Goal: Task Accomplishment & Management: Use online tool/utility

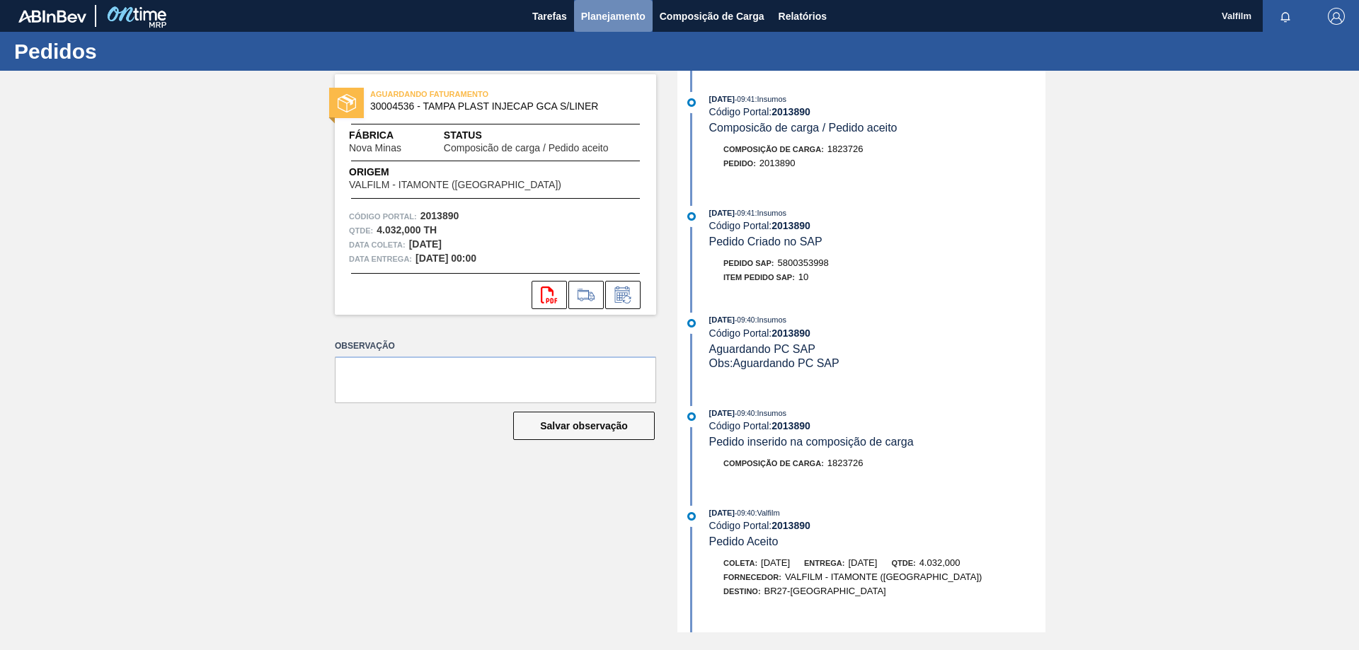
click at [609, 18] on span "Planejamento" at bounding box center [613, 16] width 64 height 17
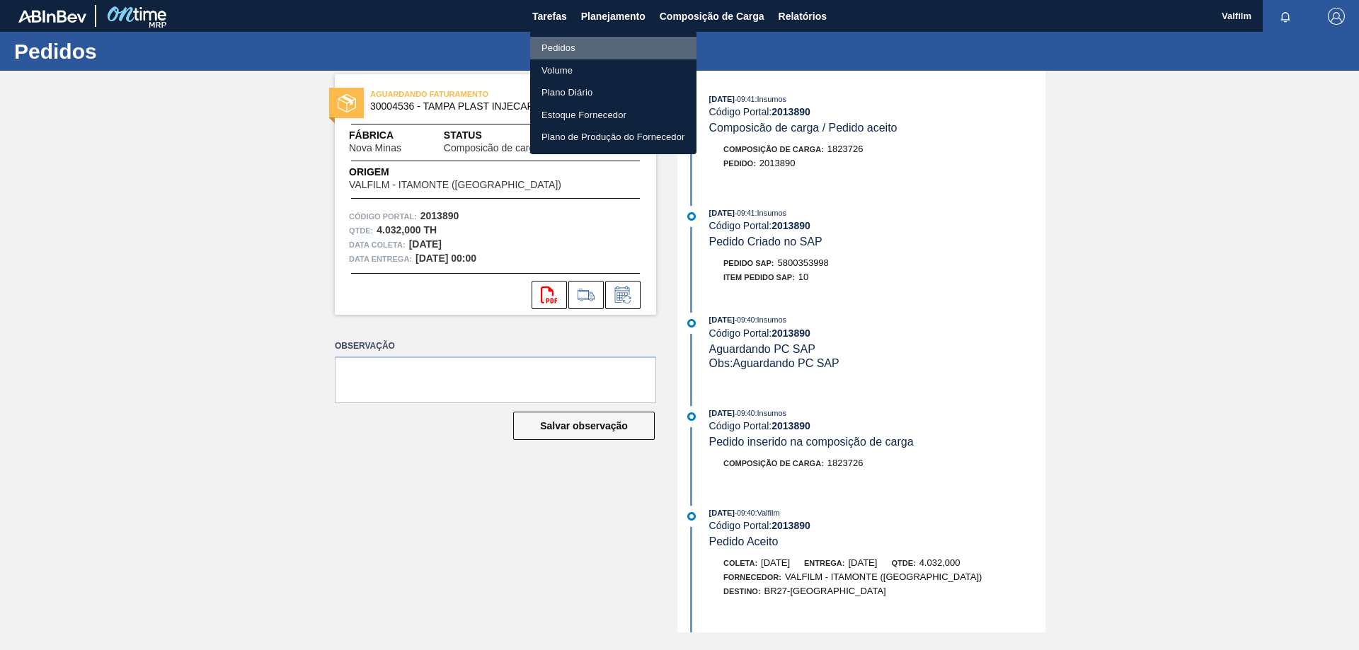
click at [571, 40] on li "Pedidos" at bounding box center [613, 48] width 166 height 23
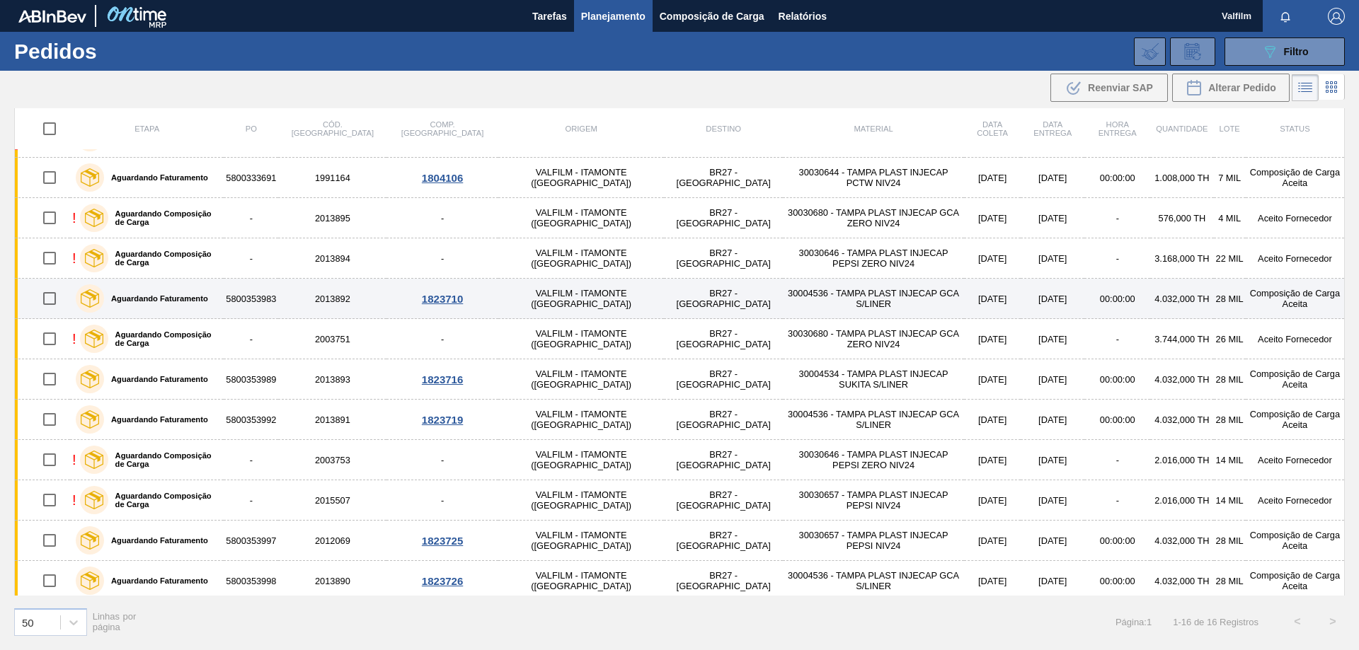
scroll to position [130, 0]
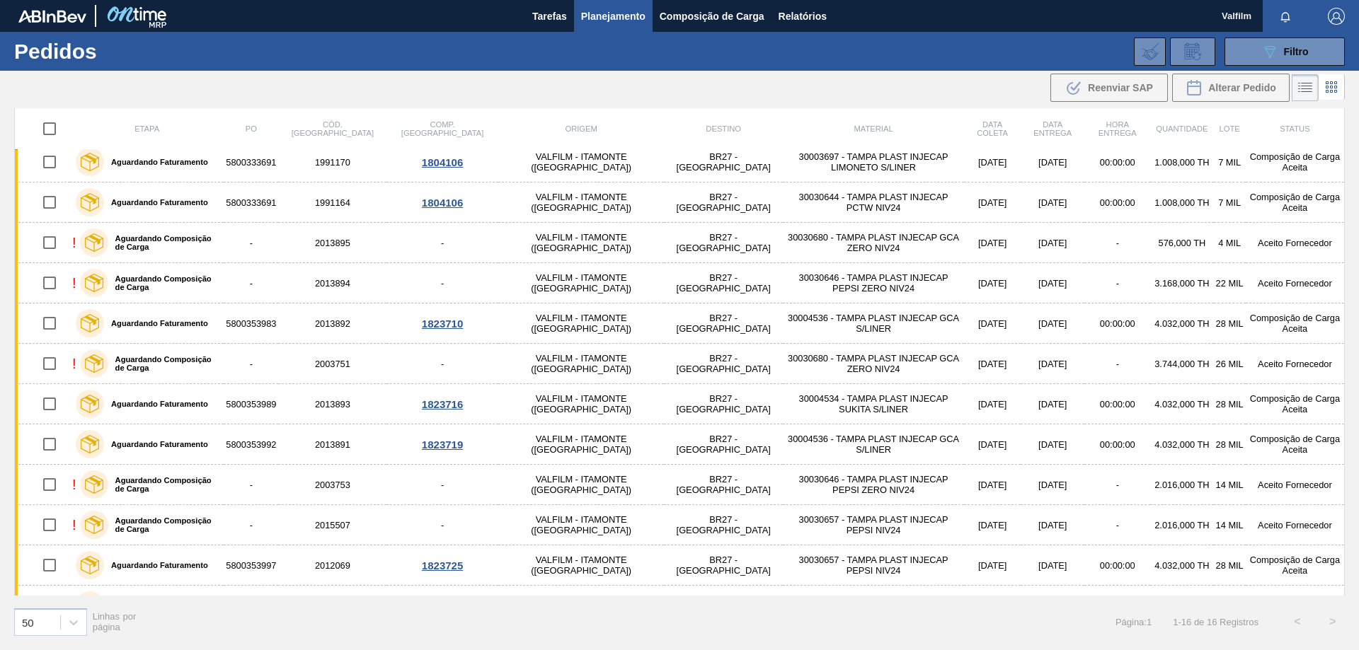
click at [728, 57] on div "089F7B8B-B2A5-4AFE-B5C0-19BA573D28AC Filtro Código Pedido Portal Códido PO SAP …" at bounding box center [789, 51] width 1126 height 42
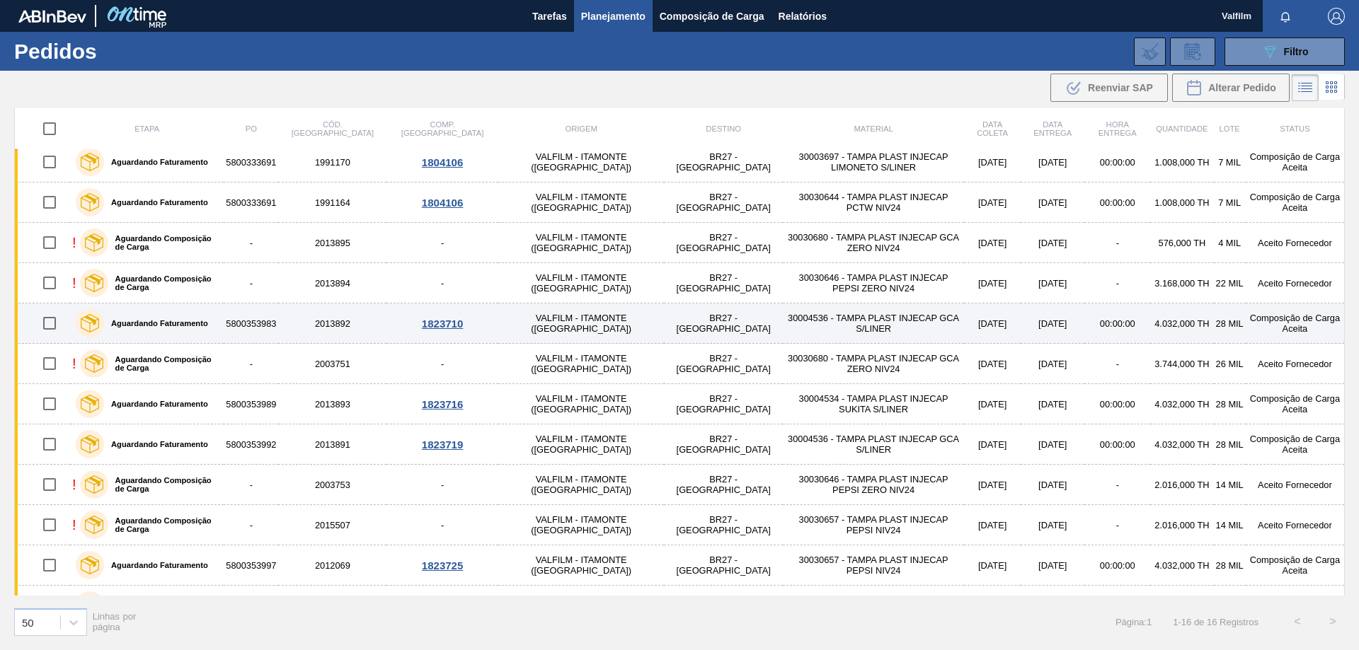
scroll to position [200, 0]
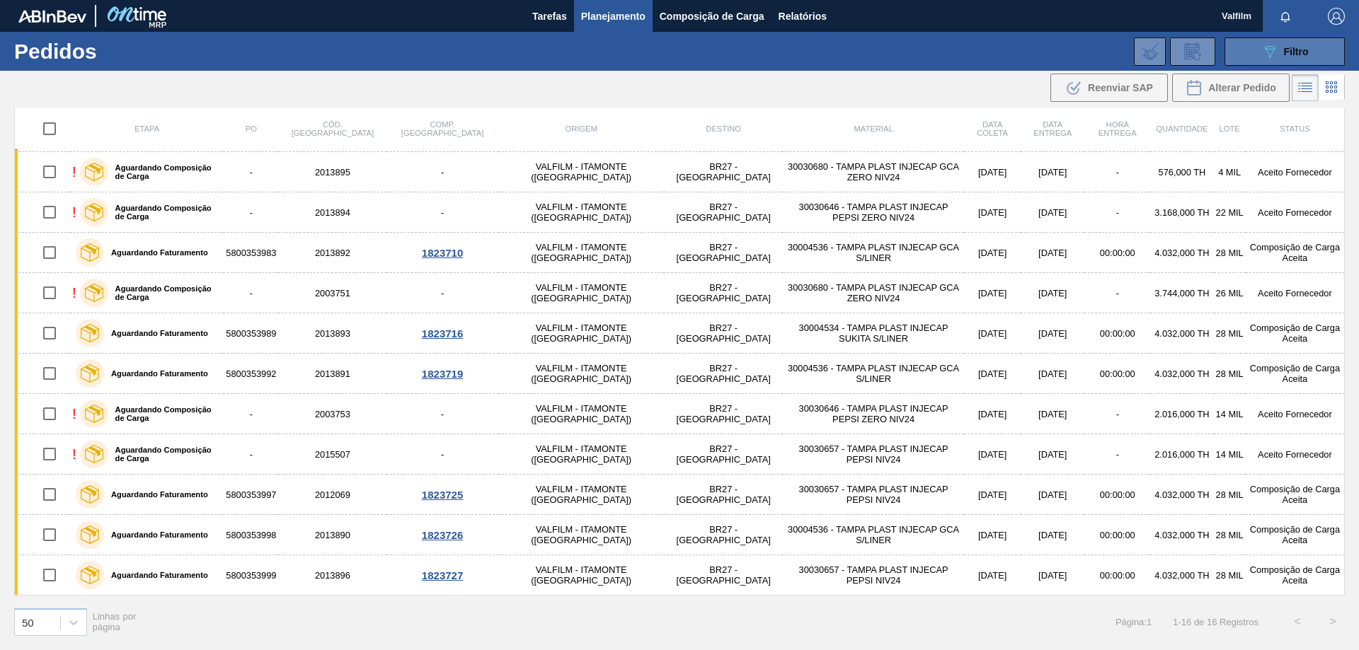
click at [1257, 59] on button "089F7B8B-B2A5-4AFE-B5C0-19BA573D28AC Filtro" at bounding box center [1284, 52] width 120 height 28
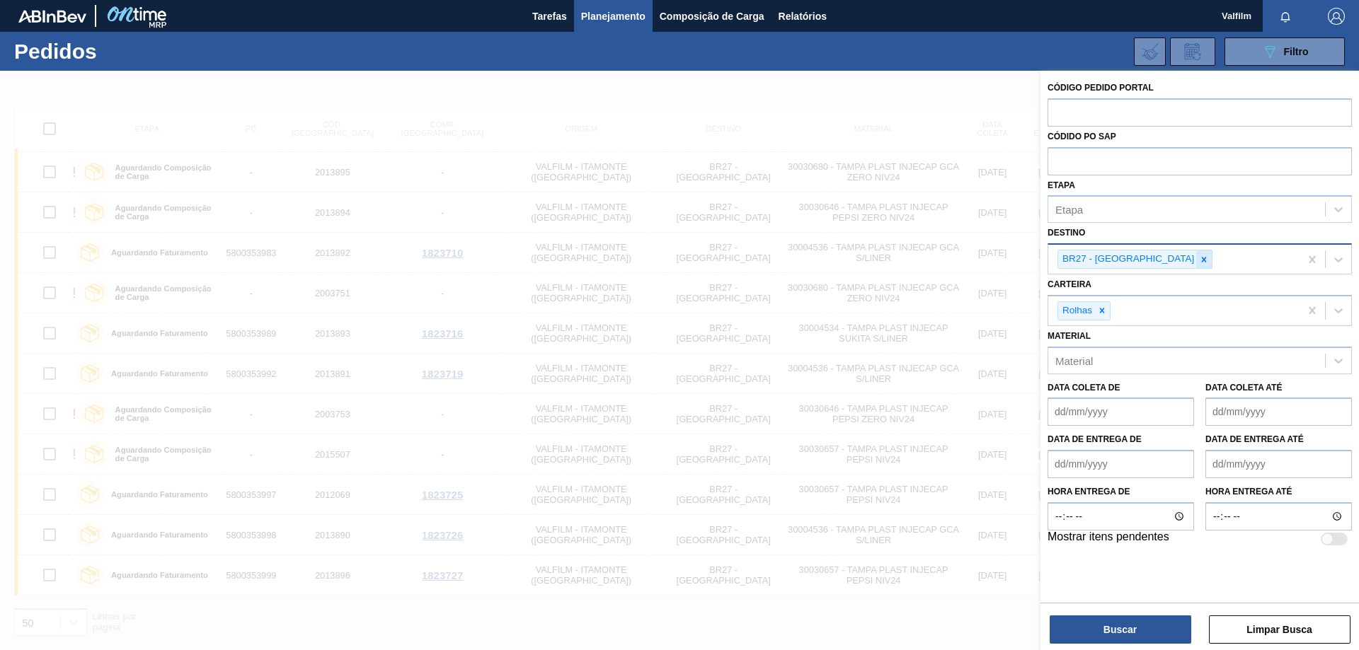
click at [1199, 263] on icon at bounding box center [1204, 260] width 10 height 10
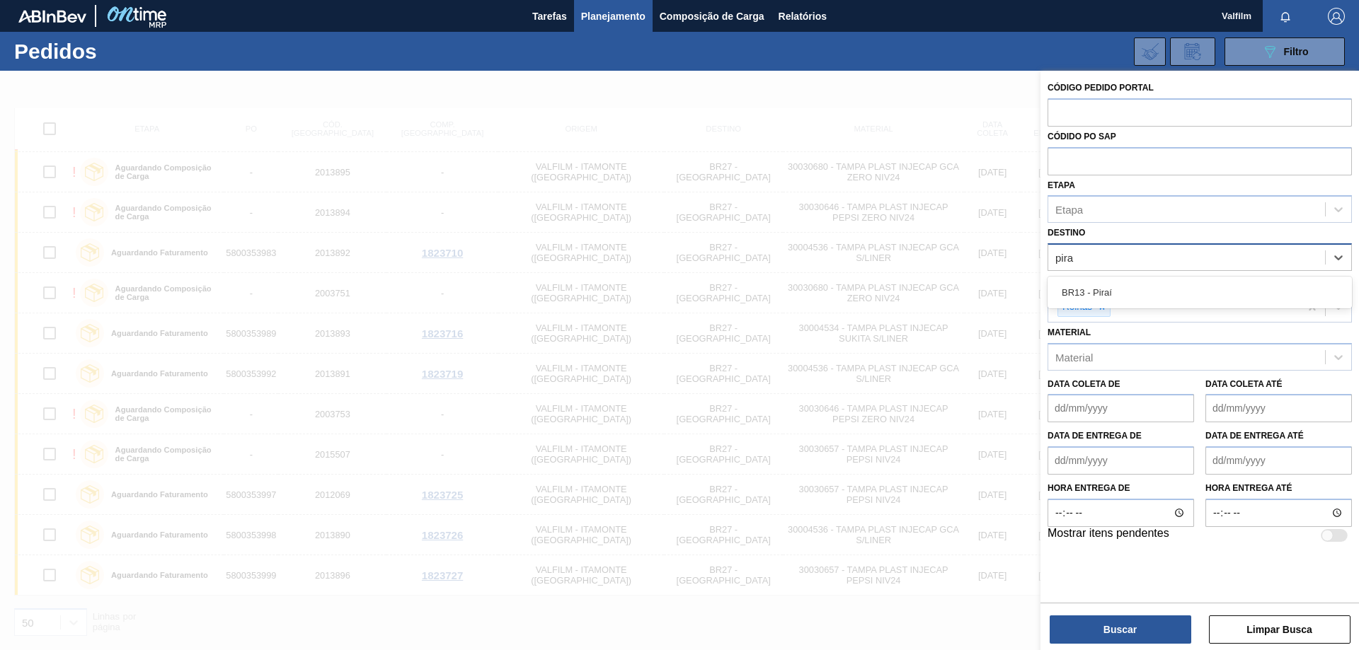
type input "pira"
click at [1192, 275] on div "Carteira Rolhas" at bounding box center [1199, 297] width 304 height 52
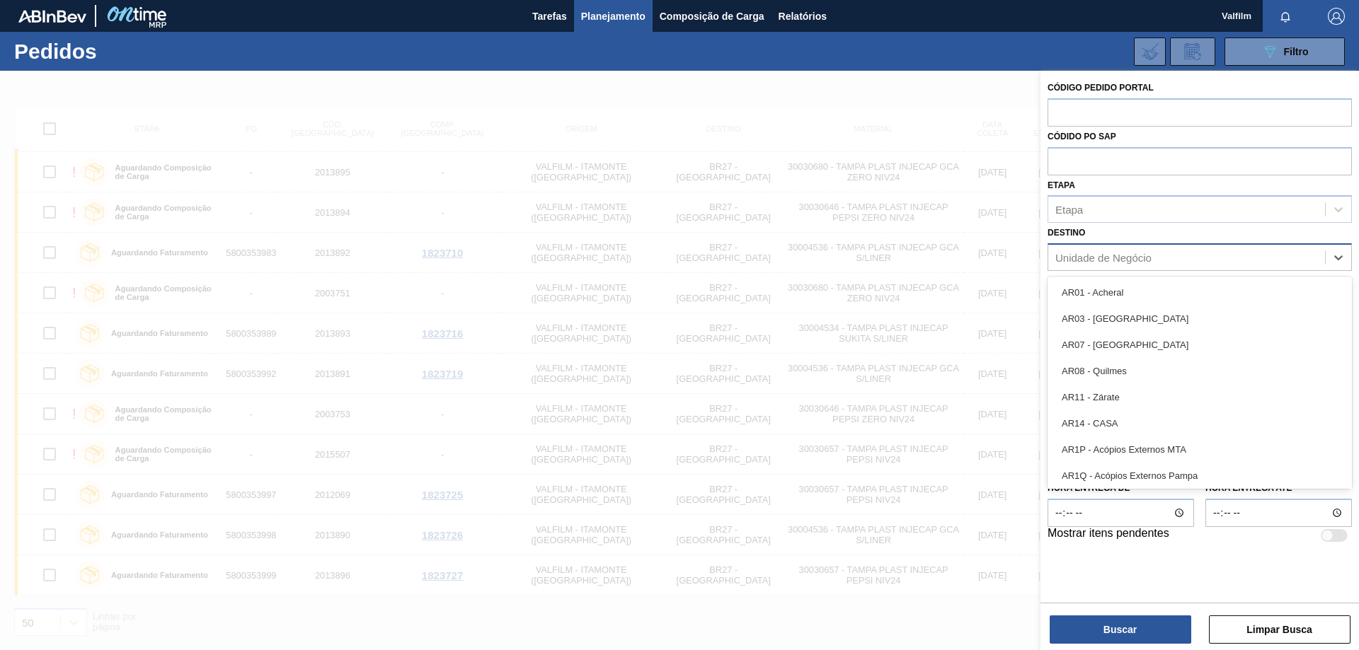
click at [1134, 262] on div "Unidade de Negócio" at bounding box center [1103, 258] width 96 height 12
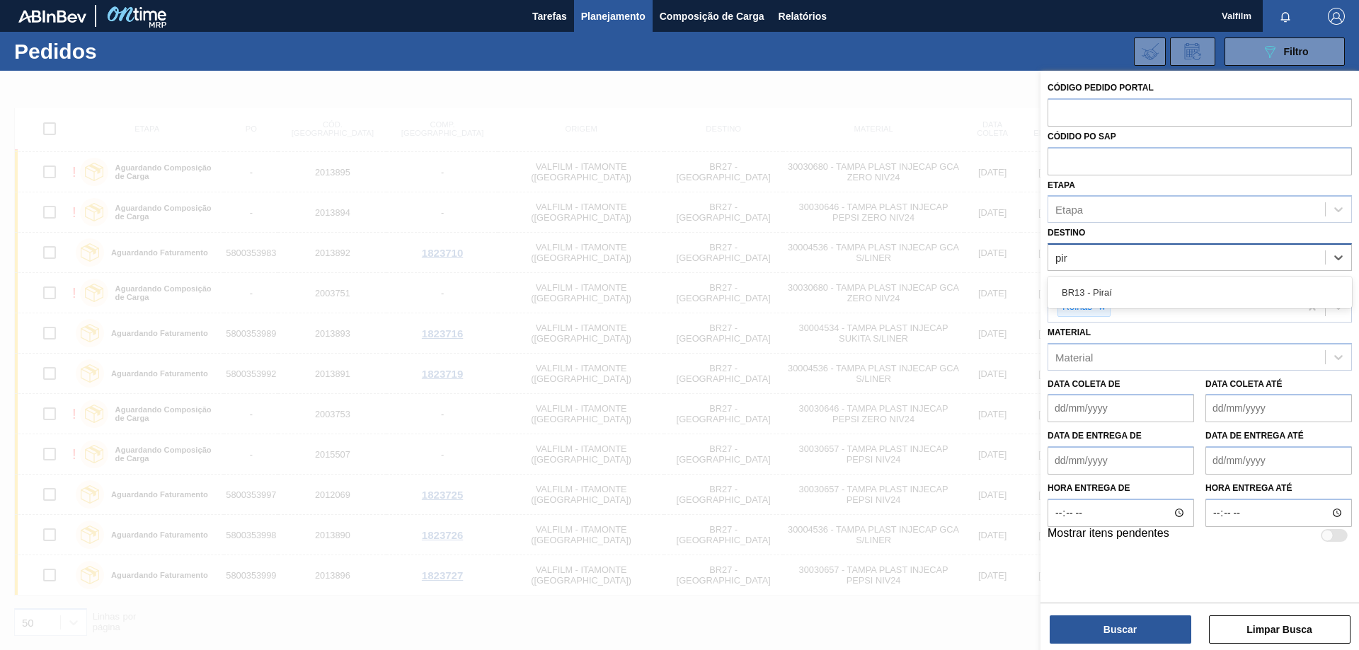
type input "pira"
click at [1163, 289] on div "BR13 - Piraí" at bounding box center [1199, 293] width 304 height 26
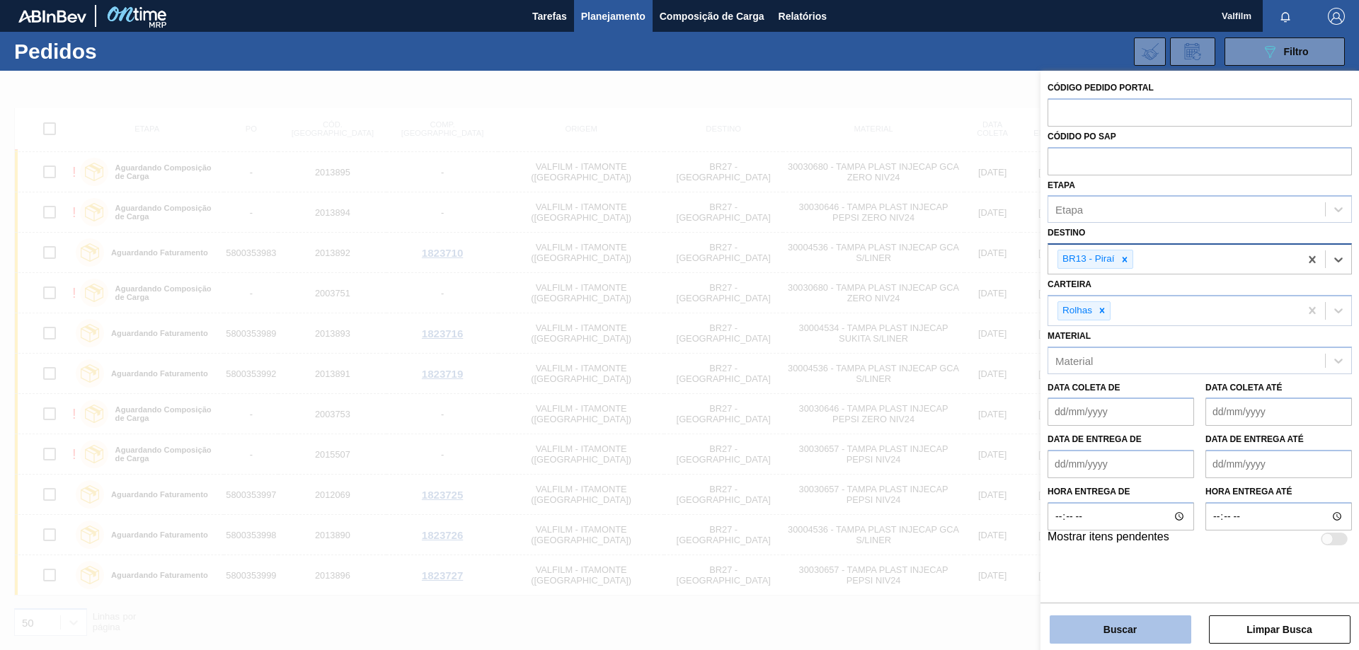
click at [1129, 642] on button "Buscar" at bounding box center [1120, 630] width 142 height 28
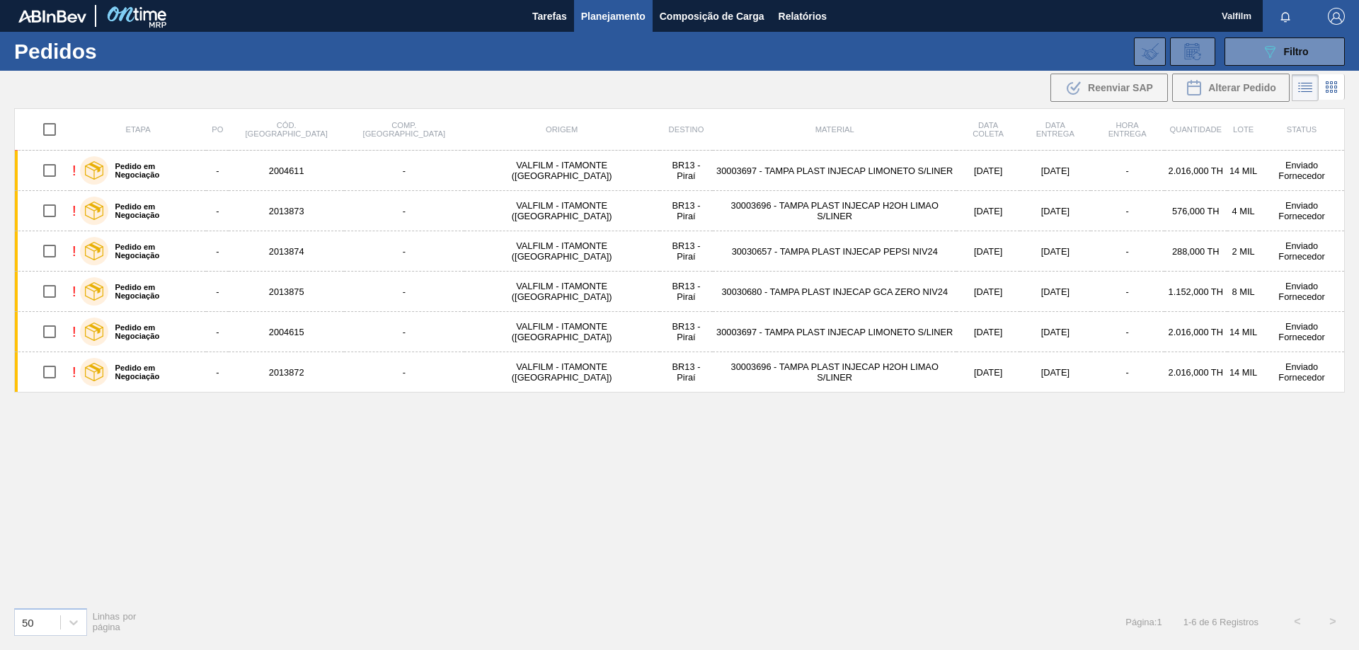
scroll to position [0, 0]
drag, startPoint x: 625, startPoint y: 168, endPoint x: 531, endPoint y: 486, distance: 331.9
click at [531, 486] on div "Etapa PO Cód. Pedido Comp. Carga Origem Destino Material Data coleta Data entre…" at bounding box center [679, 352] width 1330 height 488
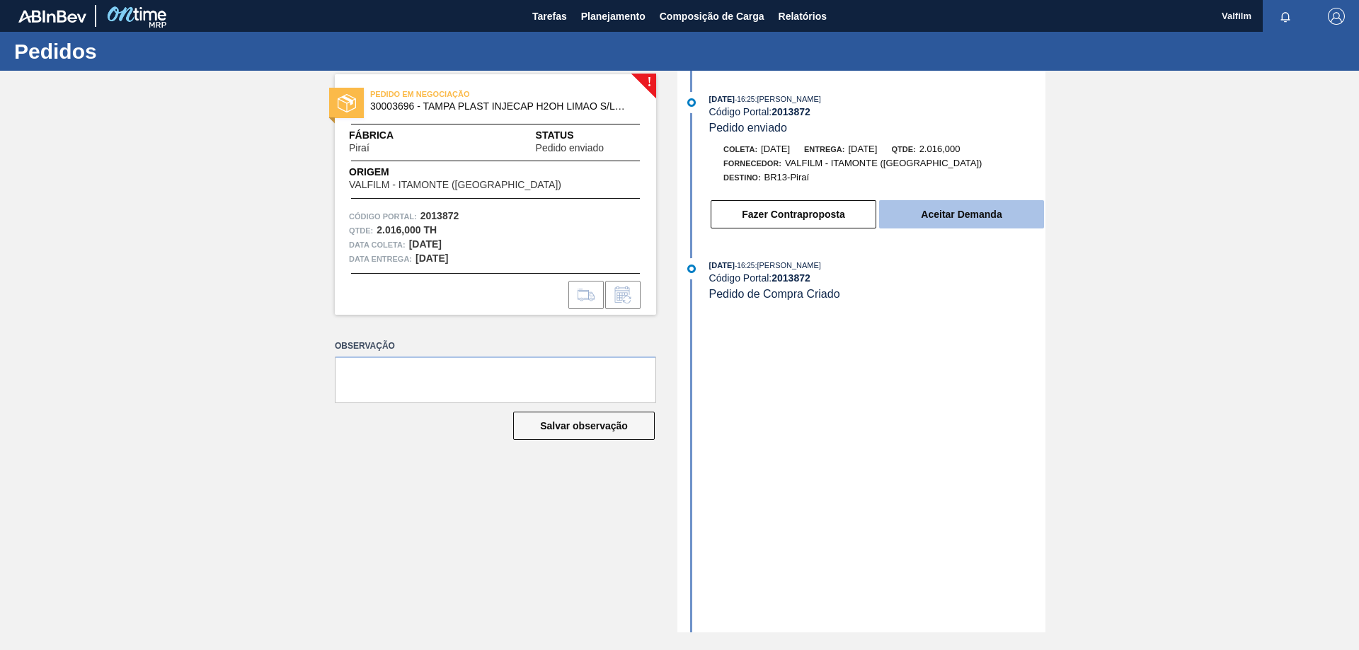
click at [977, 210] on button "Aceitar Demanda" at bounding box center [961, 214] width 165 height 28
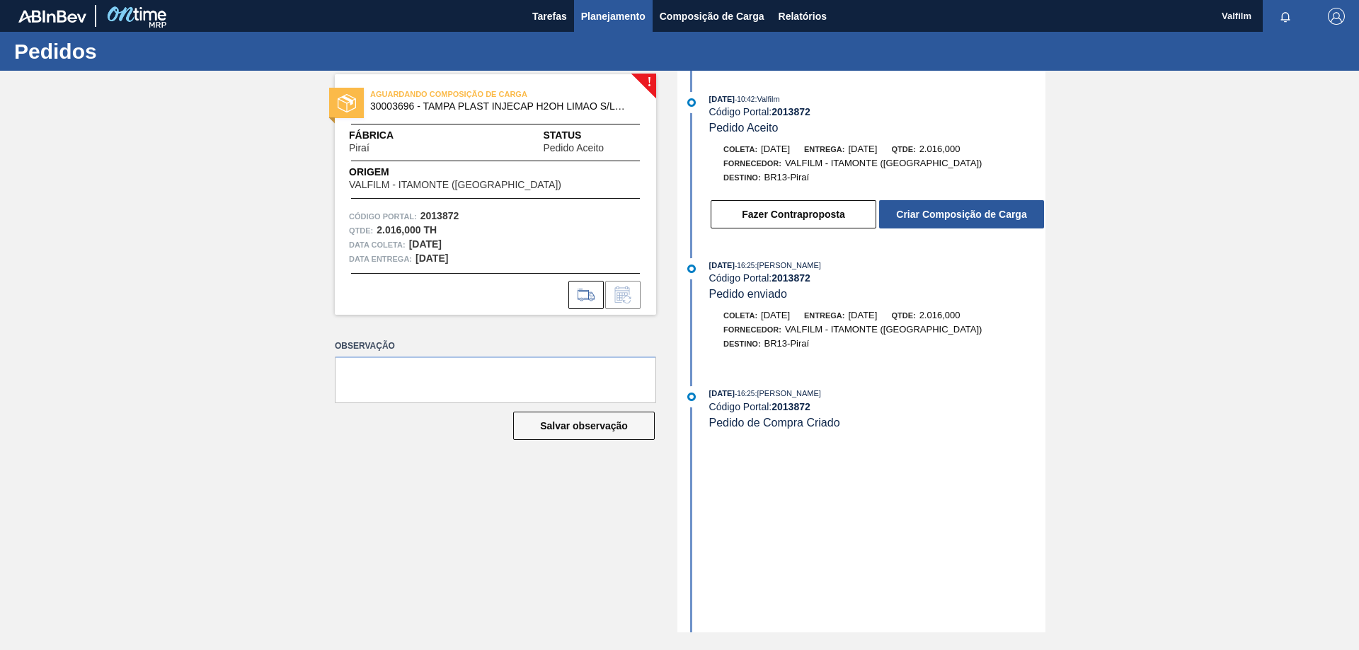
click at [609, 13] on span "Planejamento" at bounding box center [613, 16] width 64 height 17
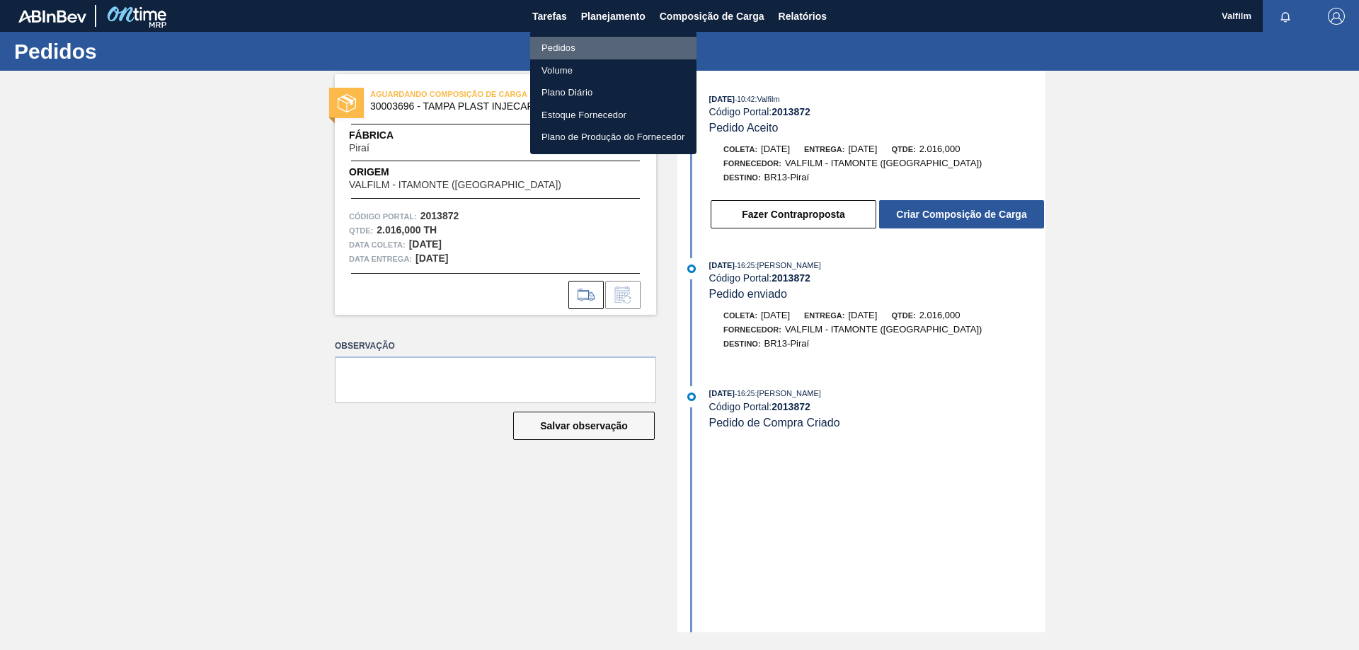
click at [568, 42] on li "Pedidos" at bounding box center [613, 48] width 166 height 23
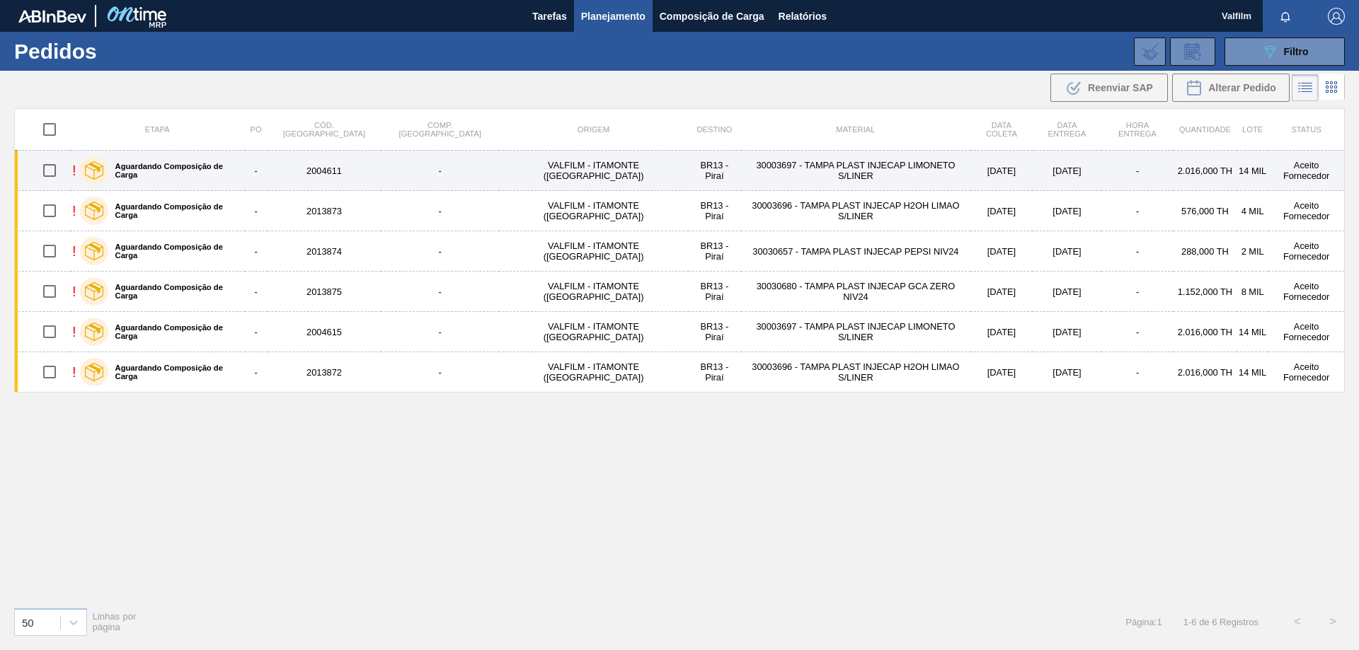
click at [390, 173] on td "-" at bounding box center [440, 171] width 118 height 40
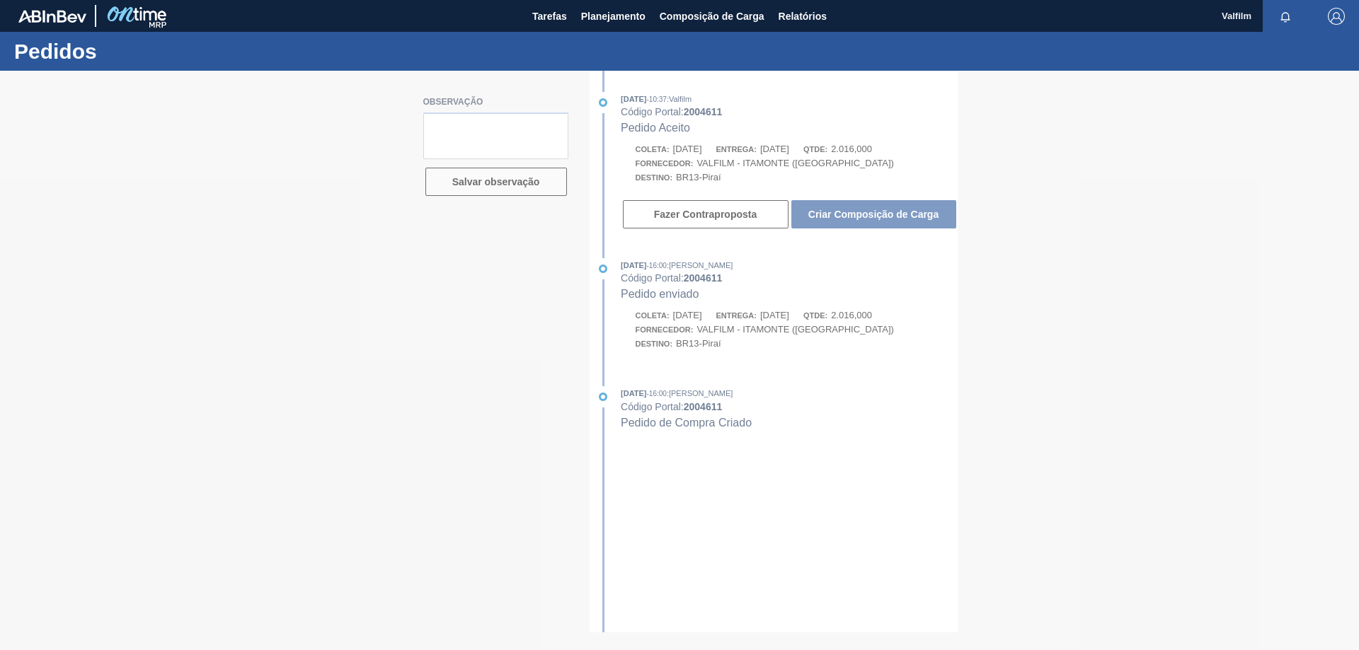
click at [878, 212] on div at bounding box center [679, 361] width 1359 height 580
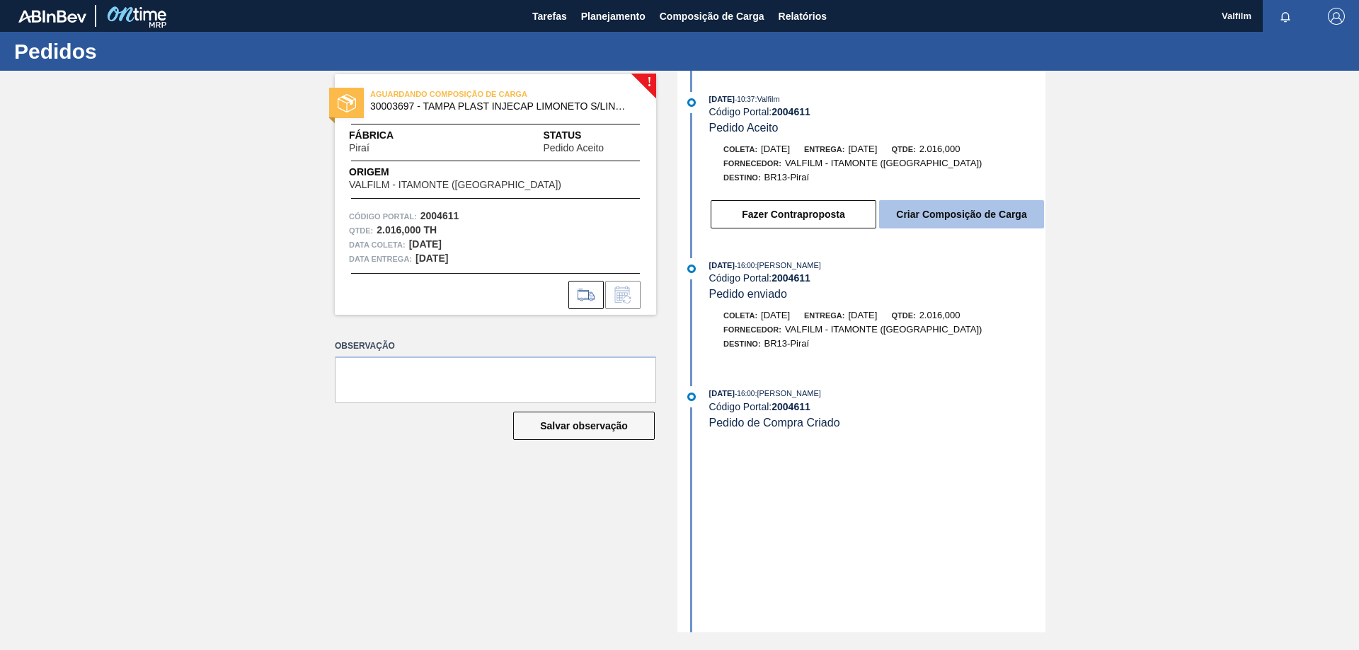
click at [947, 219] on button "Criar Composição de Carga" at bounding box center [961, 214] width 165 height 28
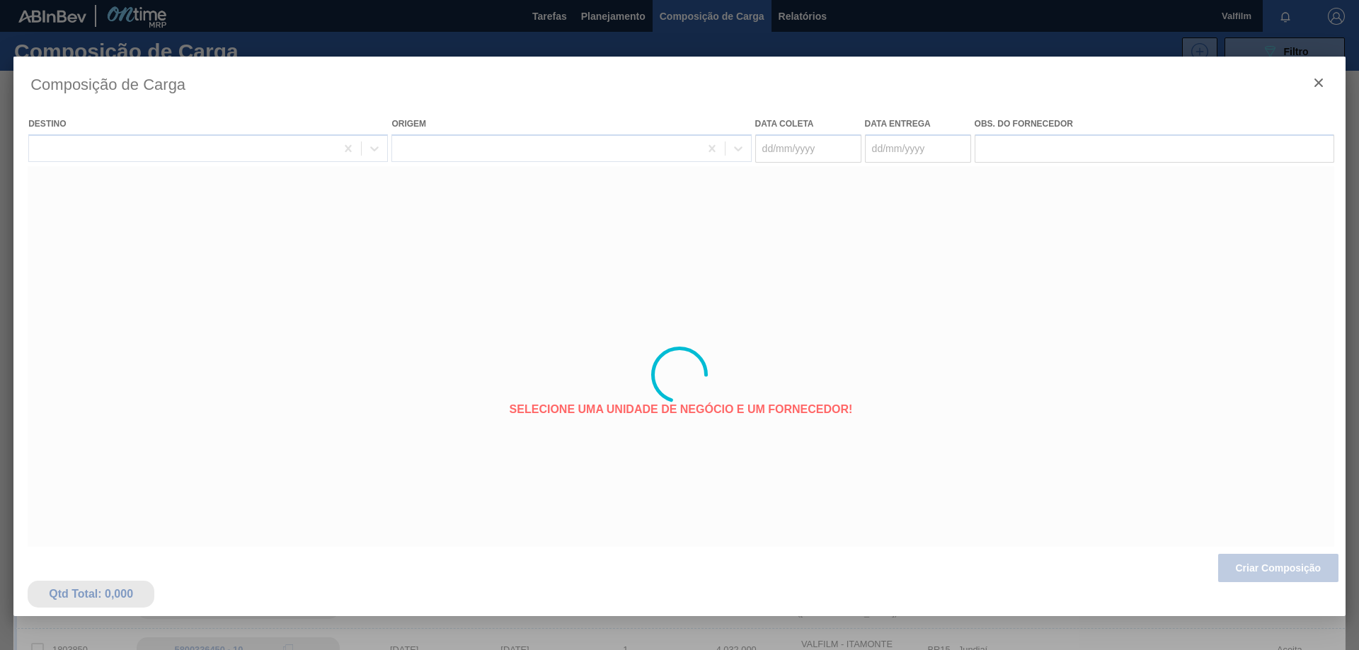
type coleta "[DATE]"
type entrega "[DATE]"
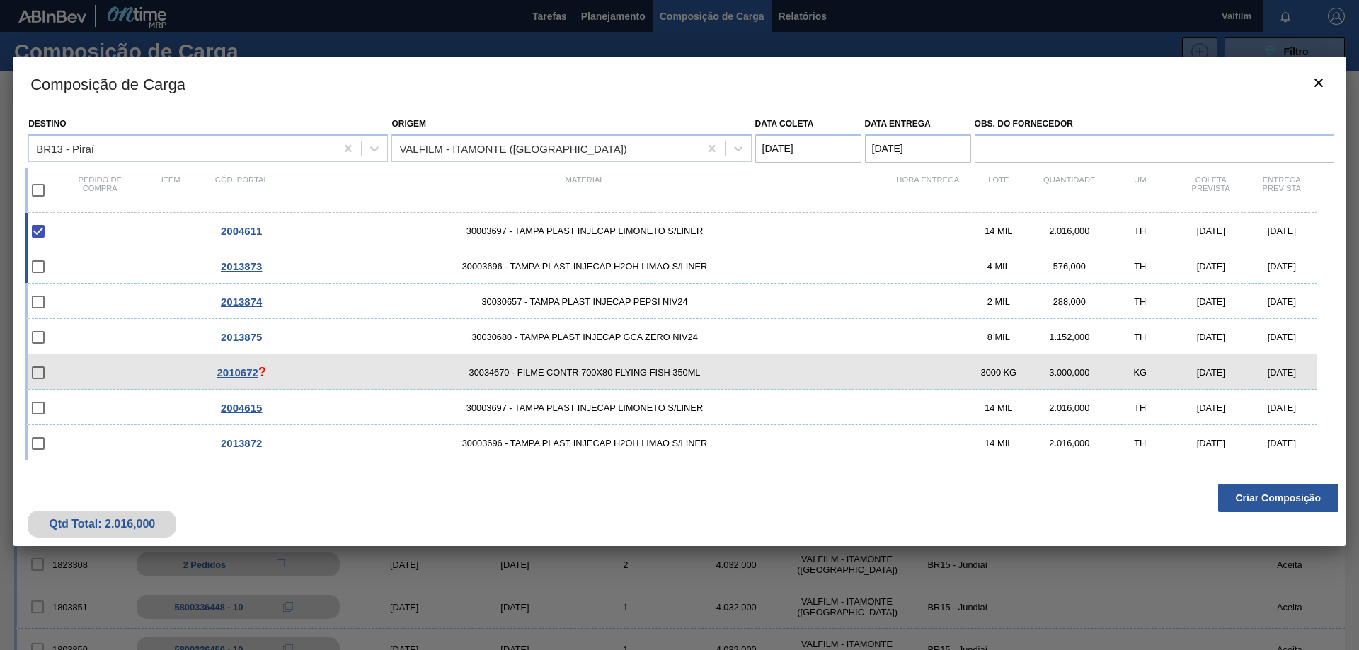
click at [845, 263] on span "30003696 - TAMPA PLAST INJECAP H2OH LIMAO S/LINER" at bounding box center [585, 266] width 616 height 11
checkbox input "true"
click at [845, 305] on span "30030657 - TAMPA PLAST INJECAP PEPSI NIV24" at bounding box center [585, 302] width 616 height 11
checkbox input "true"
click at [849, 332] on span "30030680 - TAMPA PLAST INJECAP GCA ZERO NIV24" at bounding box center [585, 337] width 616 height 11
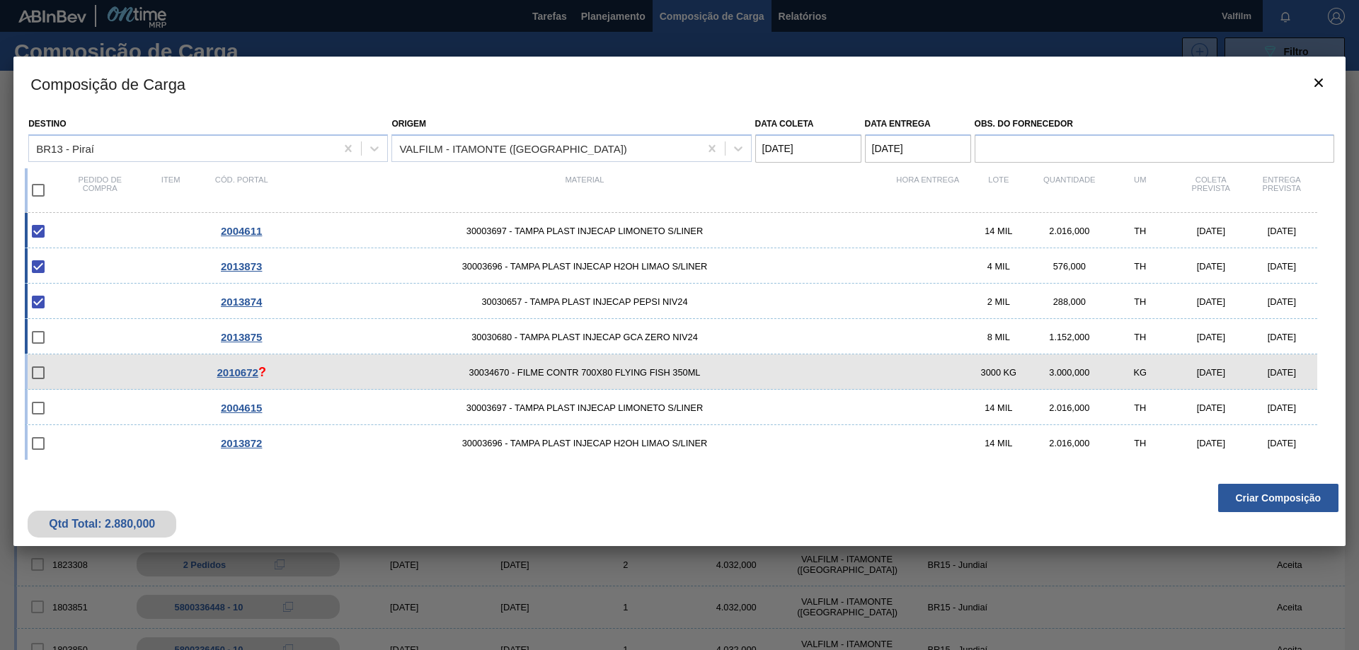
checkbox input "true"
click at [1303, 505] on button "Criar Composição" at bounding box center [1278, 498] width 120 height 28
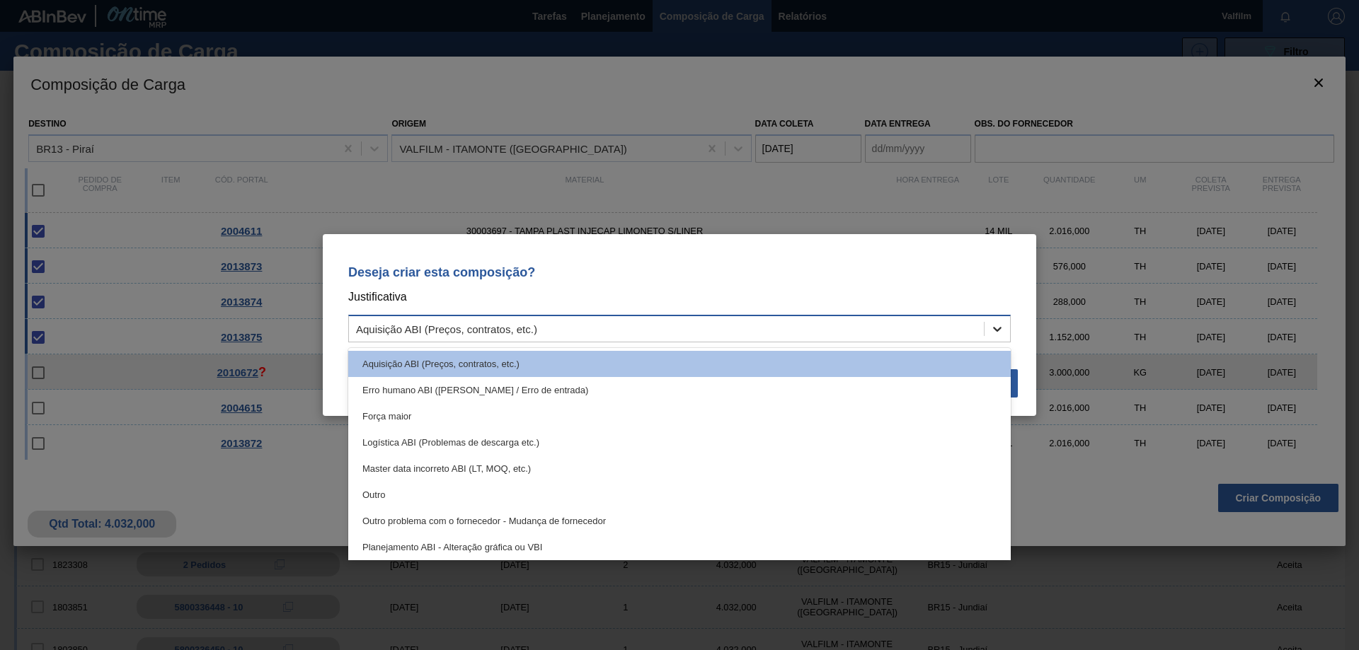
click at [988, 328] on div at bounding box center [996, 328] width 25 height 25
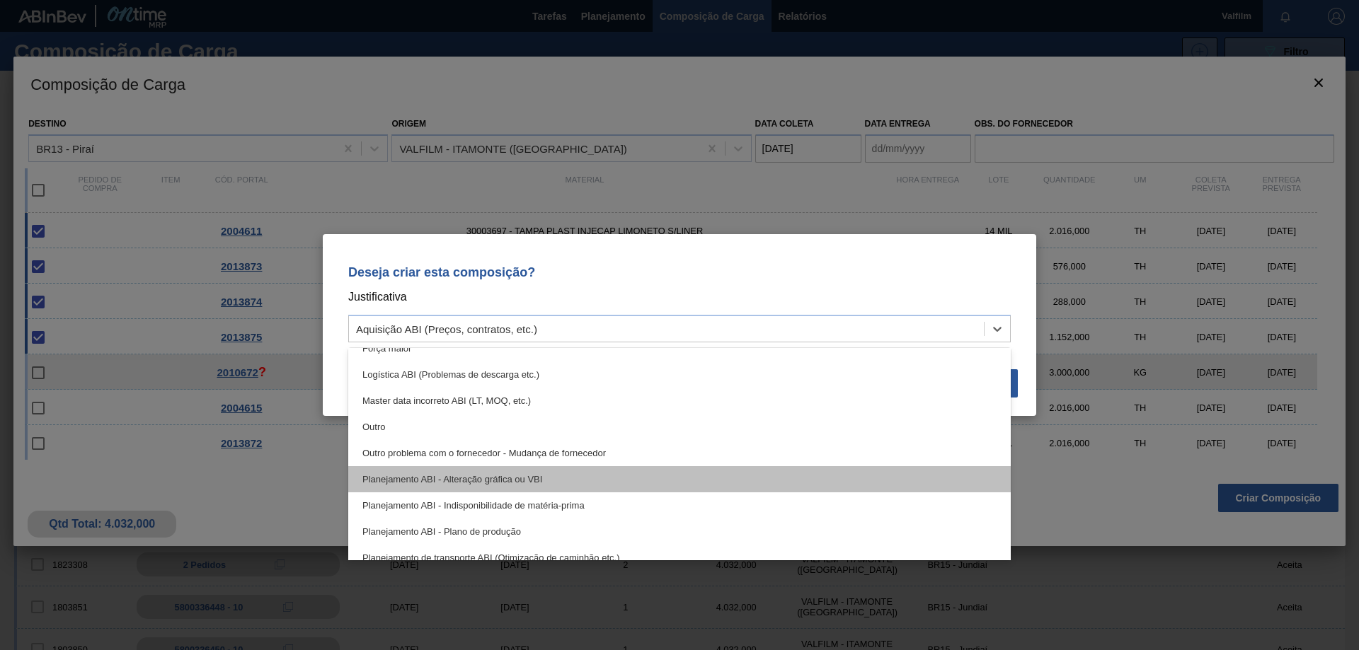
scroll to position [265, 0]
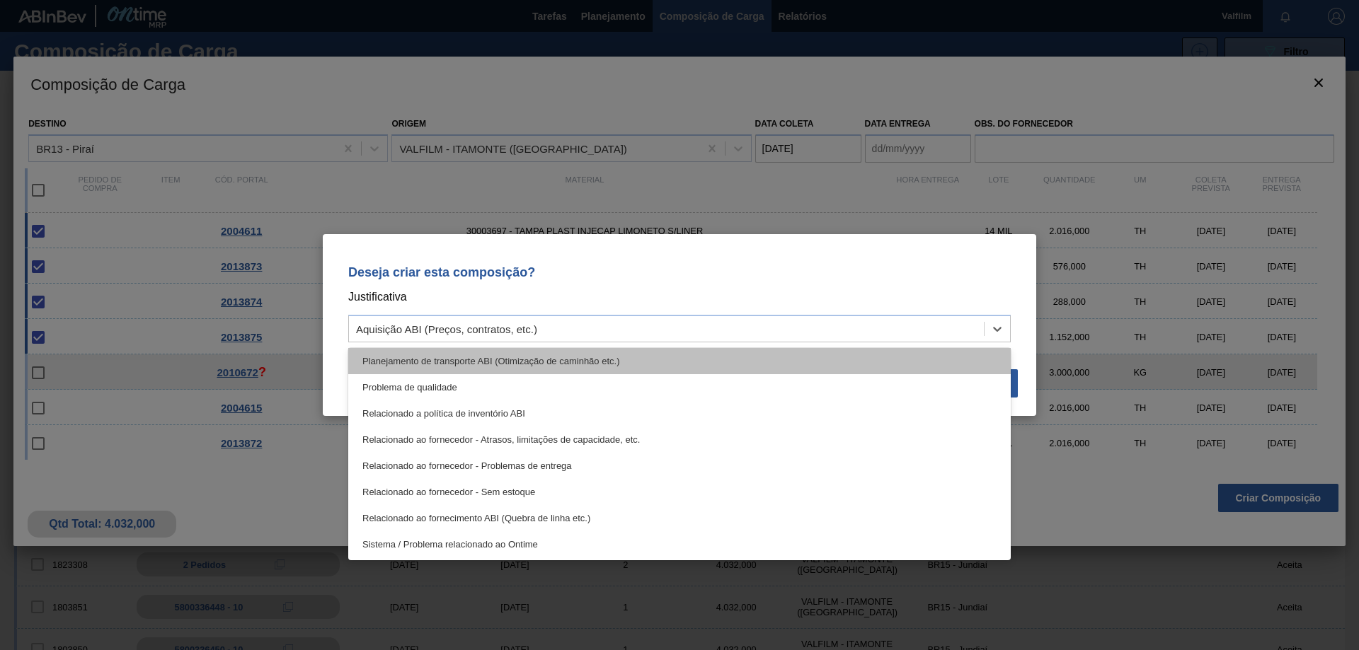
click at [598, 359] on div "Planejamento de transporte ABI (Otimização de caminhão etc.)" at bounding box center [679, 361] width 662 height 26
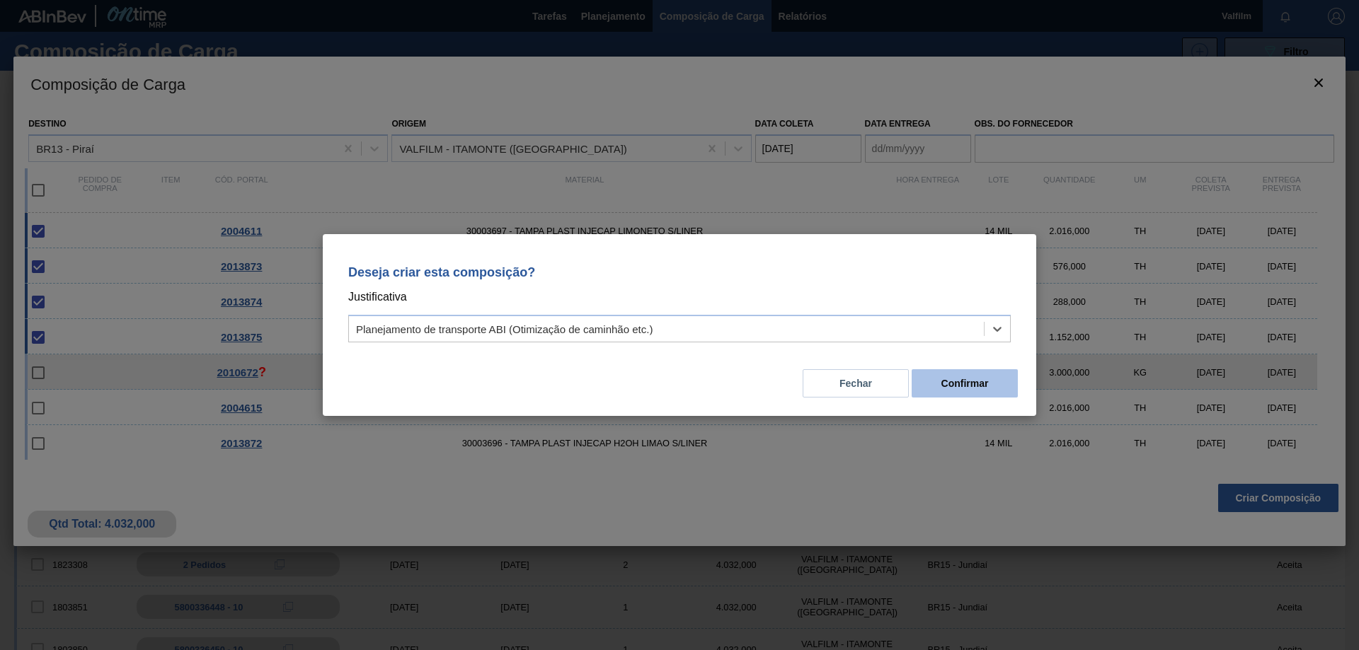
click at [936, 376] on button "Confirmar" at bounding box center [965, 383] width 106 height 28
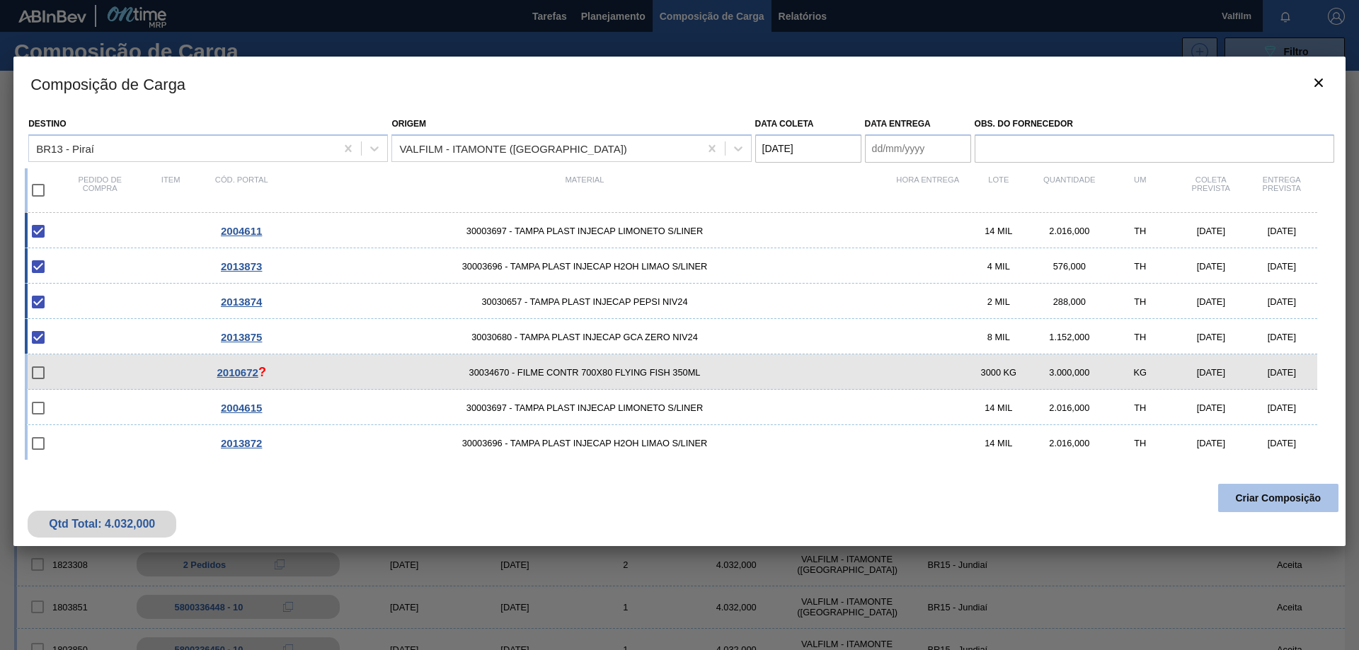
click at [1281, 495] on button "Criar Composição" at bounding box center [1278, 498] width 120 height 28
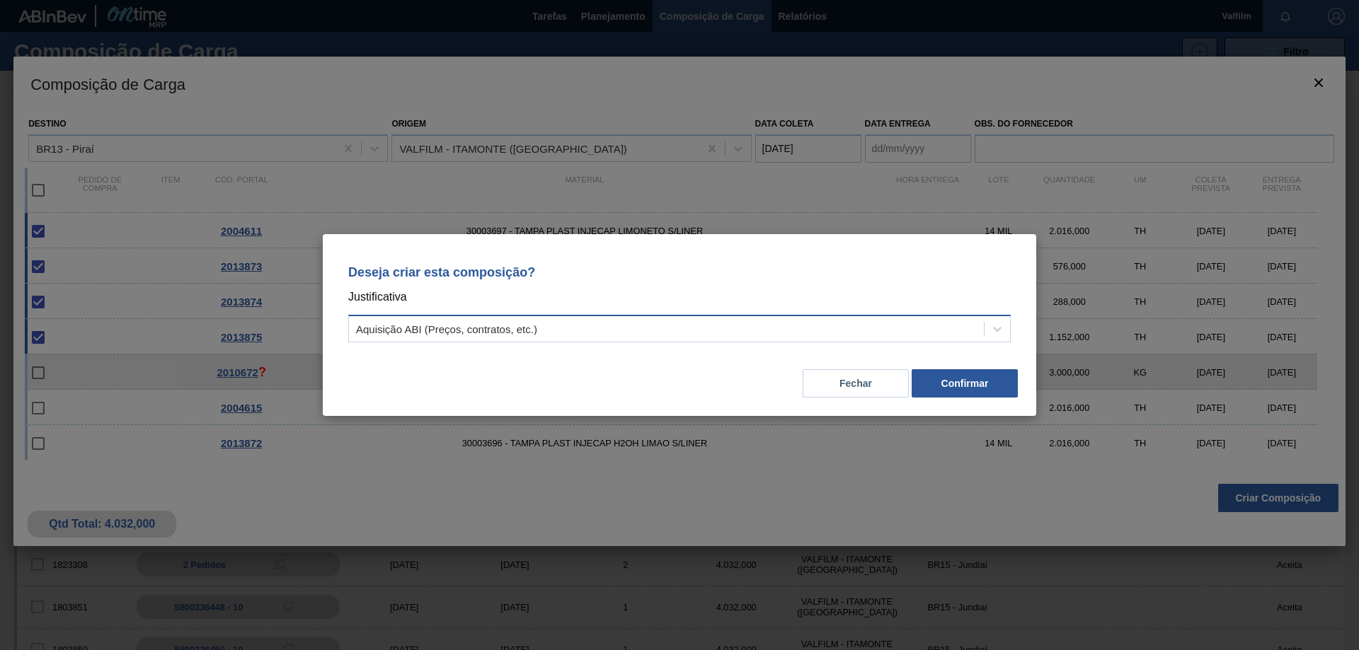
click at [694, 318] on div "Aquisição ABI (Preços, contratos, etc.)" at bounding box center [679, 329] width 662 height 28
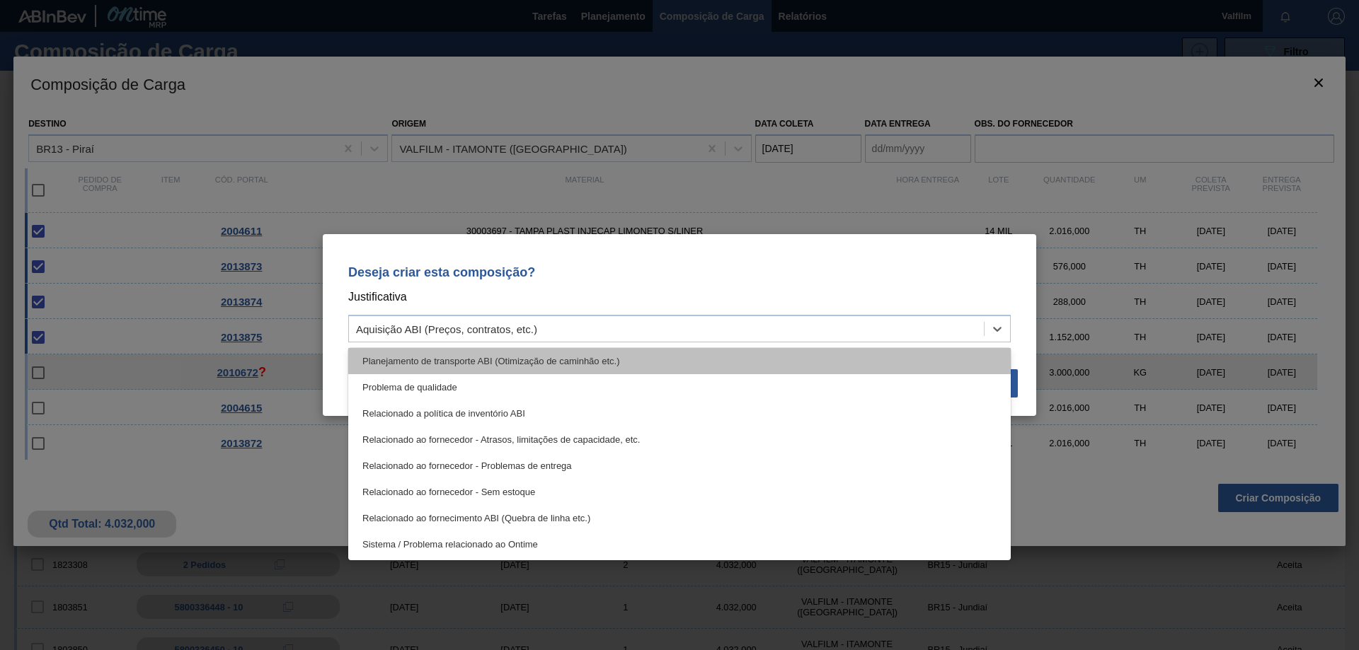
click at [594, 365] on div "Planejamento de transporte ABI (Otimização de caminhão etc.)" at bounding box center [679, 361] width 662 height 26
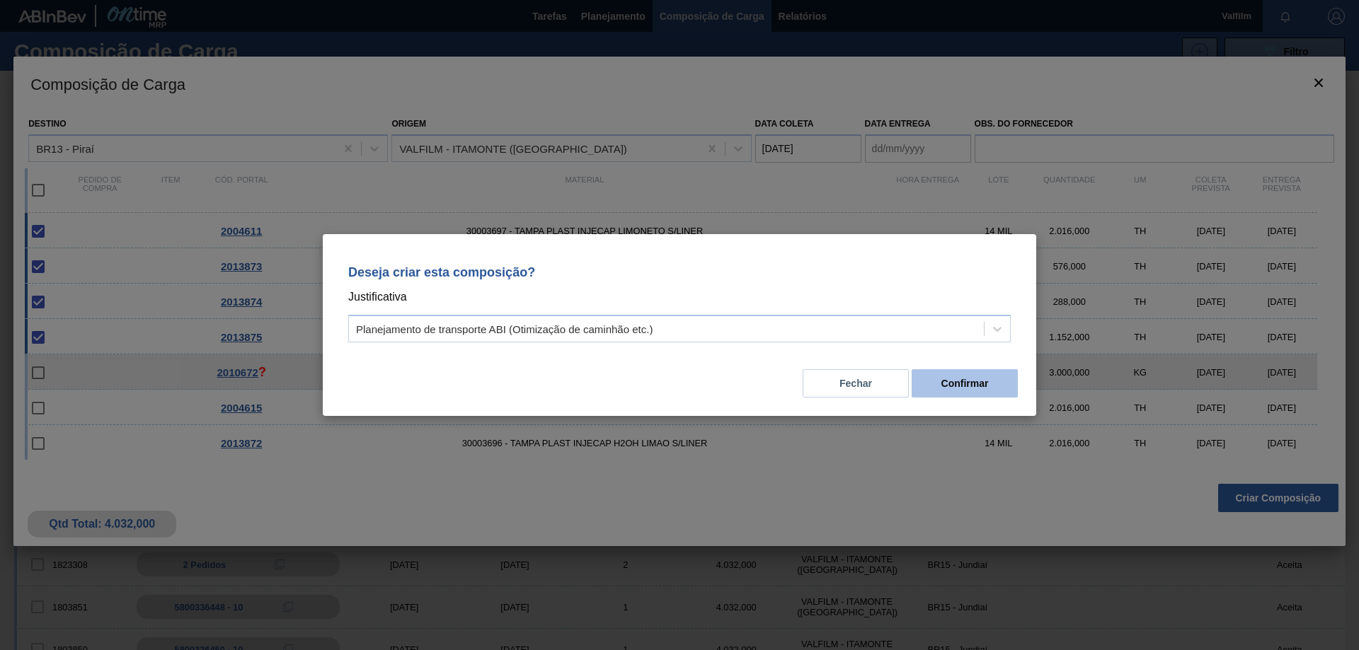
click at [974, 381] on button "Confirmar" at bounding box center [965, 383] width 106 height 28
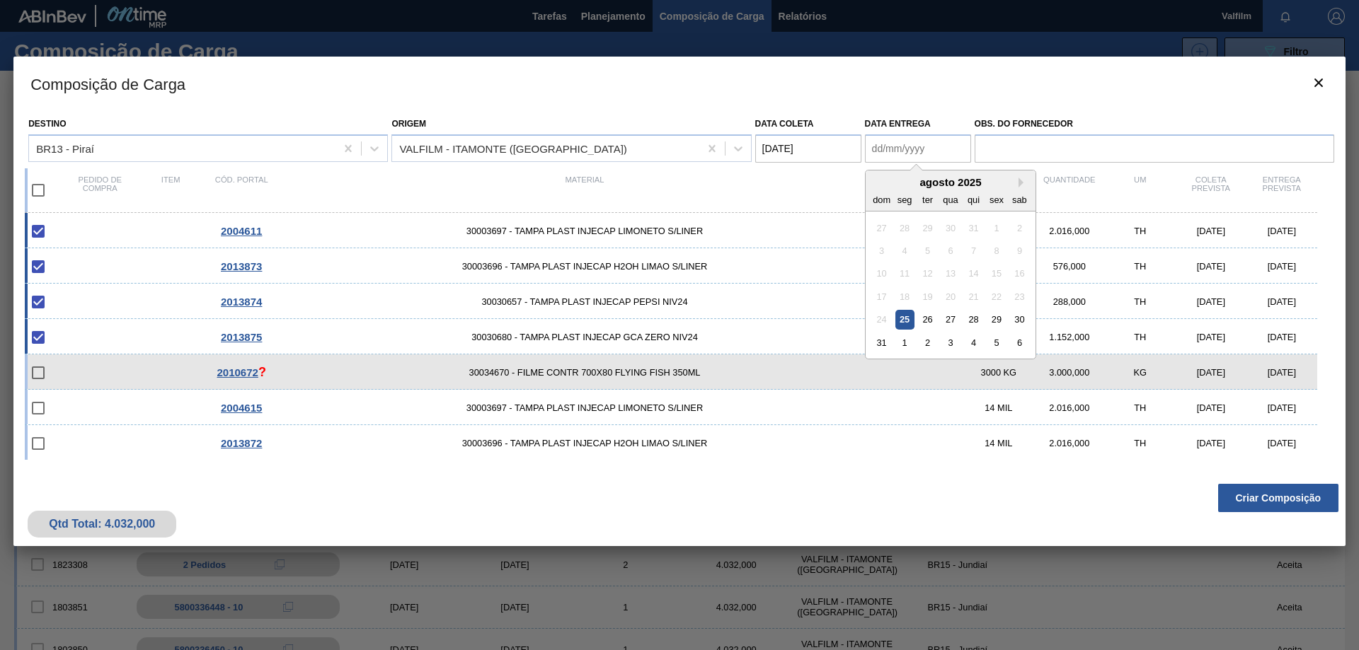
click at [889, 151] on entrega "Data entrega" at bounding box center [918, 148] width 106 height 28
click at [1023, 180] on button "Next Month" at bounding box center [1023, 183] width 10 height 10
click at [882, 176] on div "setembro 2025" at bounding box center [951, 182] width 170 height 12
click at [975, 251] on div "11" at bounding box center [973, 250] width 19 height 19
type entrega "11/09/2025"
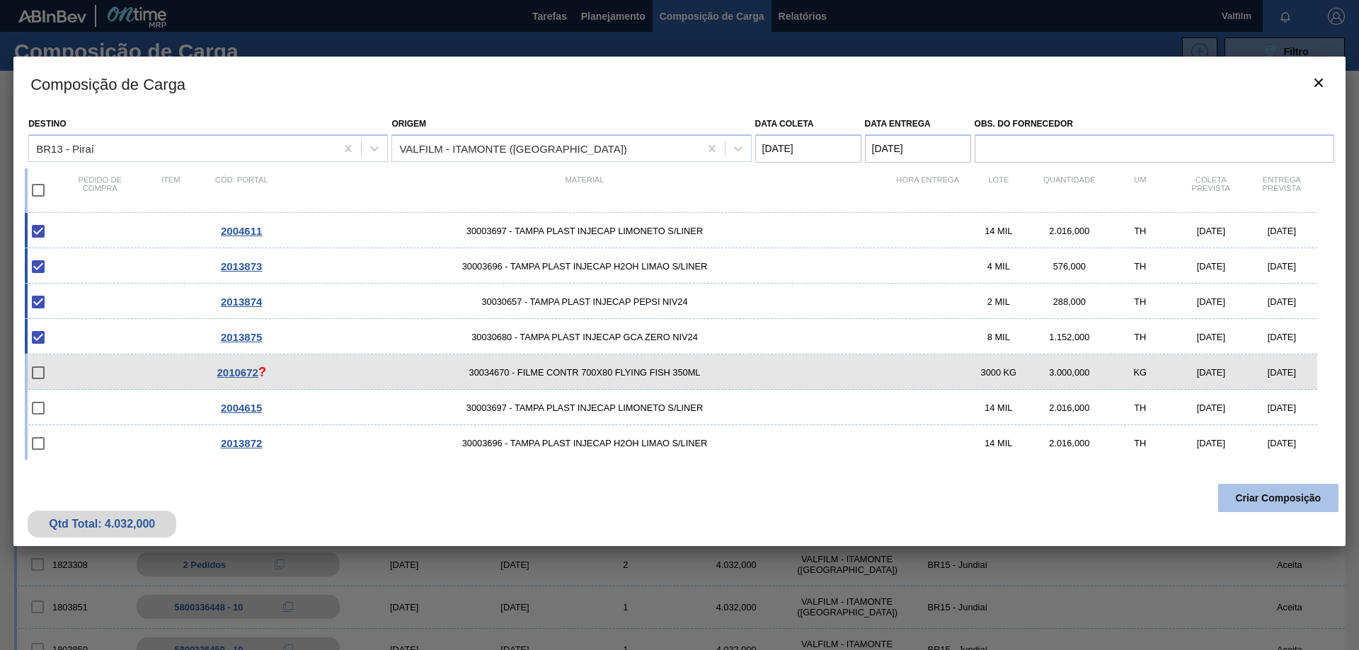
click at [1302, 502] on button "Criar Composição" at bounding box center [1278, 498] width 120 height 28
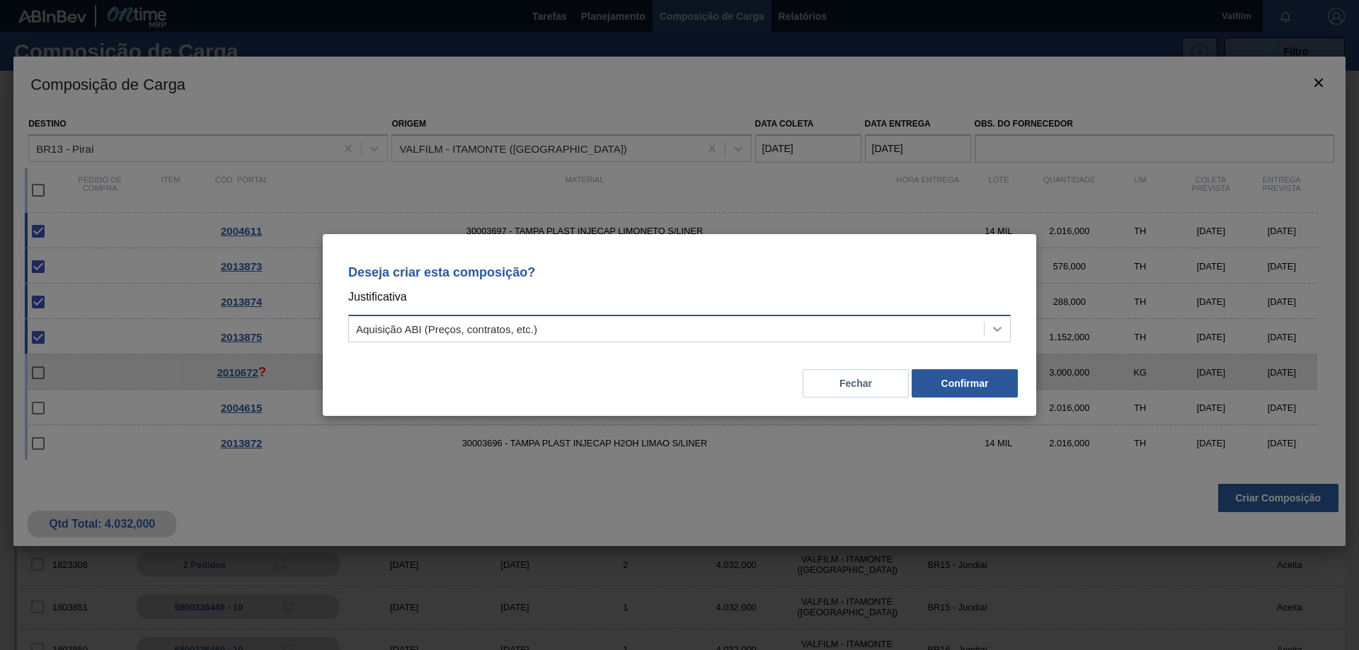
click at [989, 326] on div at bounding box center [996, 328] width 25 height 25
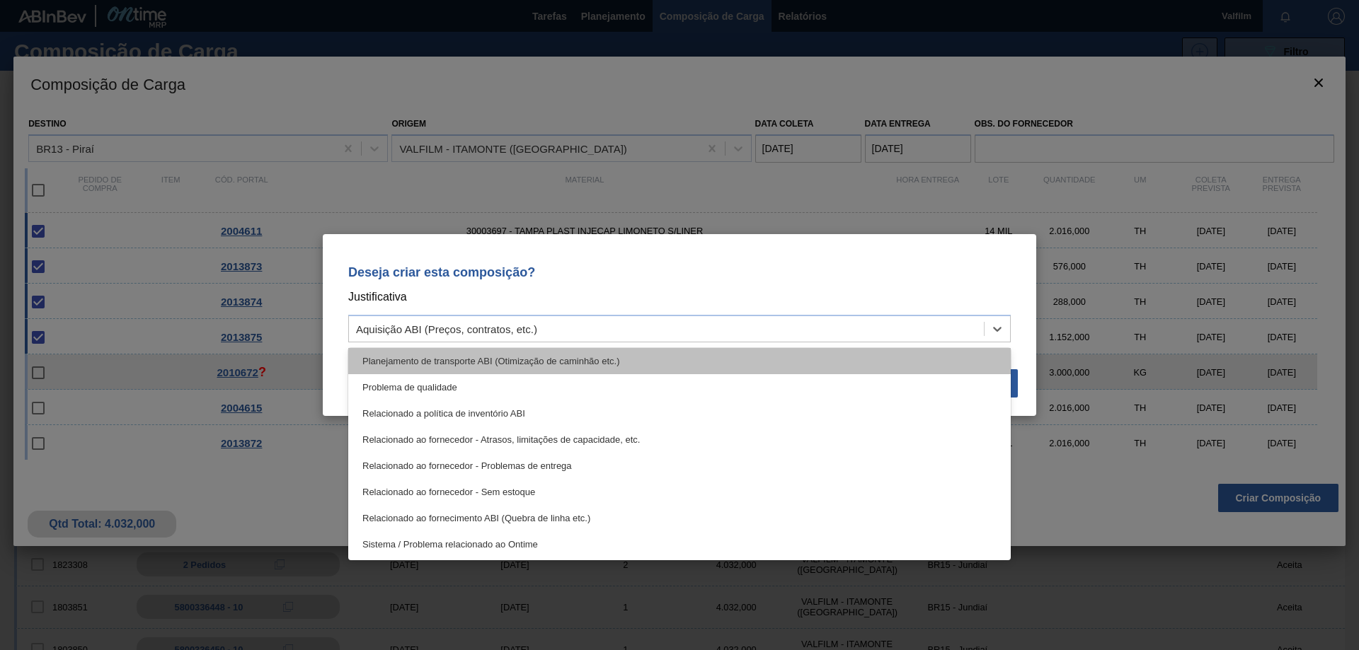
click at [569, 362] on div "Planejamento de transporte ABI (Otimização de caminhão etc.)" at bounding box center [679, 361] width 662 height 26
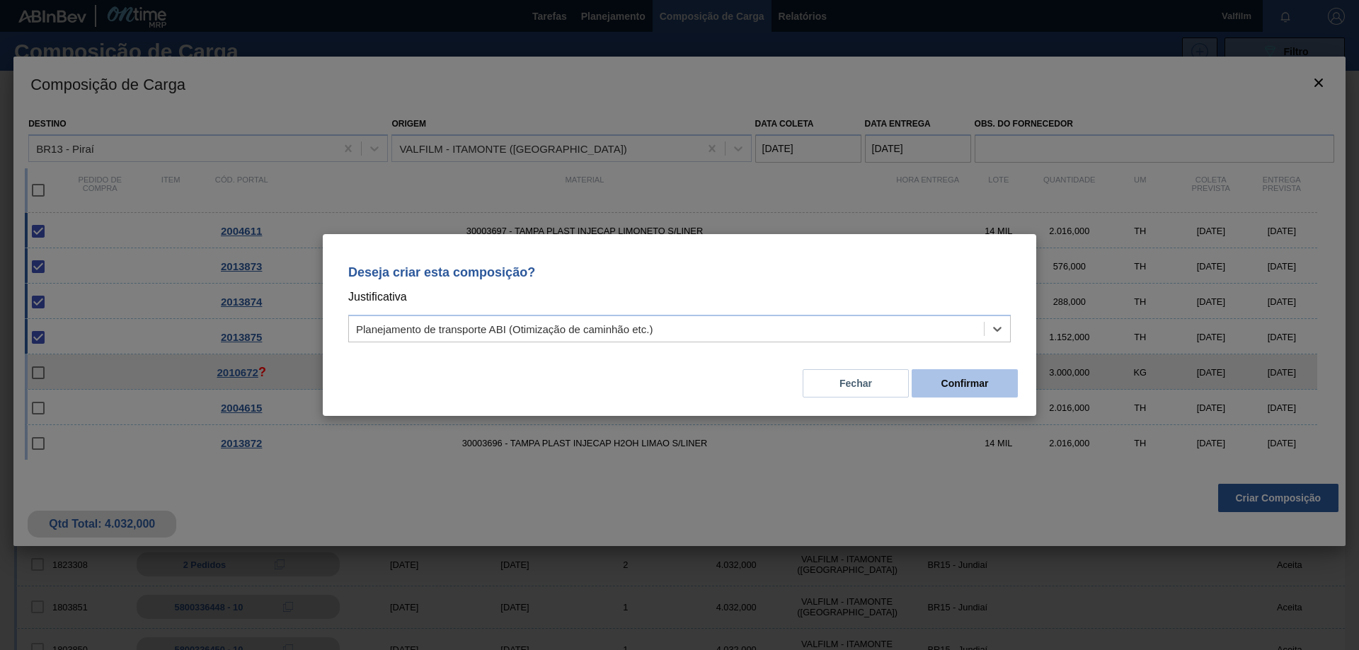
click at [981, 382] on button "Confirmar" at bounding box center [965, 383] width 106 height 28
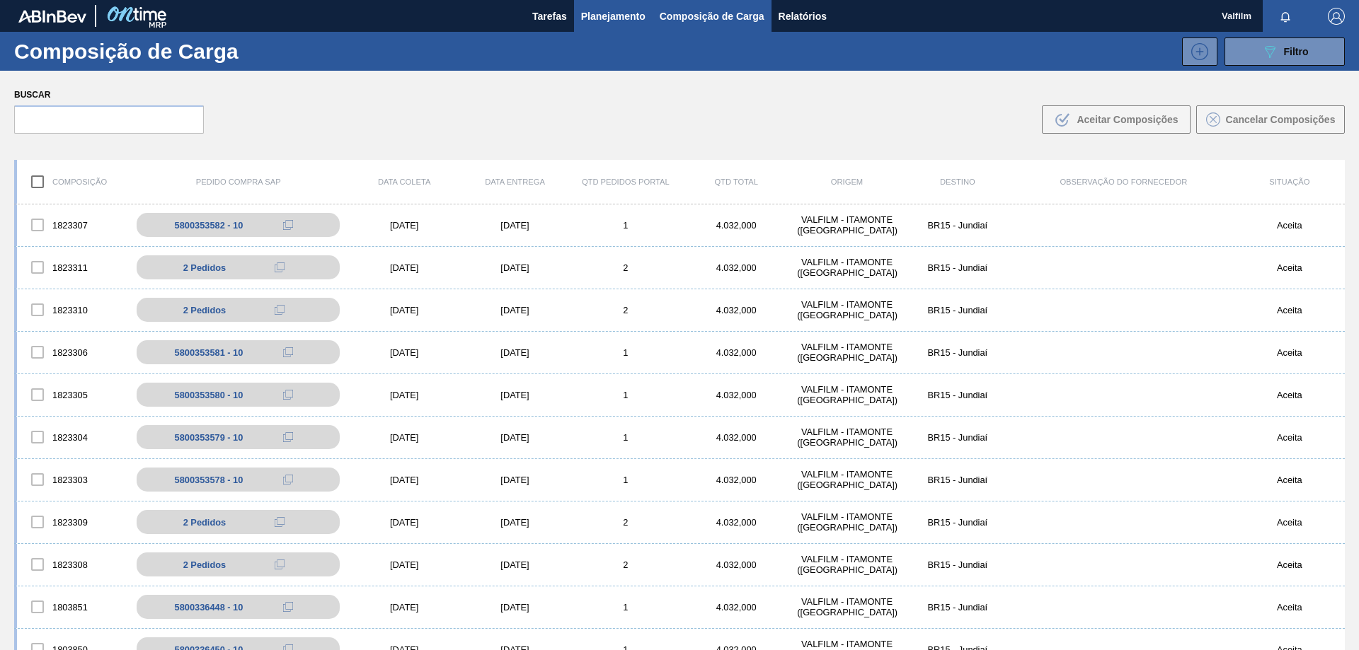
click at [637, 25] on button "Planejamento" at bounding box center [613, 16] width 79 height 32
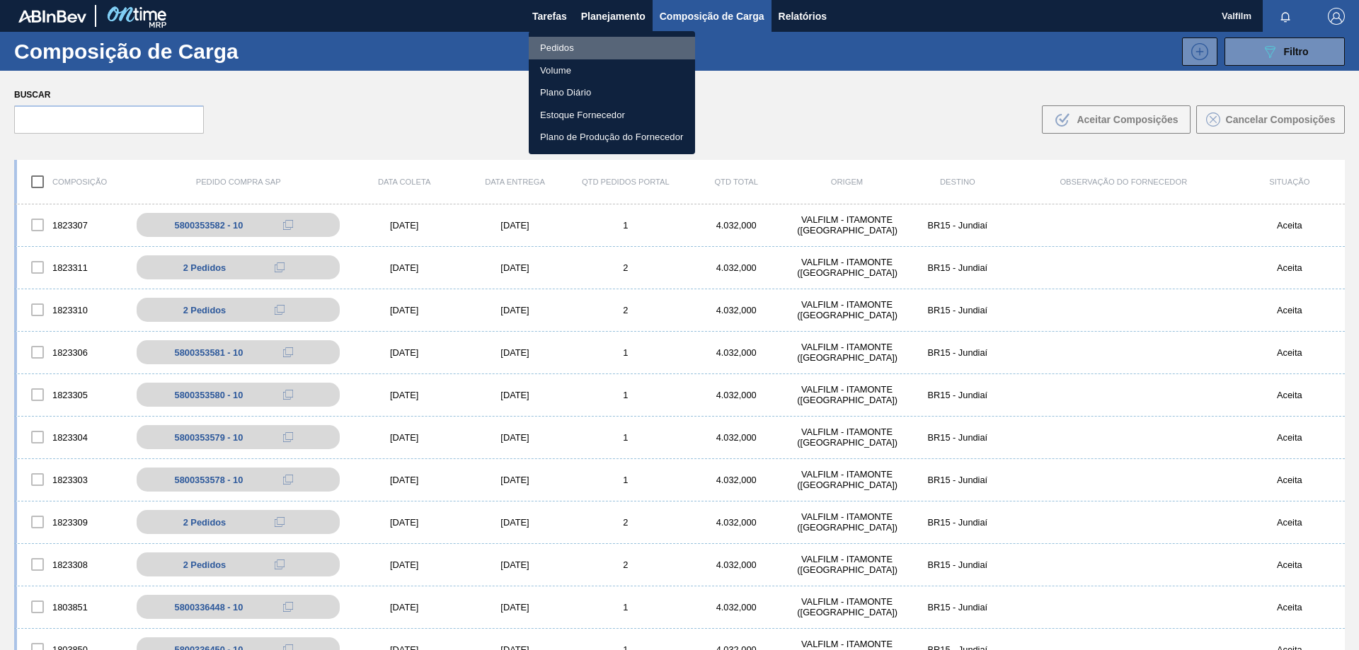
click at [576, 45] on li "Pedidos" at bounding box center [612, 48] width 166 height 23
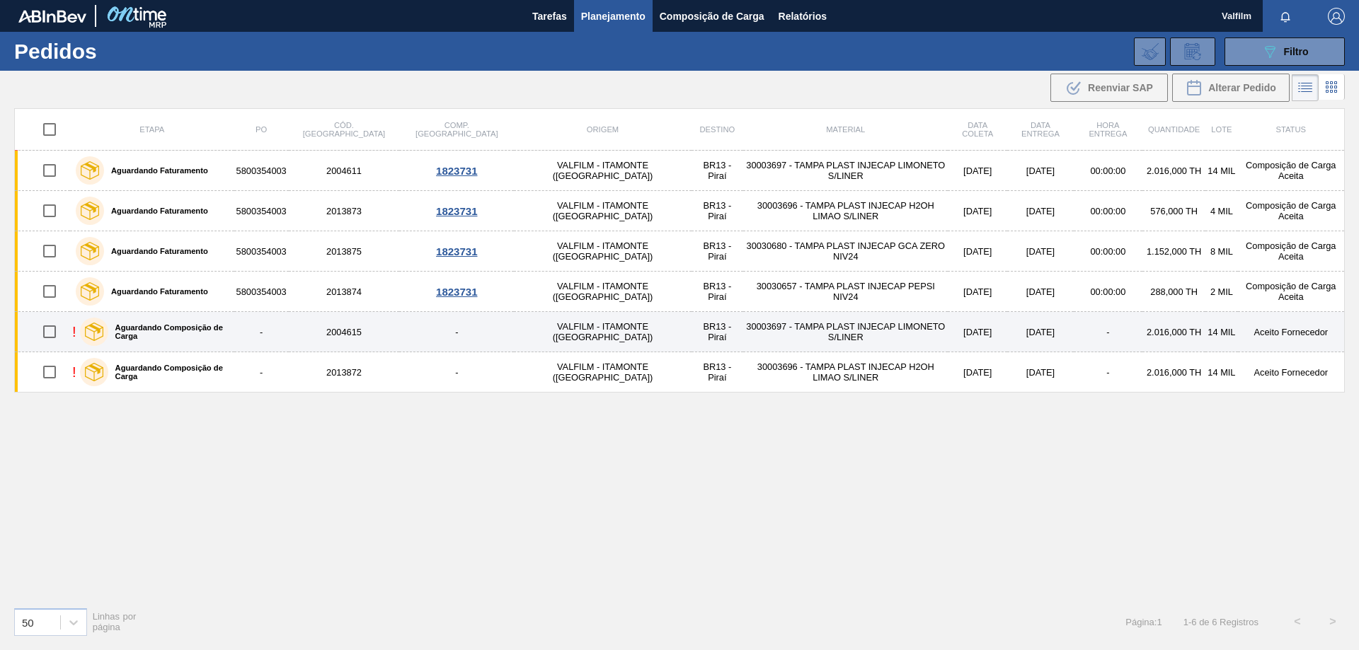
click at [1246, 333] on td "Aceito Fornecedor" at bounding box center [1291, 332] width 107 height 40
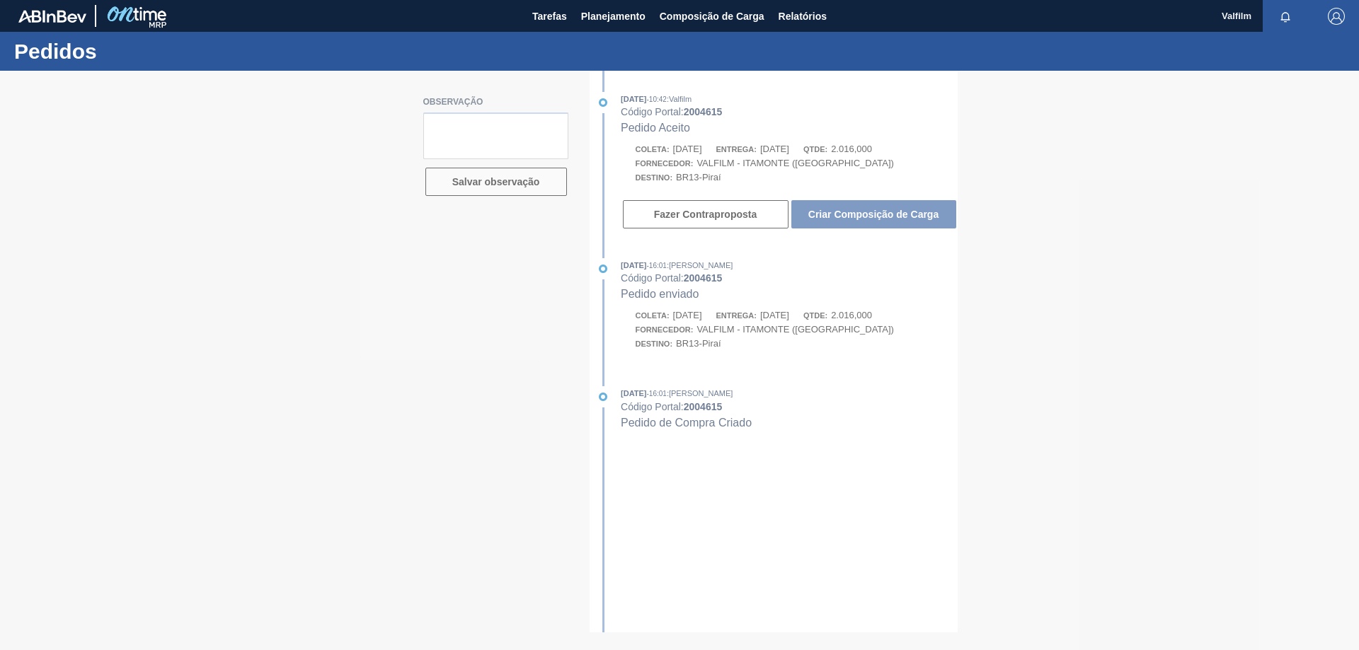
click at [833, 217] on div at bounding box center [679, 361] width 1359 height 580
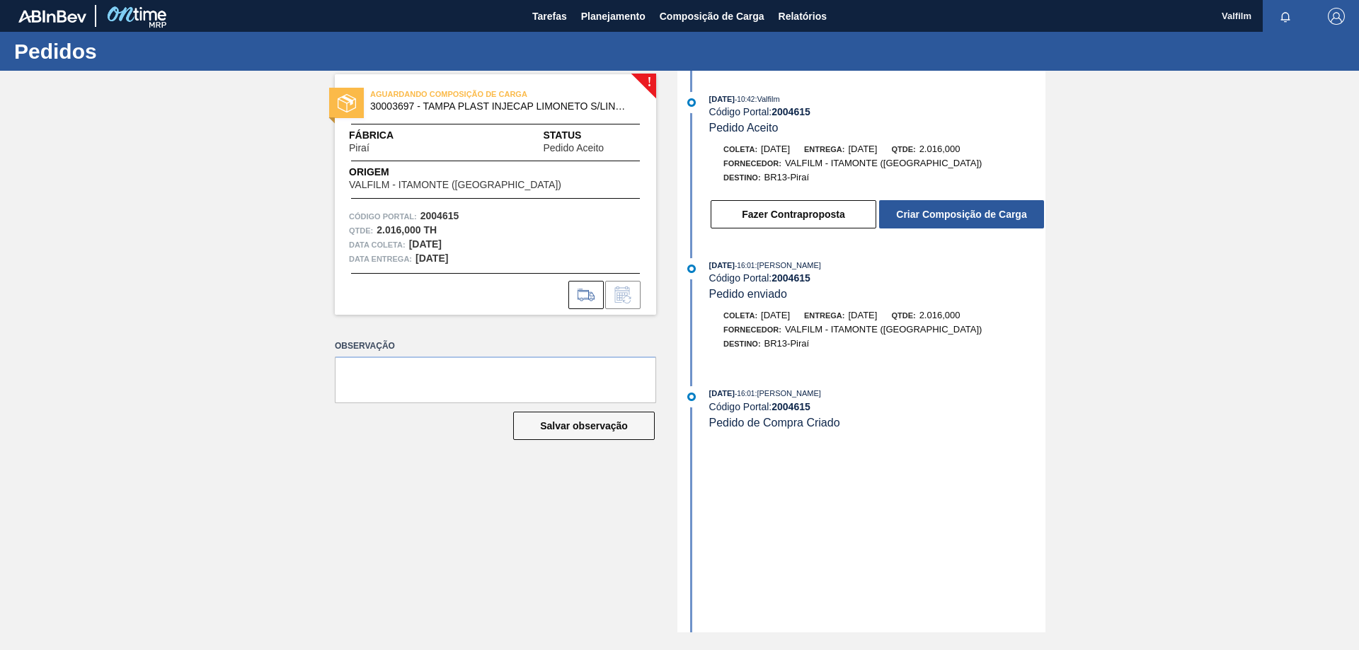
click at [853, 215] on button "Fazer Contraproposta" at bounding box center [794, 214] width 166 height 28
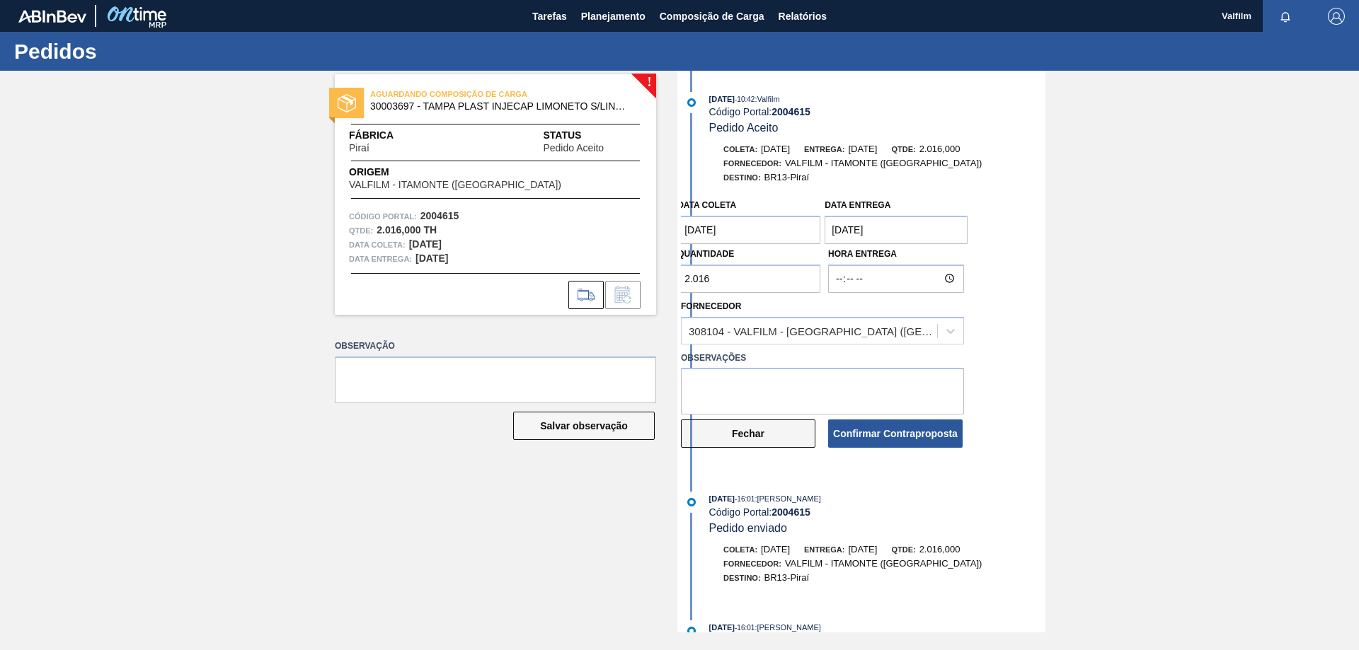
click at [783, 425] on button "Fechar" at bounding box center [748, 434] width 134 height 28
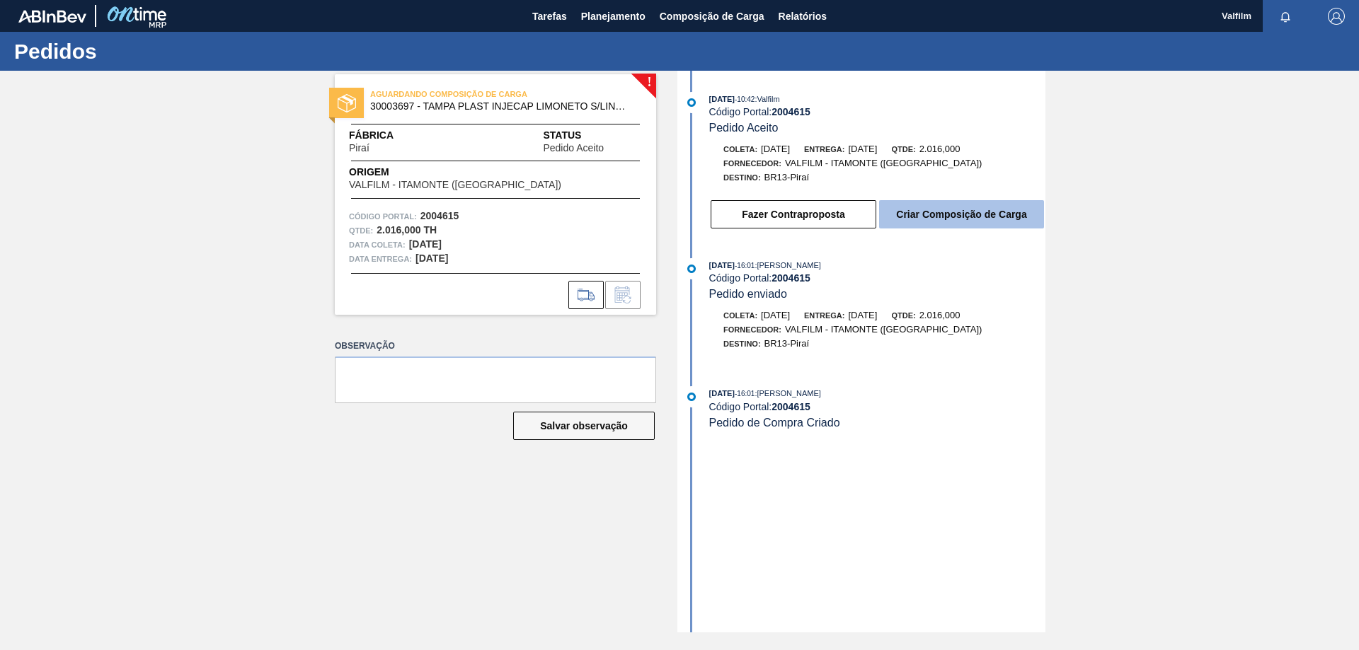
click at [962, 217] on button "Criar Composição de Carga" at bounding box center [961, 214] width 165 height 28
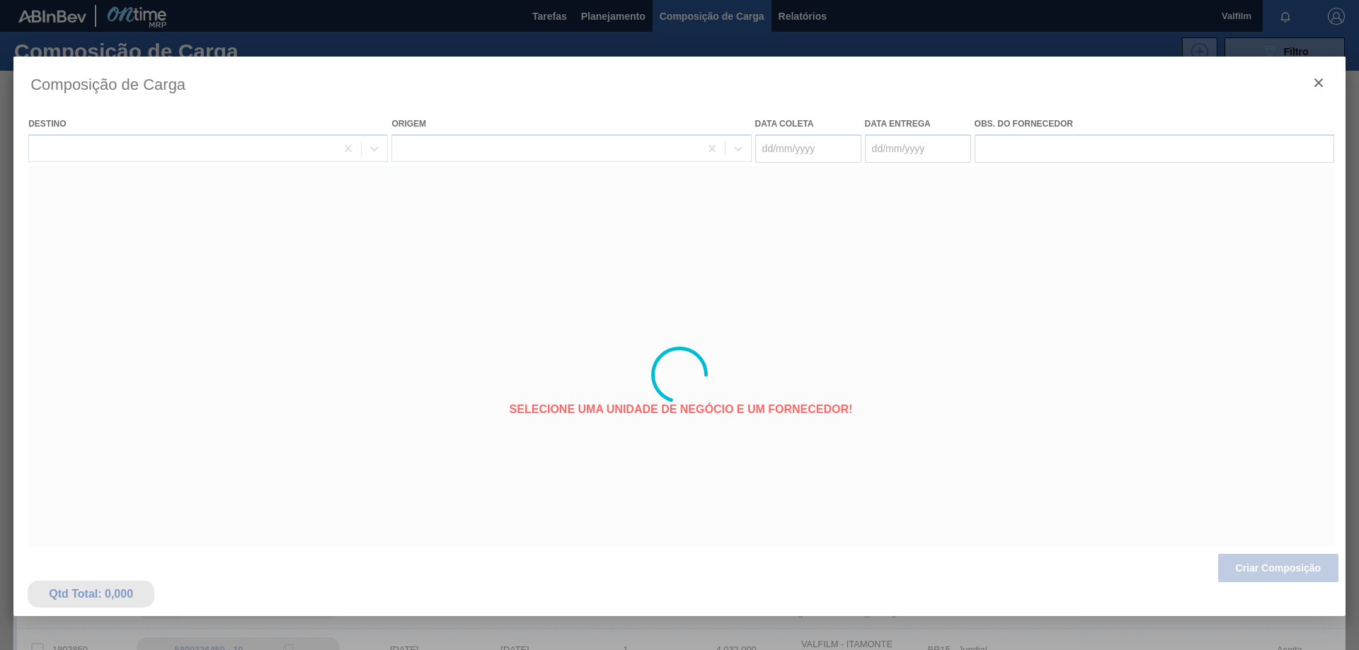
type coleta "25/09/2025"
type entrega "26/09/2025"
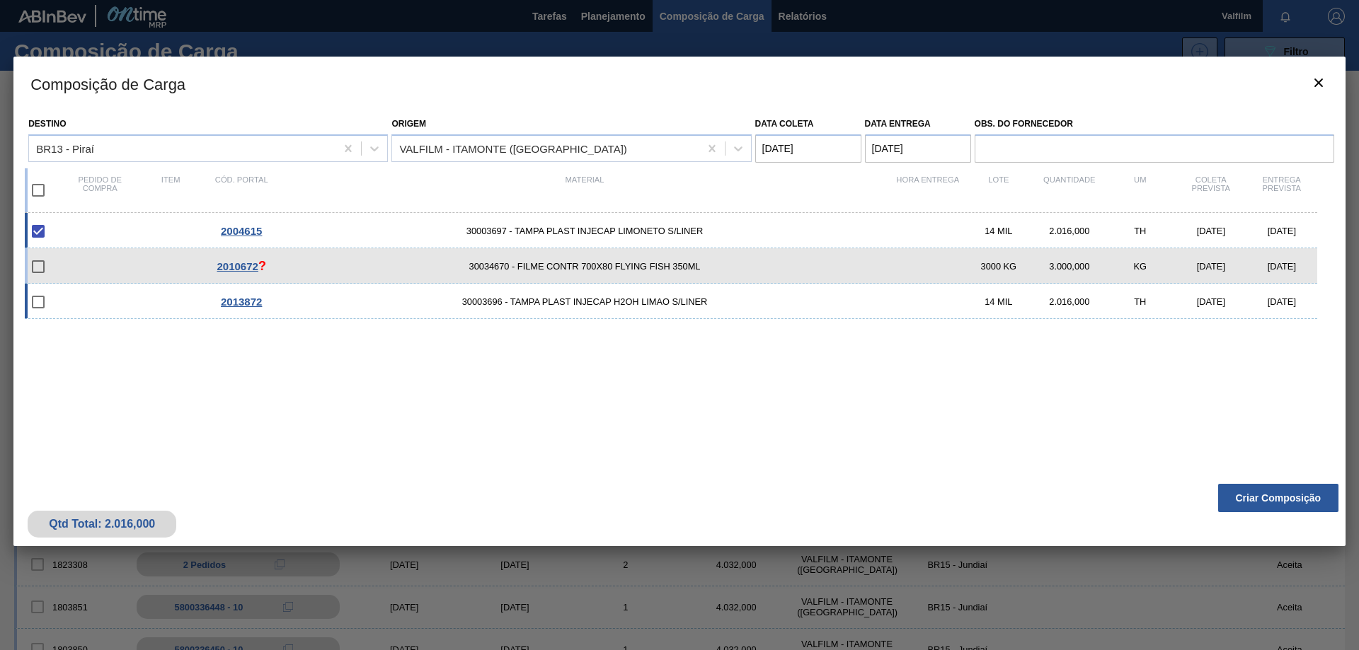
click at [694, 306] on span "30003696 - TAMPA PLAST INJECAP H2OH LIMAO S/LINER" at bounding box center [585, 302] width 616 height 11
checkbox input "true"
click at [1250, 498] on button "Criar Composição" at bounding box center [1278, 498] width 120 height 28
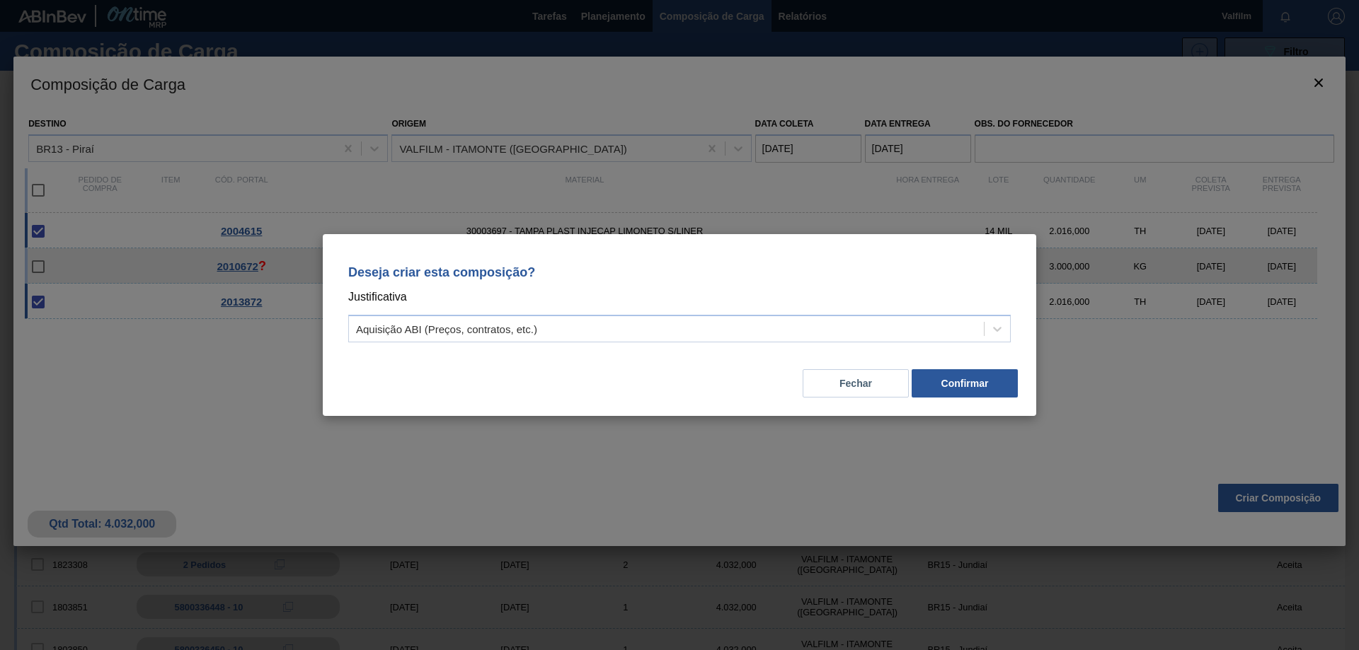
click at [929, 356] on div "Fechar Confirmar" at bounding box center [679, 375] width 679 height 48
click at [926, 334] on div "Aquisição ABI (Preços, contratos, etc.)" at bounding box center [666, 329] width 635 height 21
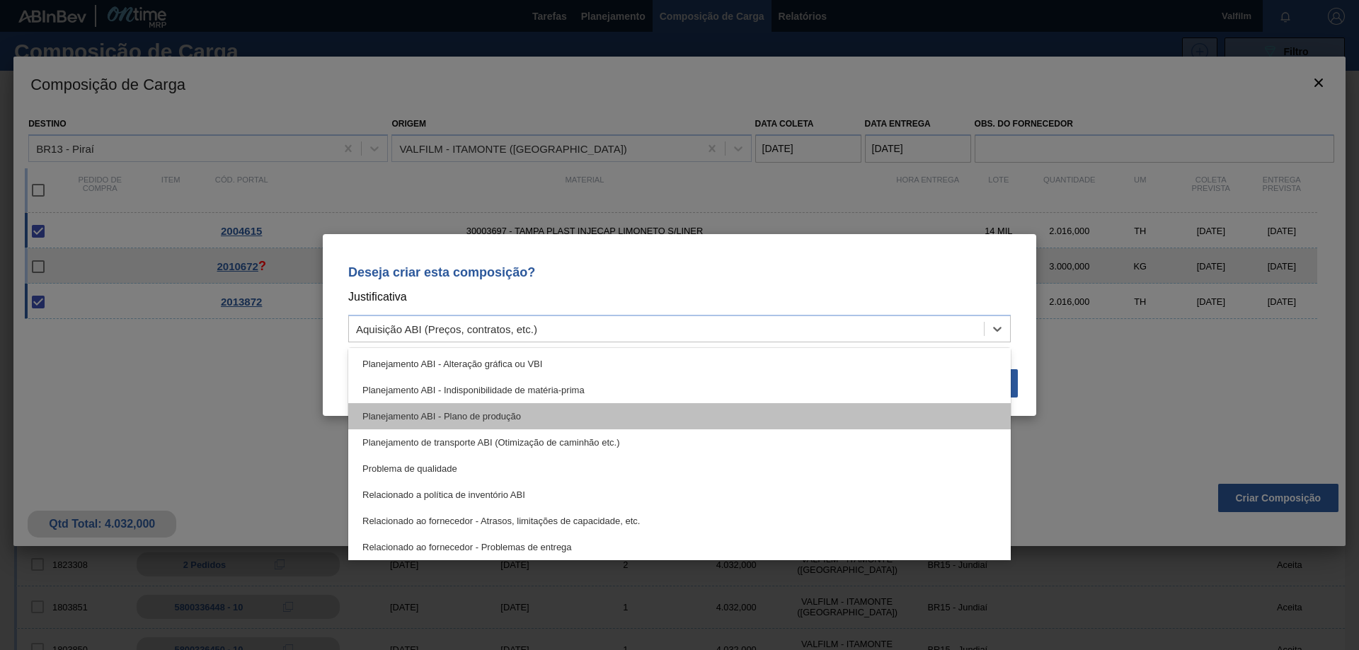
scroll to position [265, 0]
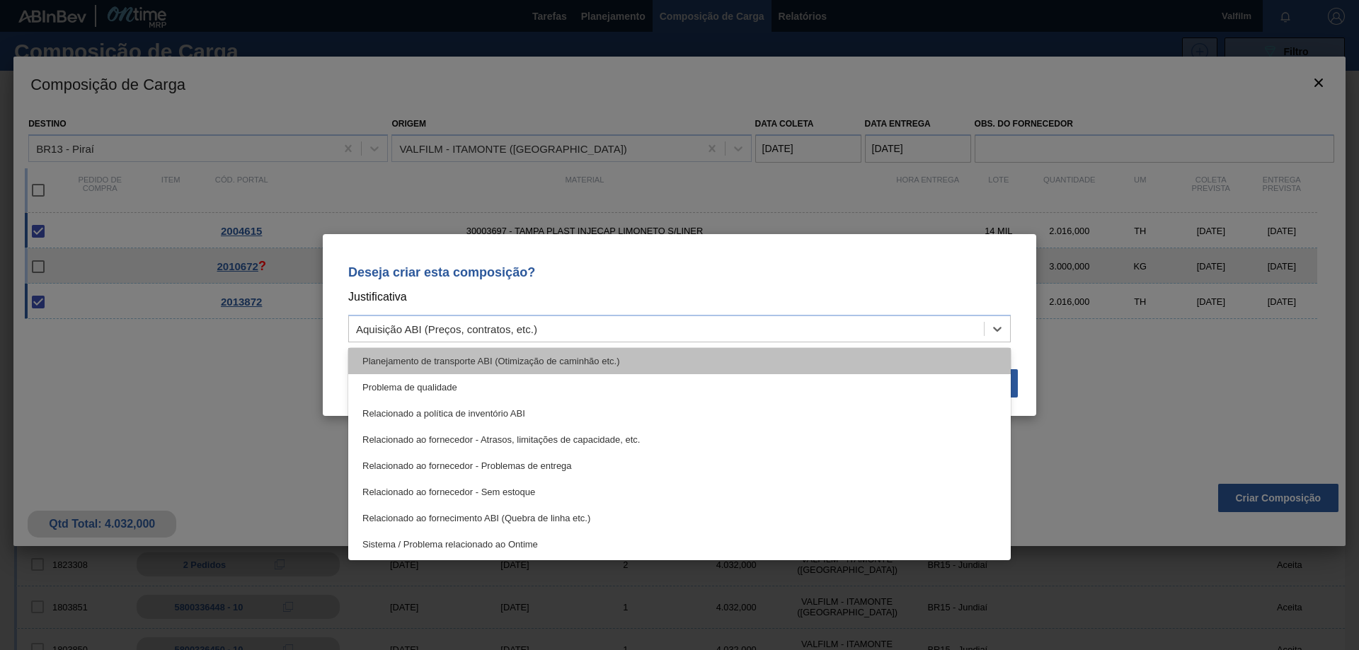
click at [568, 367] on div "Planejamento de transporte ABI (Otimização de caminhão etc.)" at bounding box center [679, 361] width 662 height 26
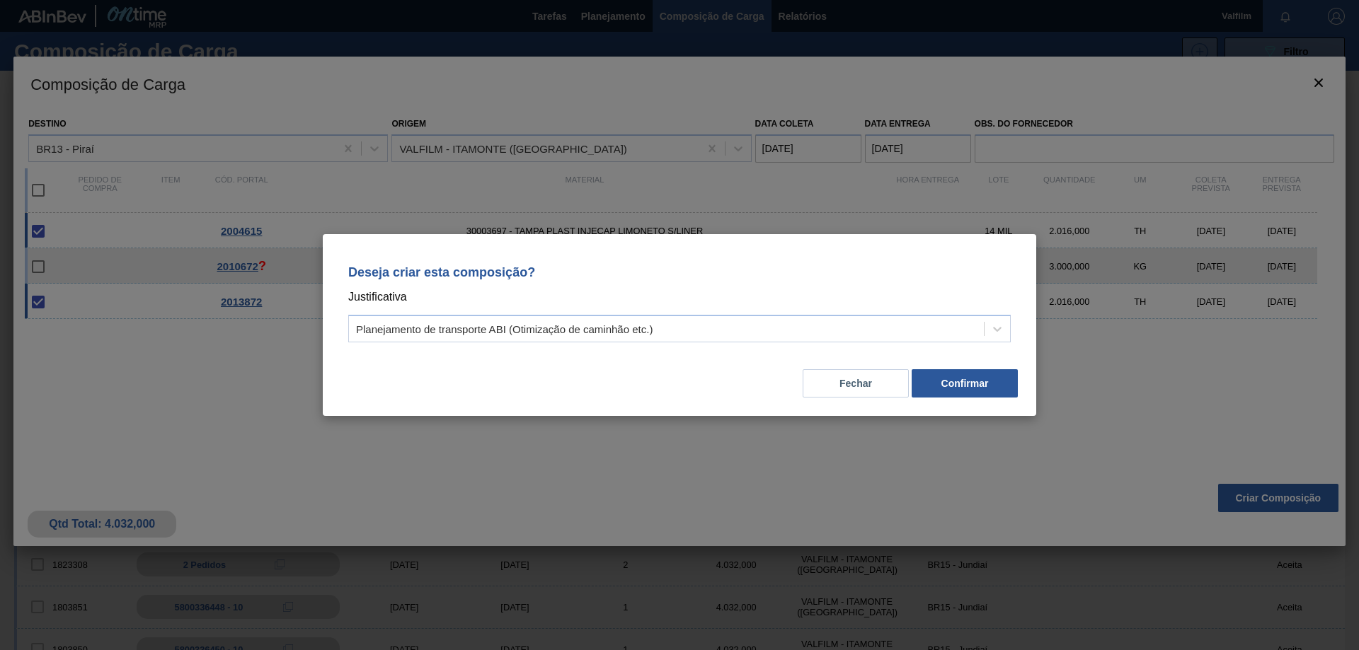
click at [950, 401] on div "Deseja criar esta composição? Justificativa Planejamento de transporte ABI (Oti…" at bounding box center [679, 325] width 713 height 182
drag, startPoint x: 928, startPoint y: 402, endPoint x: 928, endPoint y: 393, distance: 9.2
click at [928, 400] on div "Deseja criar esta composição? Justificativa Planejamento de transporte ABI (Oti…" at bounding box center [679, 325] width 713 height 182
click at [928, 387] on button "Confirmar" at bounding box center [965, 383] width 106 height 28
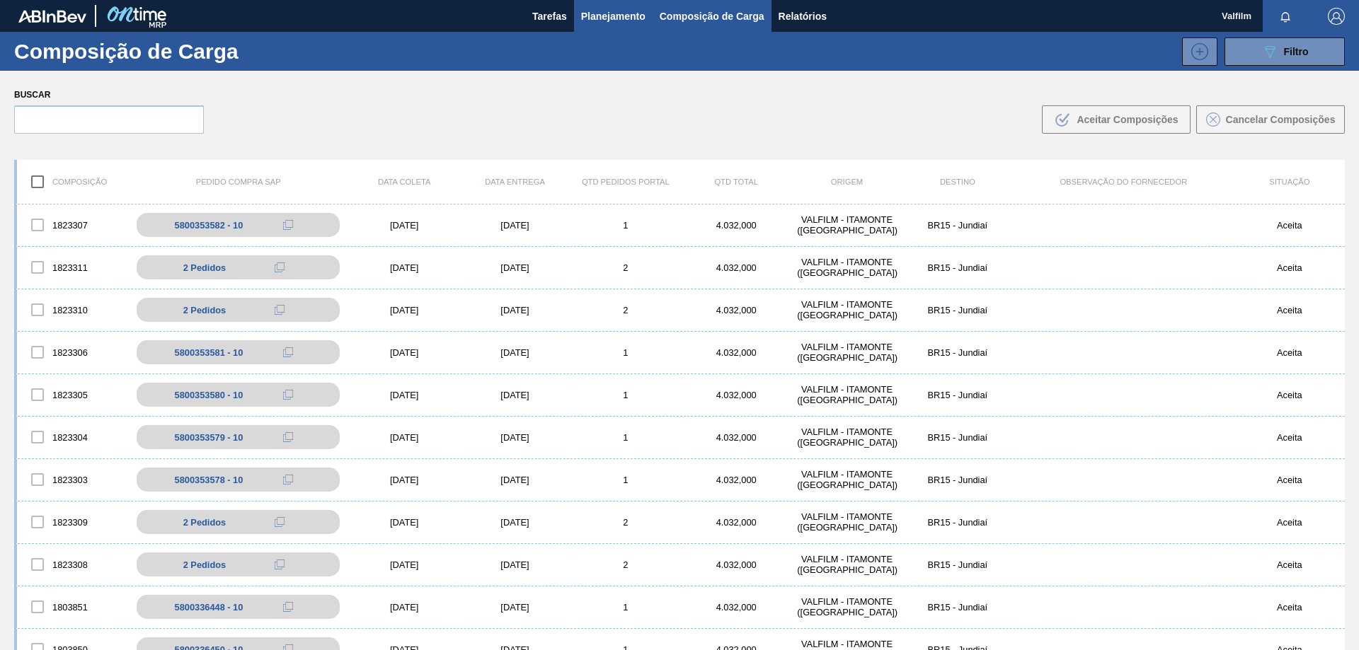
click at [615, 10] on span "Planejamento" at bounding box center [613, 16] width 64 height 17
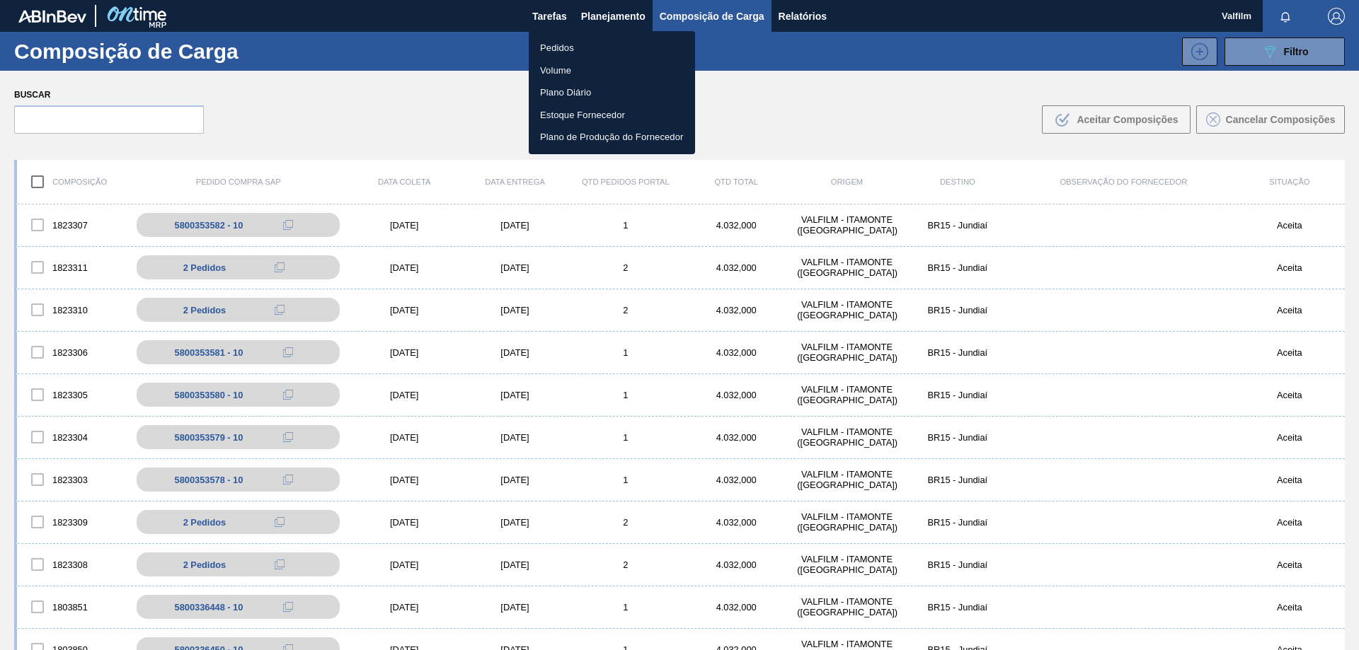
click at [557, 44] on li "Pedidos" at bounding box center [612, 48] width 166 height 23
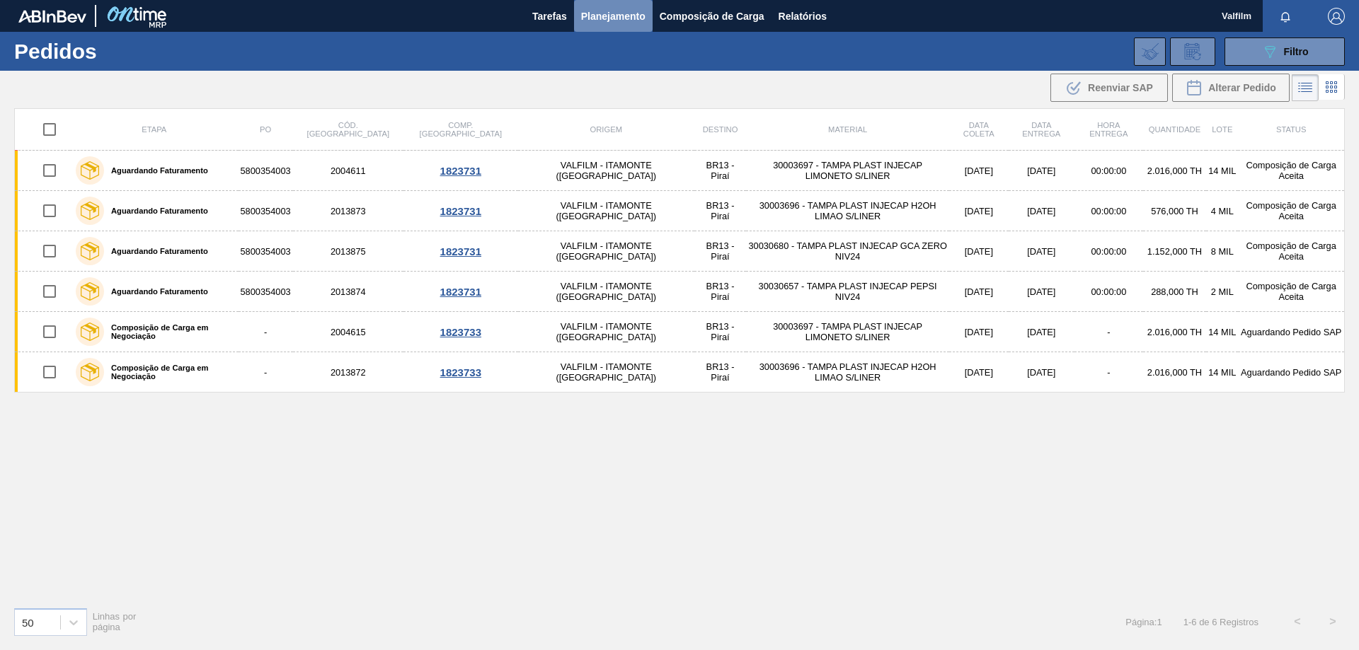
click at [609, 20] on span "Planejamento" at bounding box center [613, 16] width 64 height 17
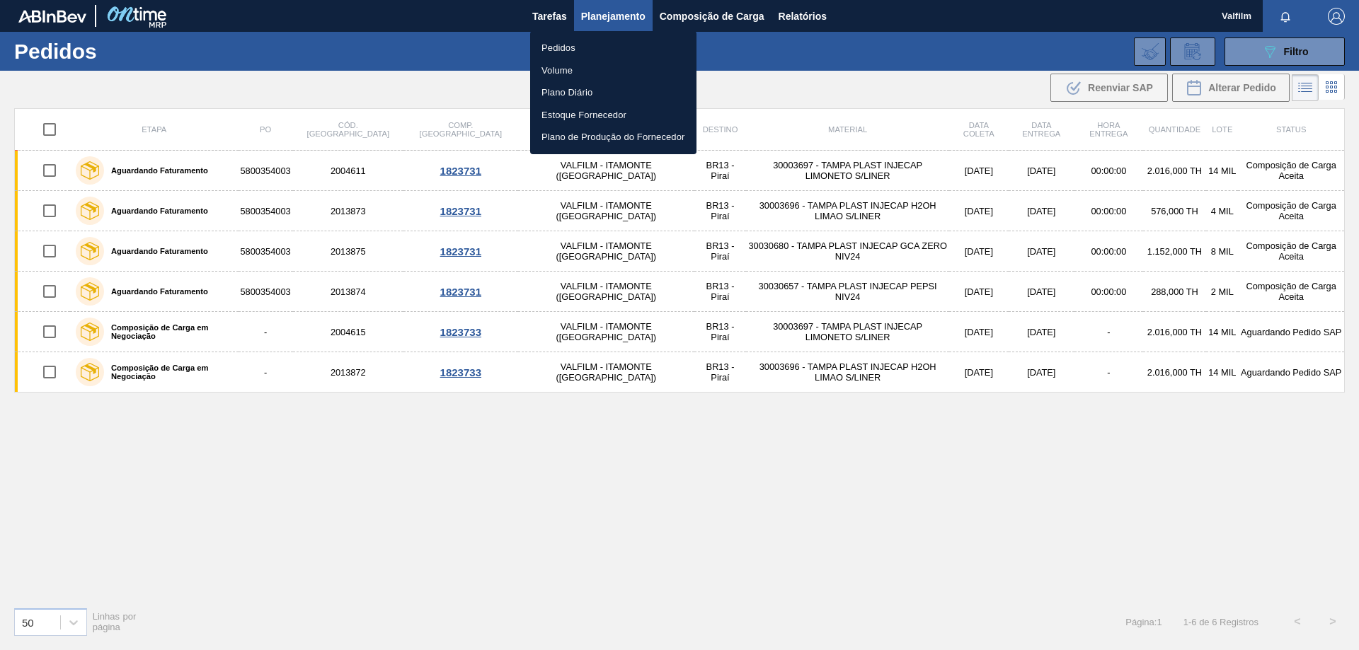
click at [1281, 48] on div at bounding box center [679, 325] width 1359 height 650
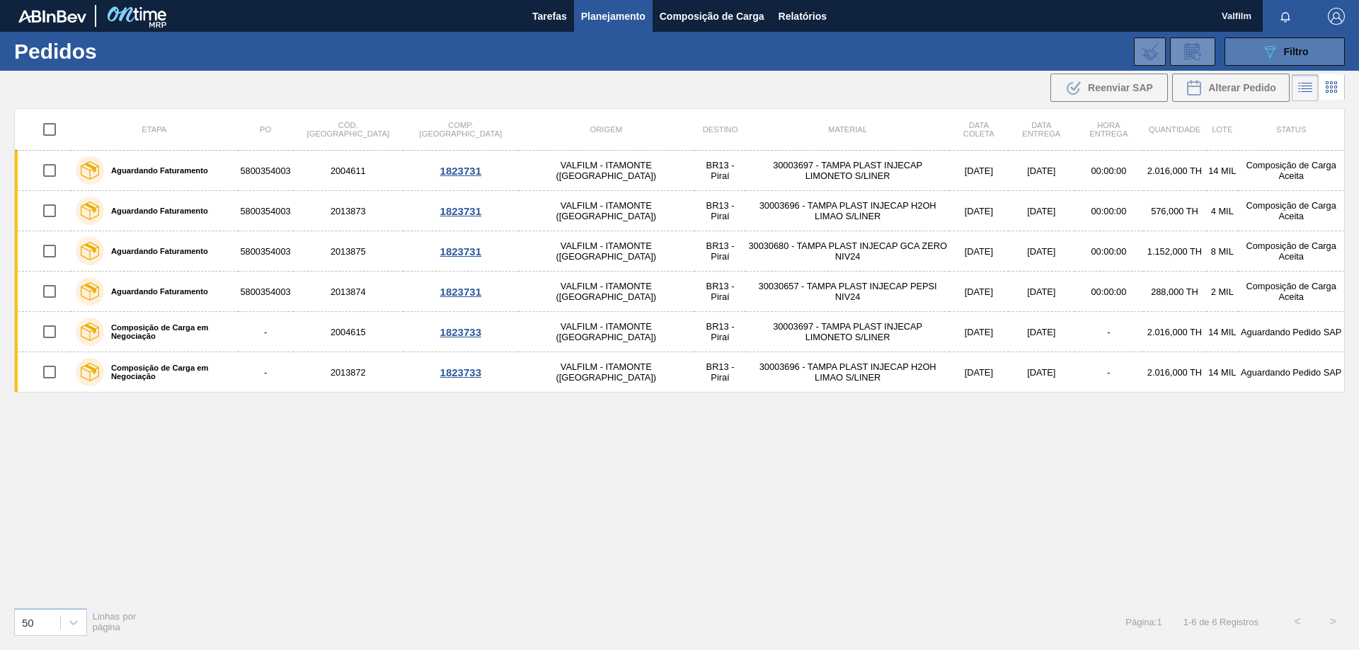
click at [1281, 50] on div "089F7B8B-B2A5-4AFE-B5C0-19BA573D28AC Filtro" at bounding box center [1284, 51] width 47 height 17
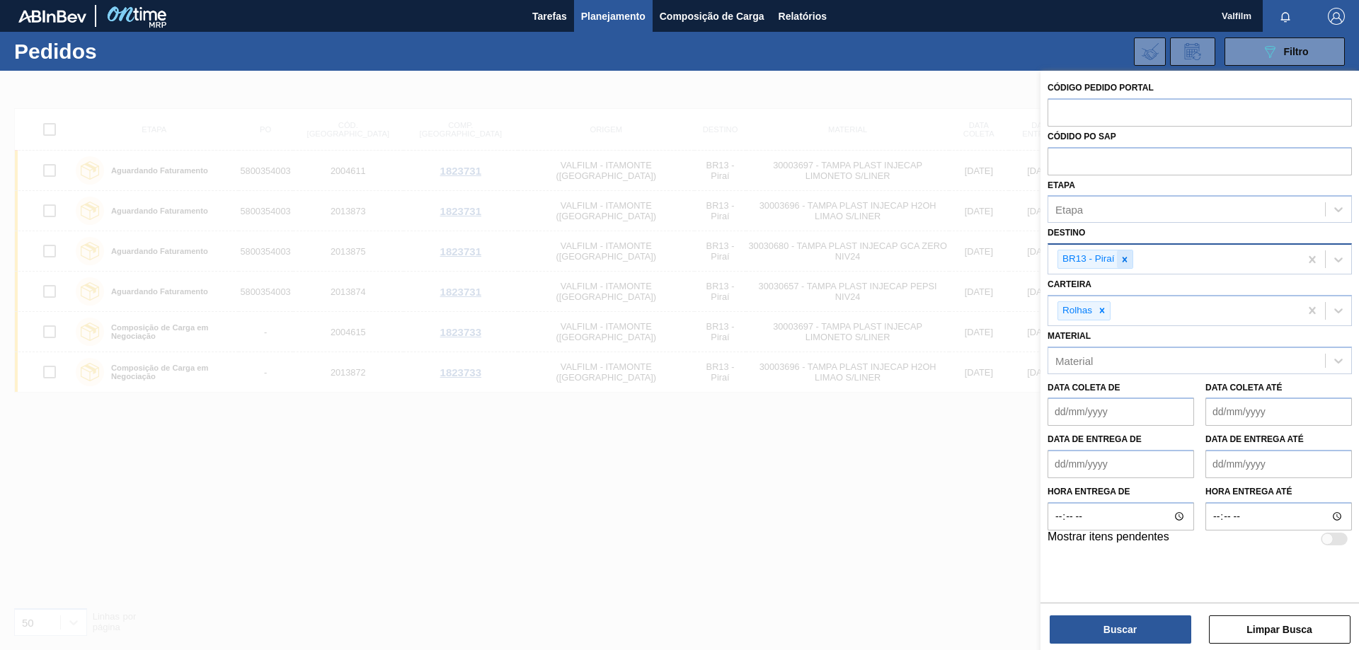
click at [1125, 263] on icon at bounding box center [1125, 260] width 10 height 10
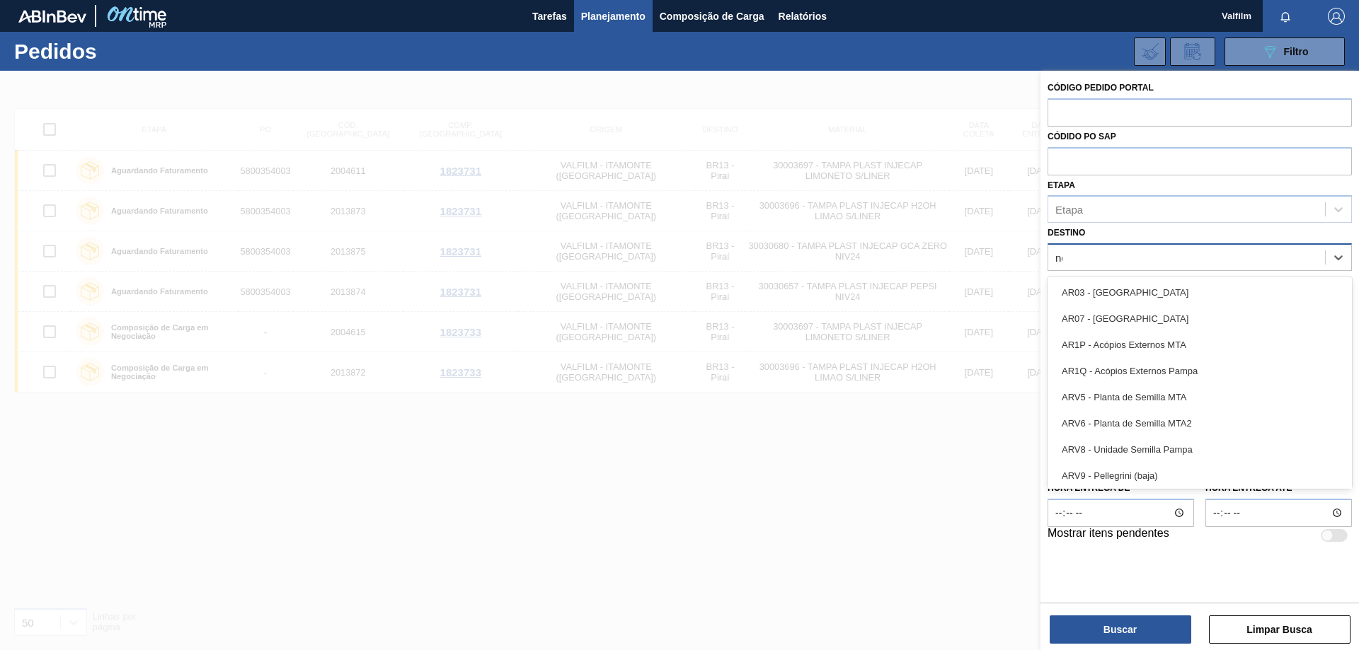
type input "nova"
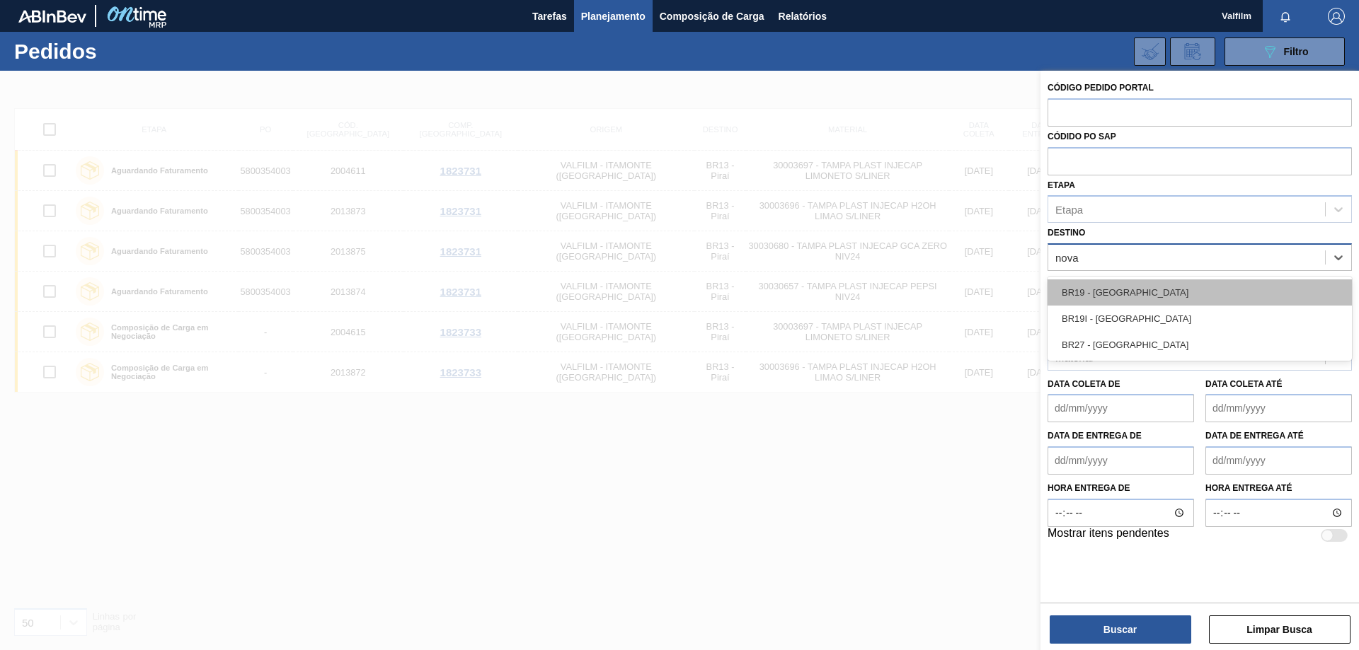
click at [1140, 291] on div "BR19 - [GEOGRAPHIC_DATA]" at bounding box center [1199, 293] width 304 height 26
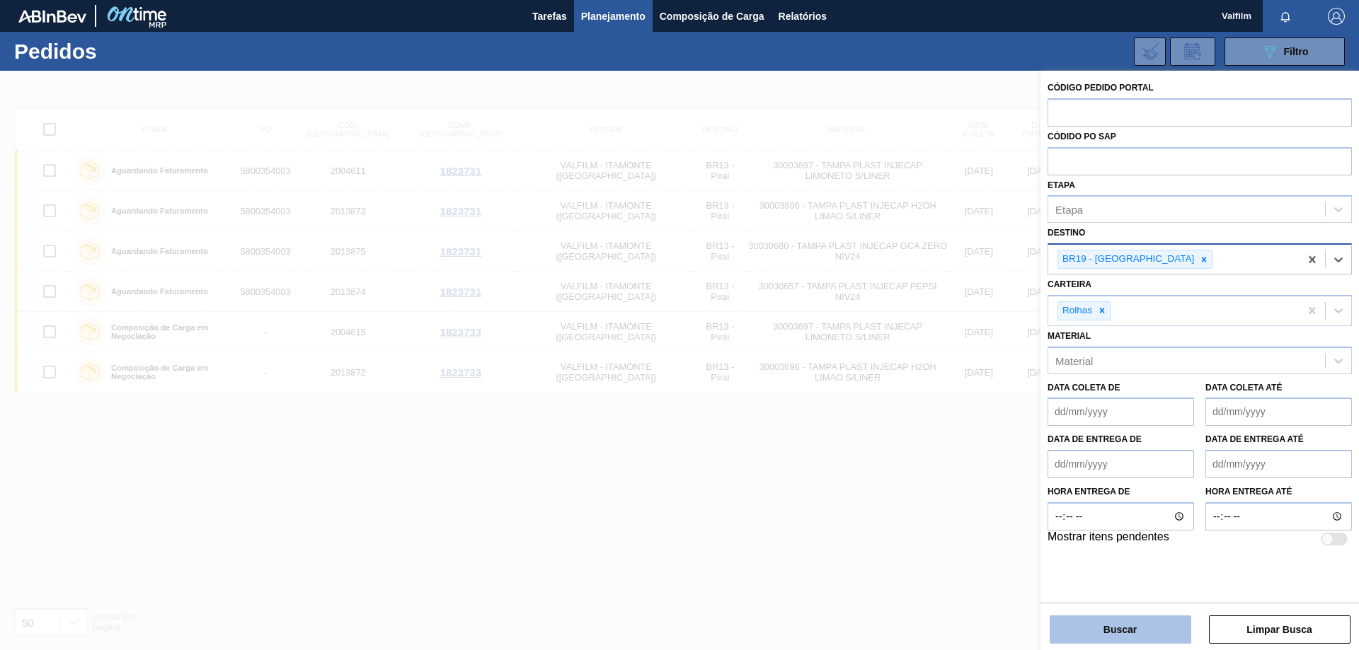
click at [1115, 625] on button "Buscar" at bounding box center [1120, 630] width 142 height 28
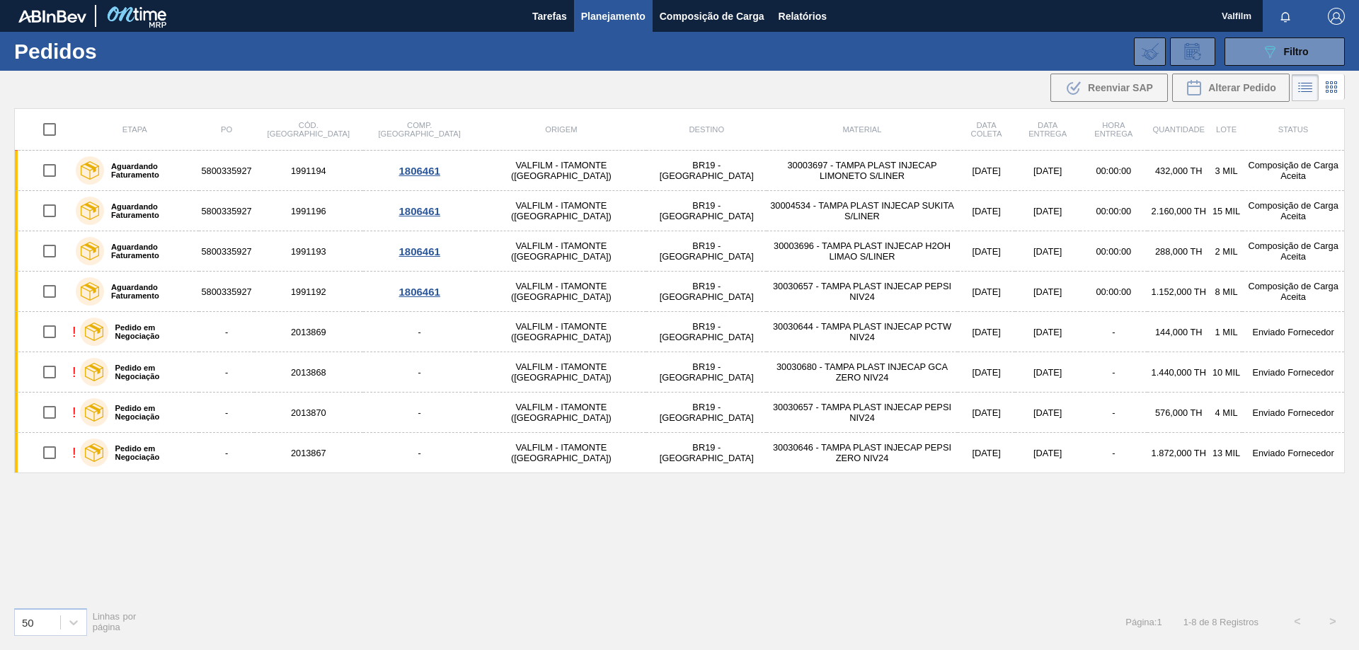
click at [584, 517] on div "Etapa PO Cód. Pedido Comp. Carga Origem Destino Material Data coleta Data entre…" at bounding box center [679, 352] width 1330 height 488
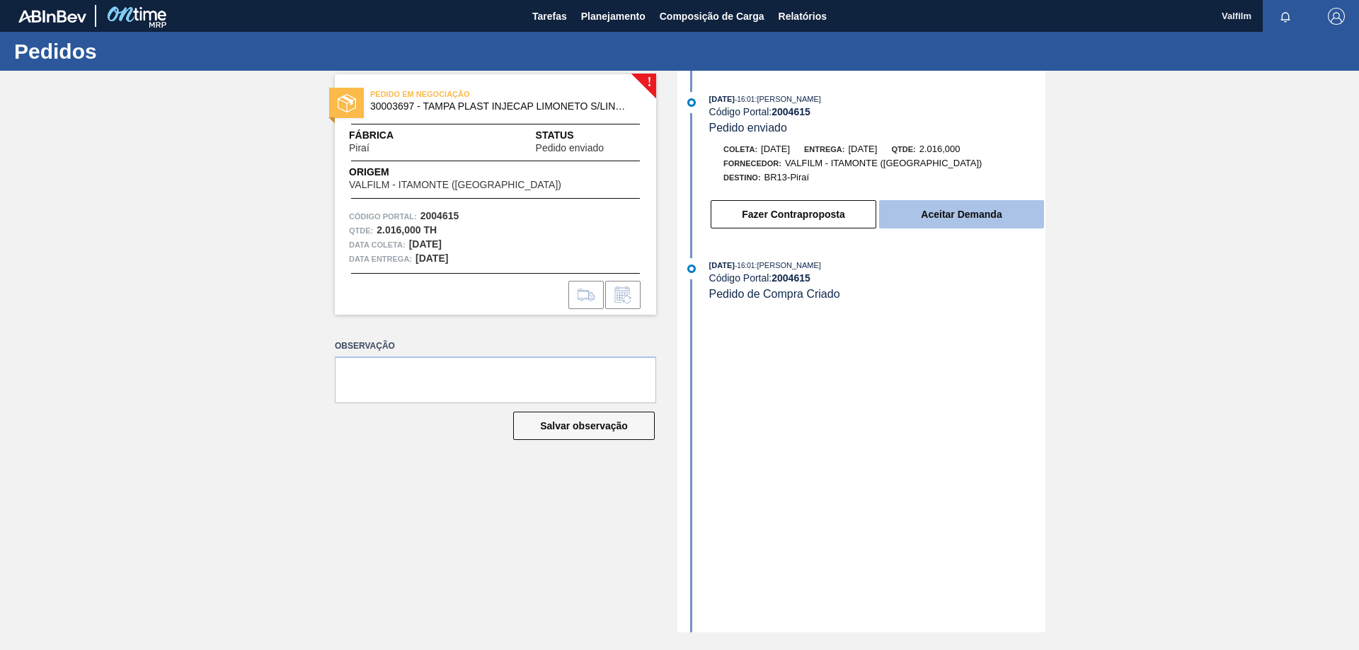
click at [955, 223] on button "Aceitar Demanda" at bounding box center [961, 214] width 165 height 28
click at [943, 224] on button "Aceitar Demanda" at bounding box center [961, 214] width 165 height 28
click at [986, 206] on button "Aceitar Demanda" at bounding box center [961, 214] width 165 height 28
click at [977, 216] on button "Aceitar Demanda" at bounding box center [961, 214] width 165 height 28
click at [965, 214] on button "Aceitar Demanda" at bounding box center [961, 214] width 165 height 28
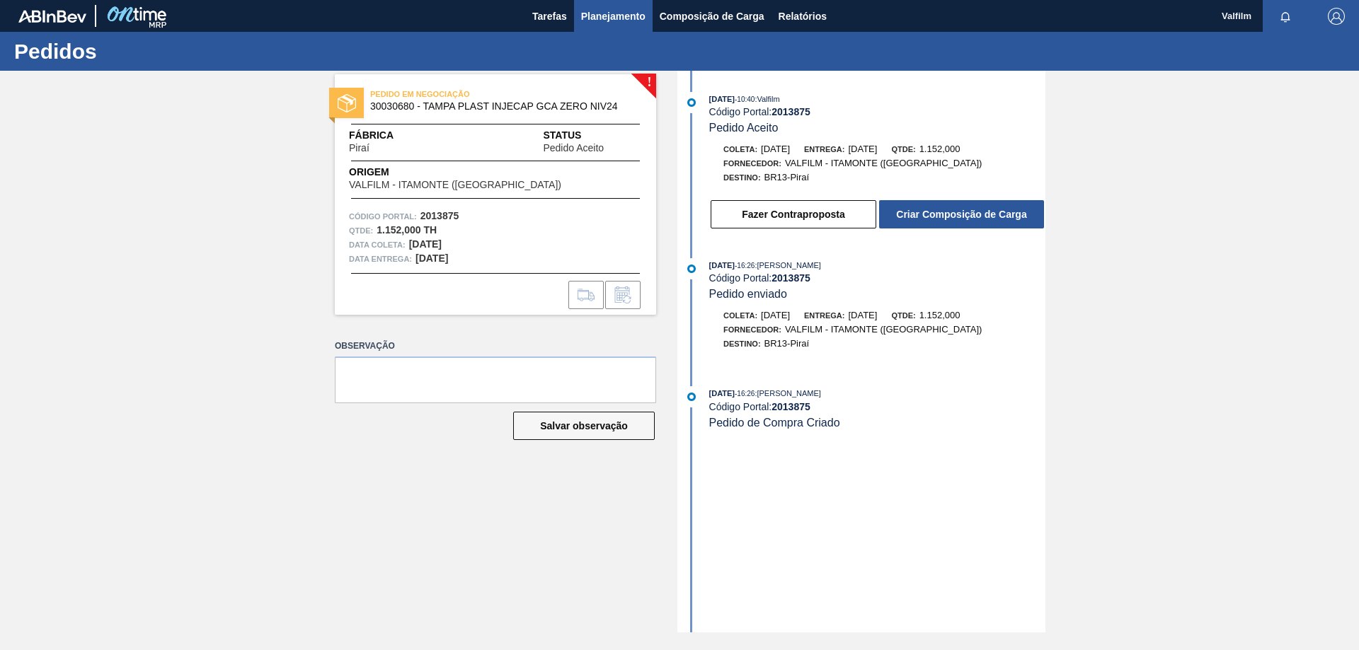
click at [597, 16] on span "Planejamento" at bounding box center [613, 16] width 64 height 17
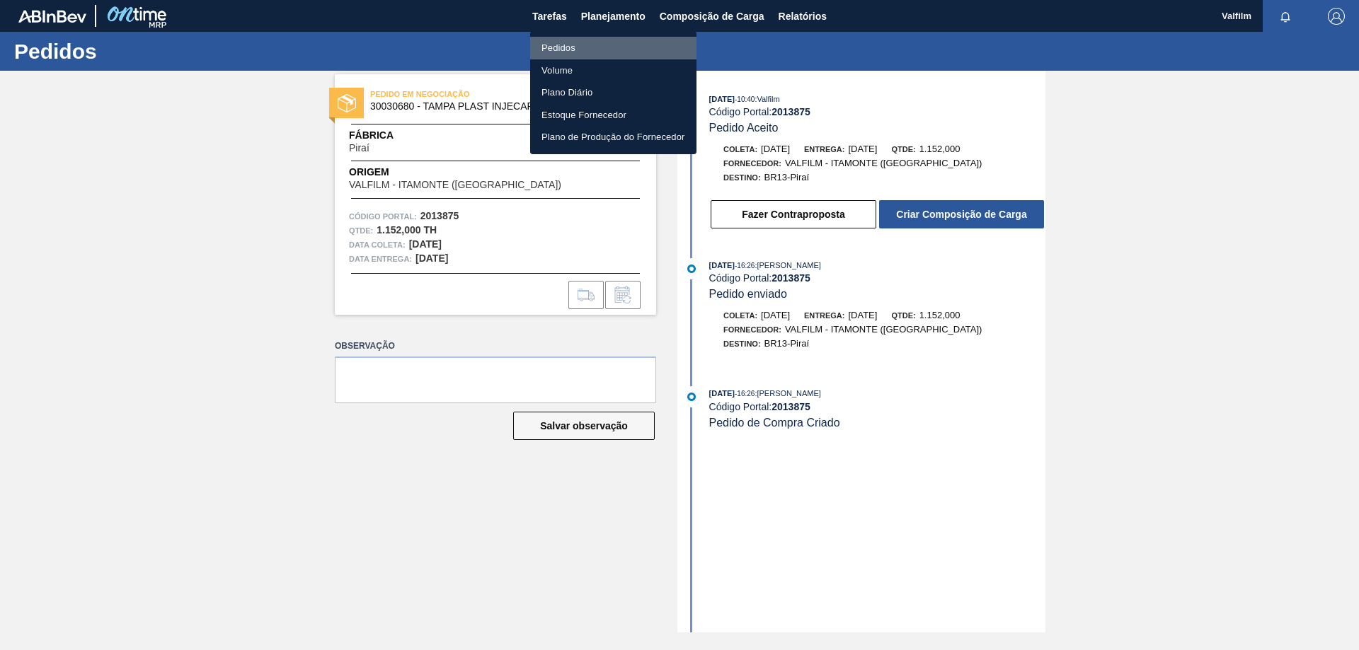
click at [544, 51] on li "Pedidos" at bounding box center [613, 48] width 166 height 23
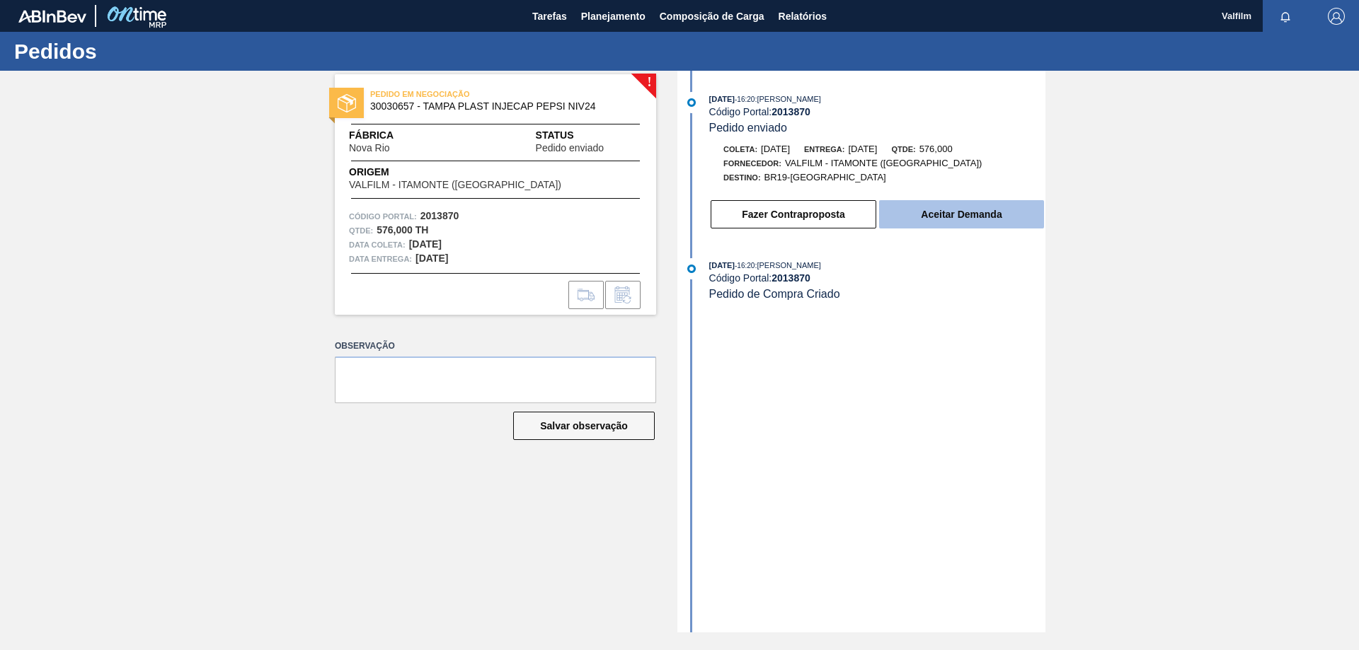
click at [964, 217] on button "Aceitar Demanda" at bounding box center [961, 214] width 165 height 28
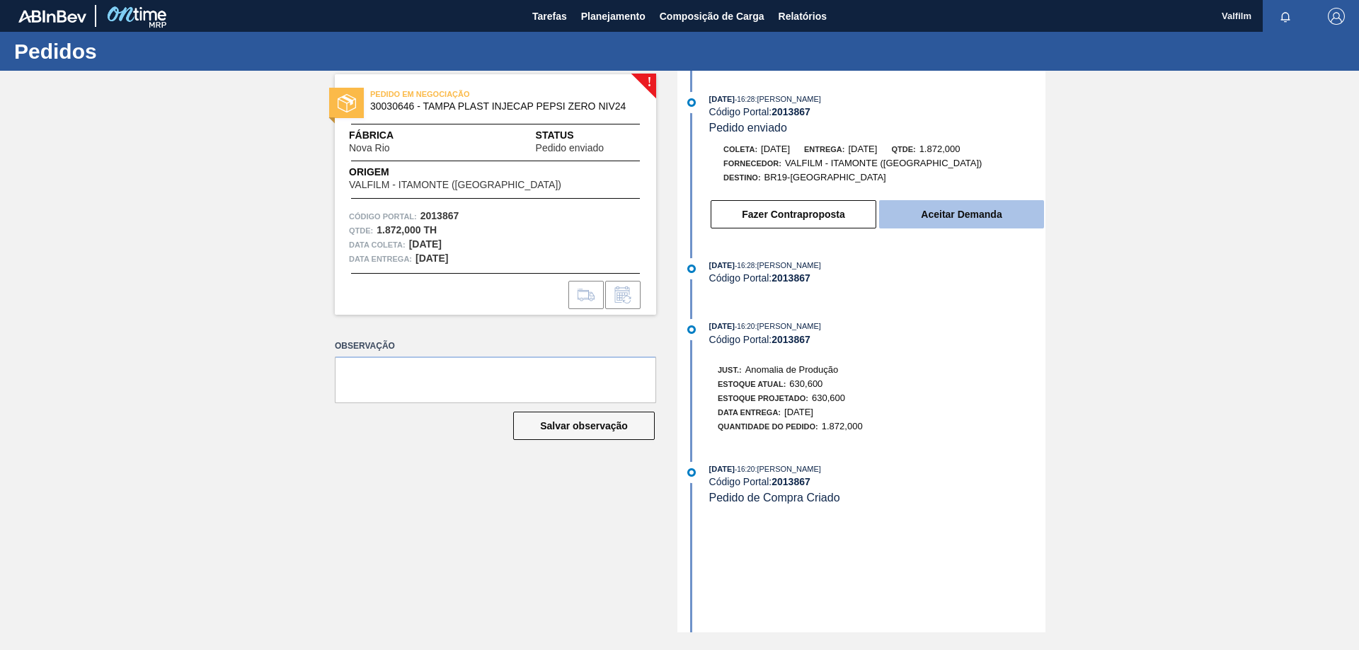
click at [961, 226] on button "Aceitar Demanda" at bounding box center [961, 214] width 165 height 28
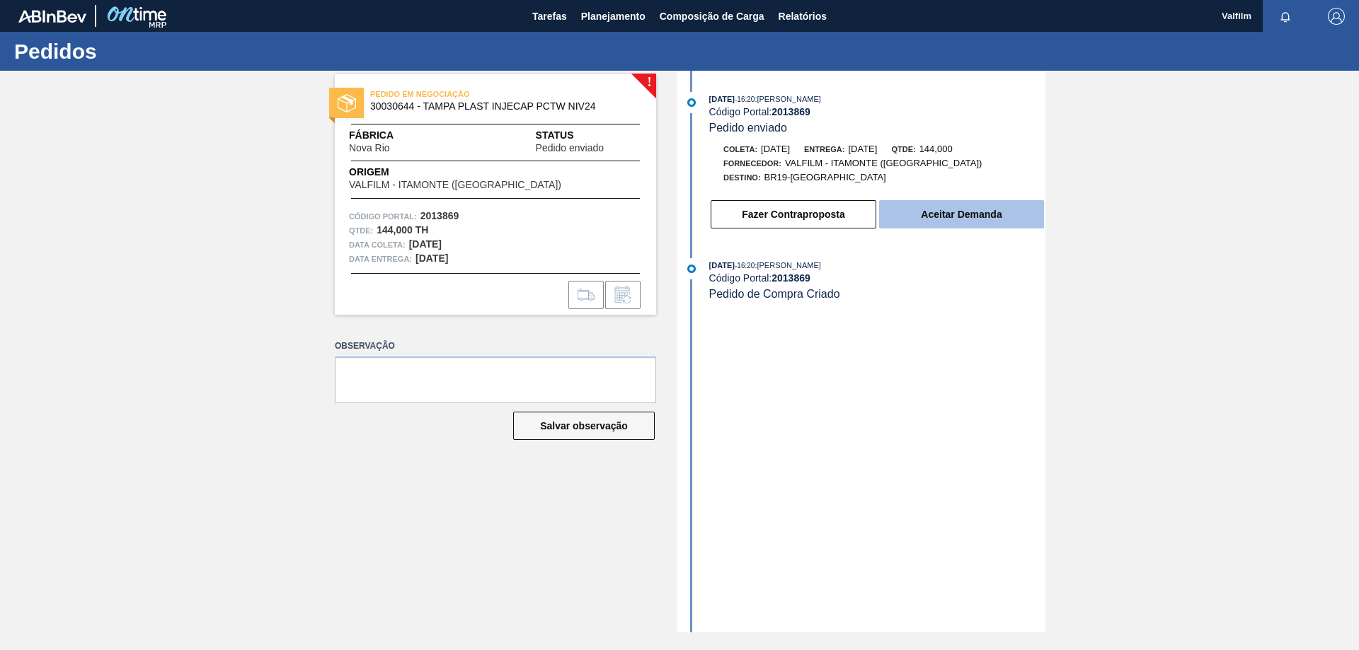
click at [938, 217] on button "Aceitar Demanda" at bounding box center [961, 214] width 165 height 28
click at [938, 221] on button "Aceitar Demanda" at bounding box center [961, 214] width 165 height 28
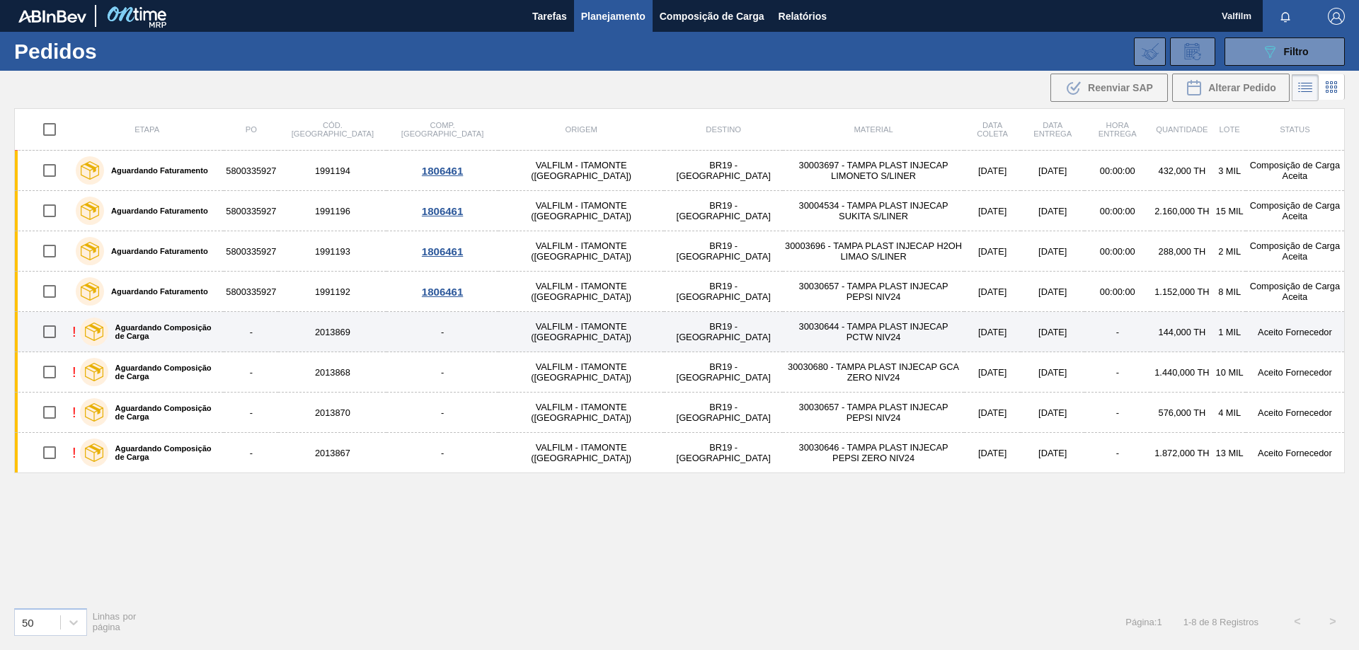
click at [964, 330] on td "[DATE]" at bounding box center [992, 332] width 57 height 40
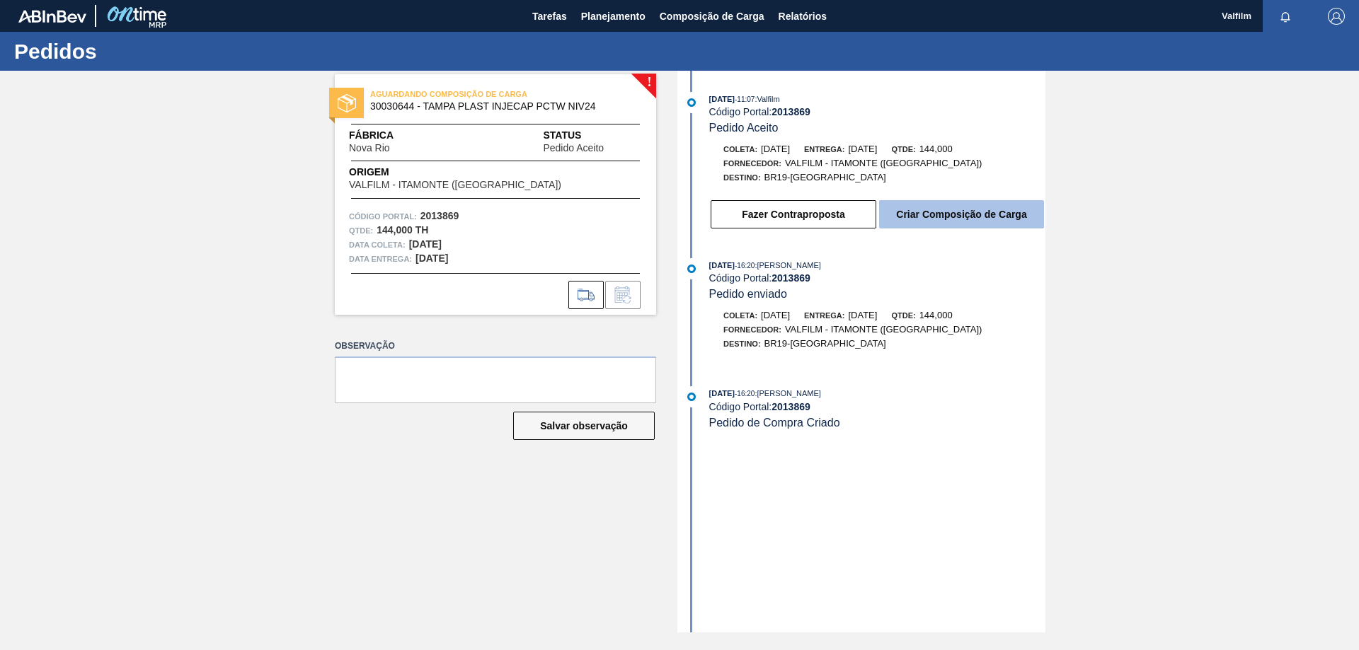
click at [939, 210] on button "Criar Composição de Carga" at bounding box center [961, 214] width 165 height 28
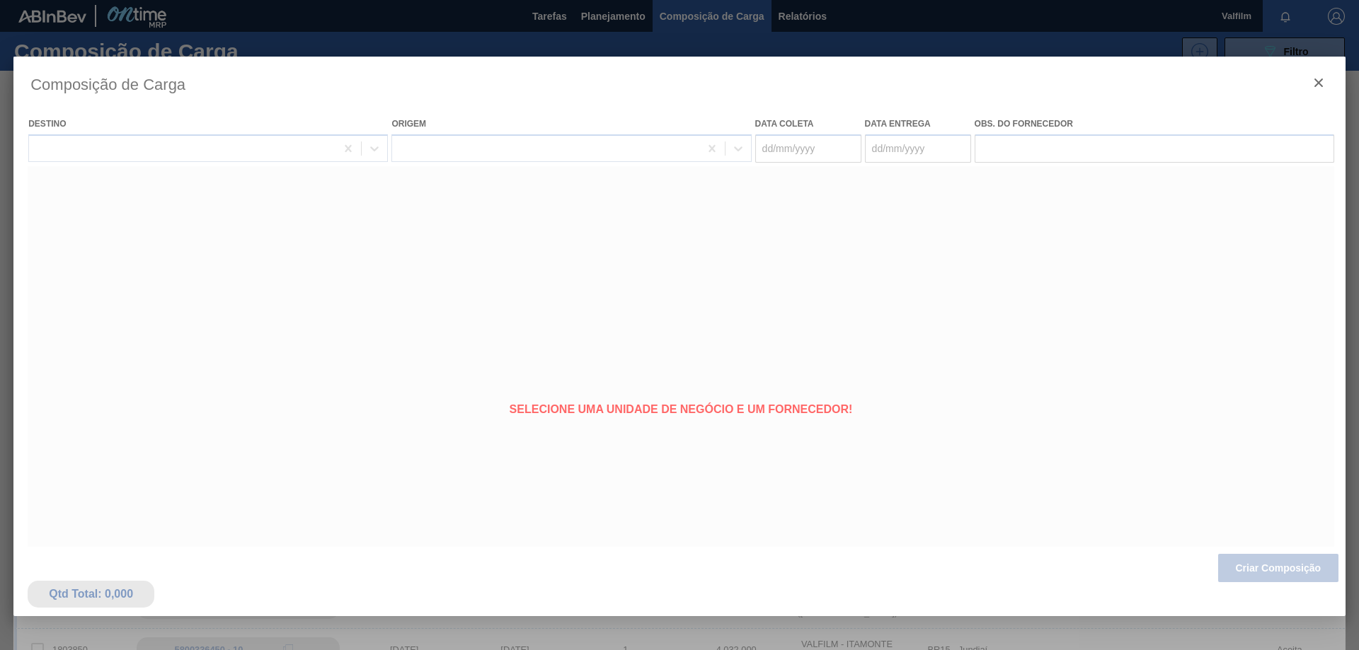
type coleta "[DATE]"
type entrega "[DATE]"
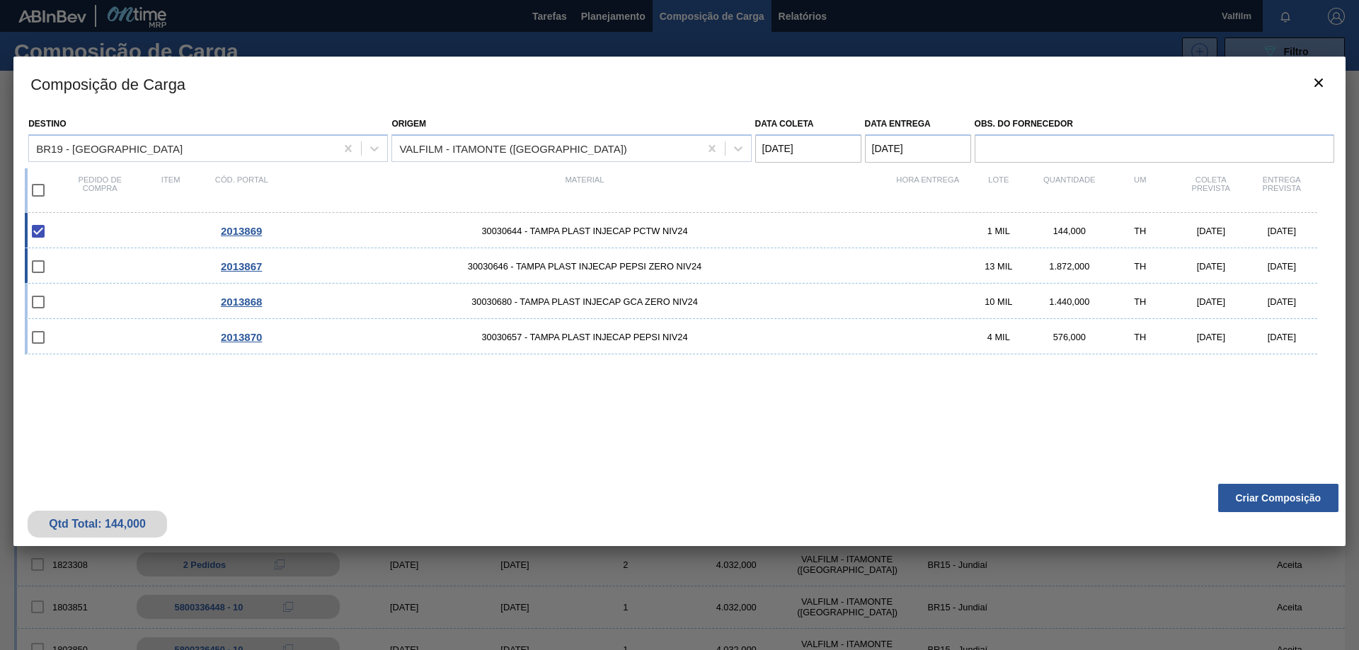
click at [560, 272] on div "2013867 30030646 - TAMPA PLAST INJECAP PEPSI ZERO NIV24 13 MIL 1.872,000 TH 05/…" at bounding box center [671, 265] width 1292 height 35
checkbox input "true"
click at [565, 290] on div "2013868 30030680 - TAMPA PLAST INJECAP GCA ZERO NIV24 10 MIL 1.440,000 TH 05/09…" at bounding box center [671, 301] width 1292 height 35
checkbox input "true"
click at [580, 328] on div "2013870 30030657 - TAMPA PLAST INJECAP PEPSI NIV24 4 MIL 576,000 TH 05/09/2025 …" at bounding box center [671, 336] width 1292 height 35
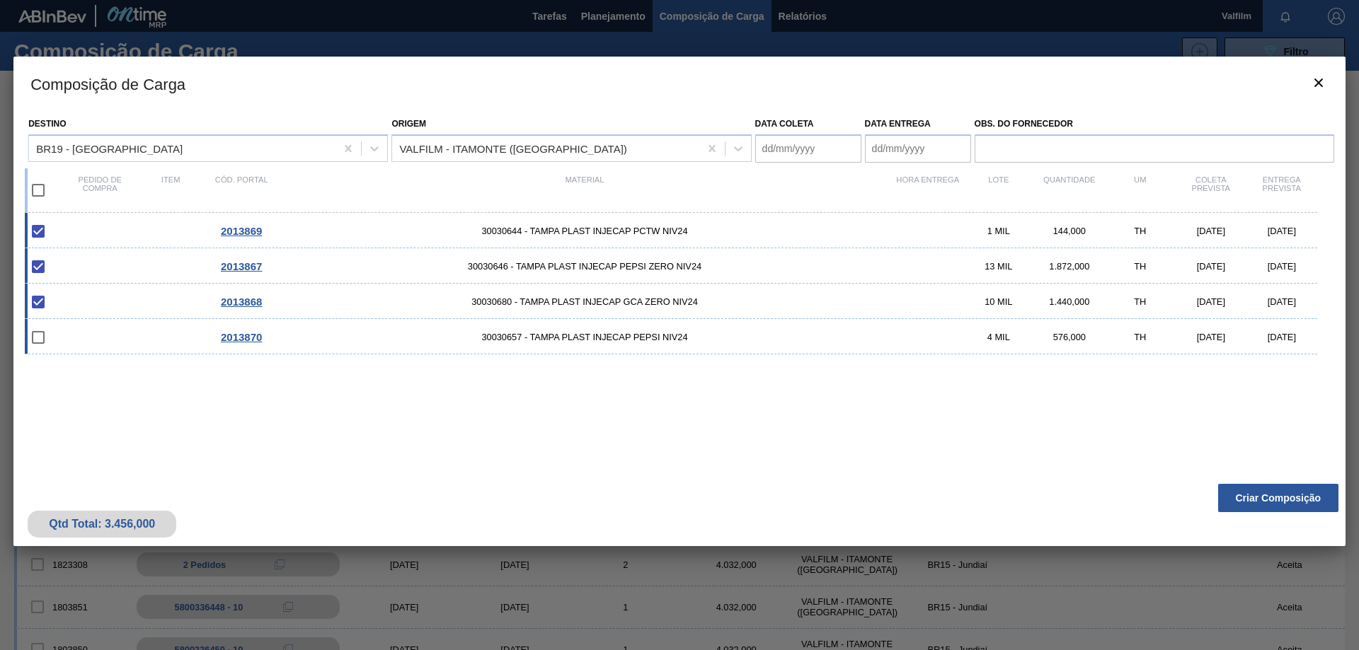
checkbox input "true"
click at [1283, 500] on button "Criar Composição" at bounding box center [1278, 498] width 120 height 28
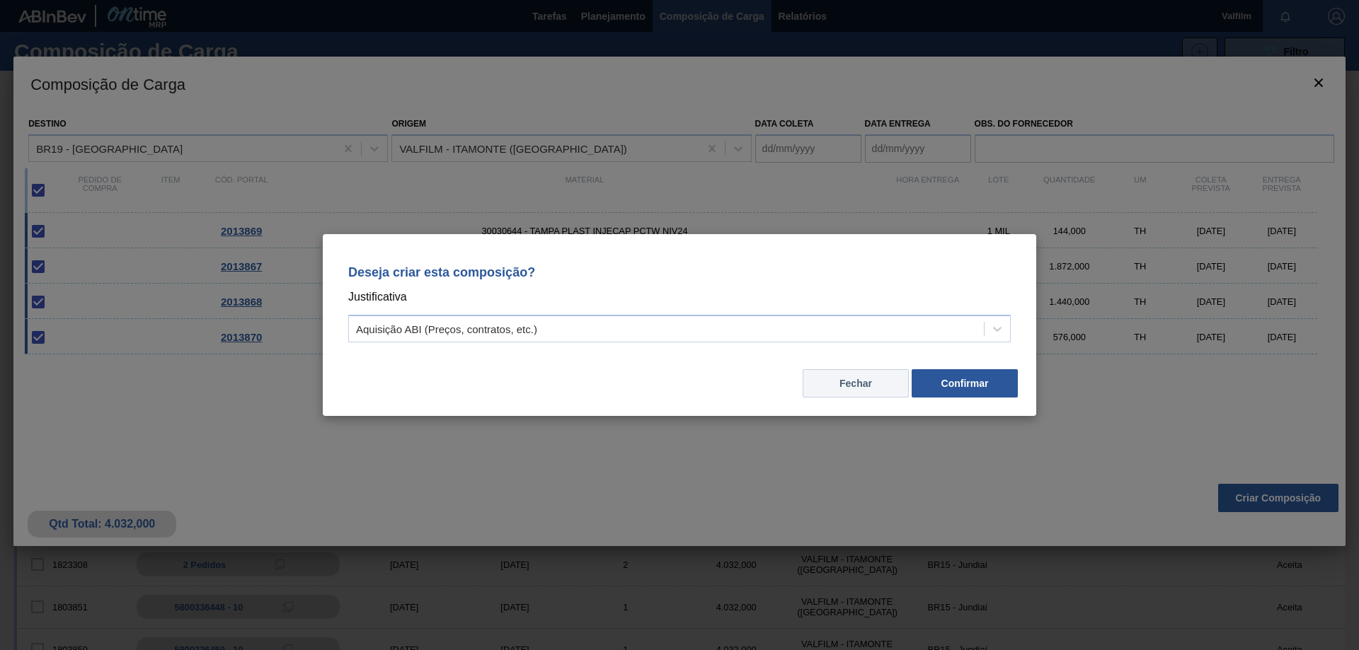
click at [882, 382] on button "Fechar" at bounding box center [856, 383] width 106 height 28
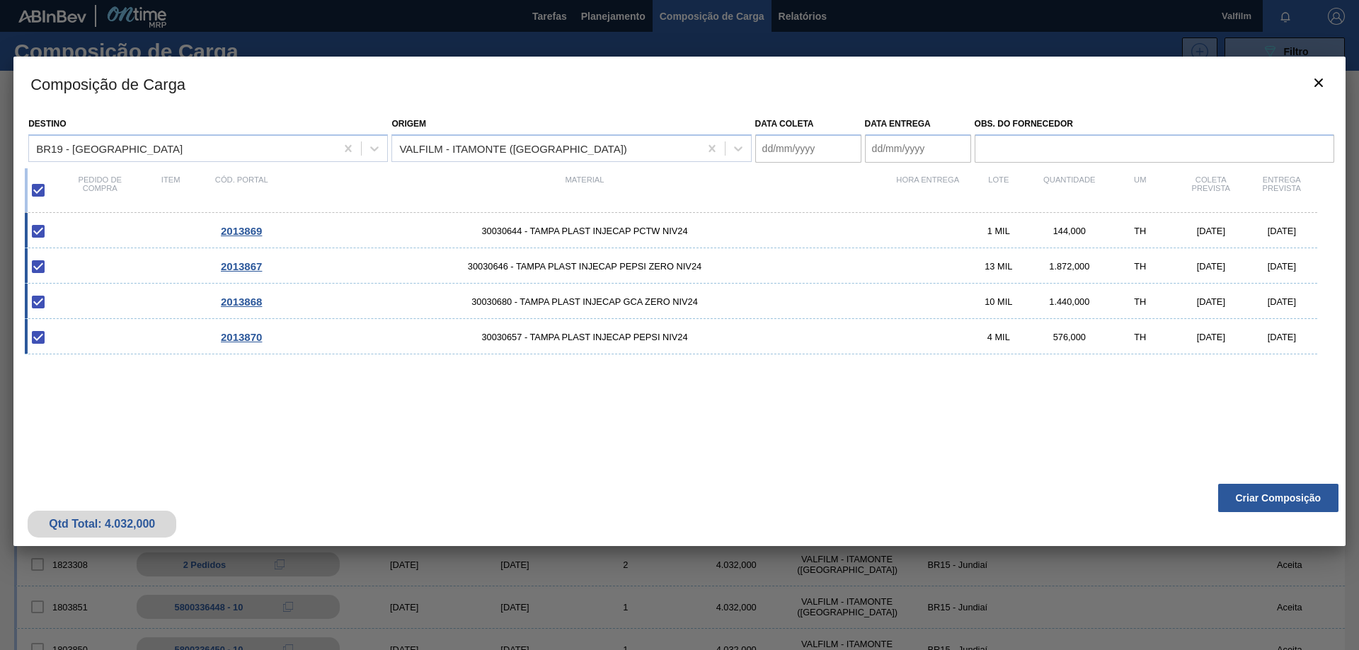
click at [781, 147] on coleta "Data coleta" at bounding box center [808, 148] width 106 height 28
click at [819, 342] on div "2" at bounding box center [817, 342] width 19 height 19
type coleta "[DATE]"
click at [905, 156] on entrega "Data entrega" at bounding box center [918, 148] width 106 height 28
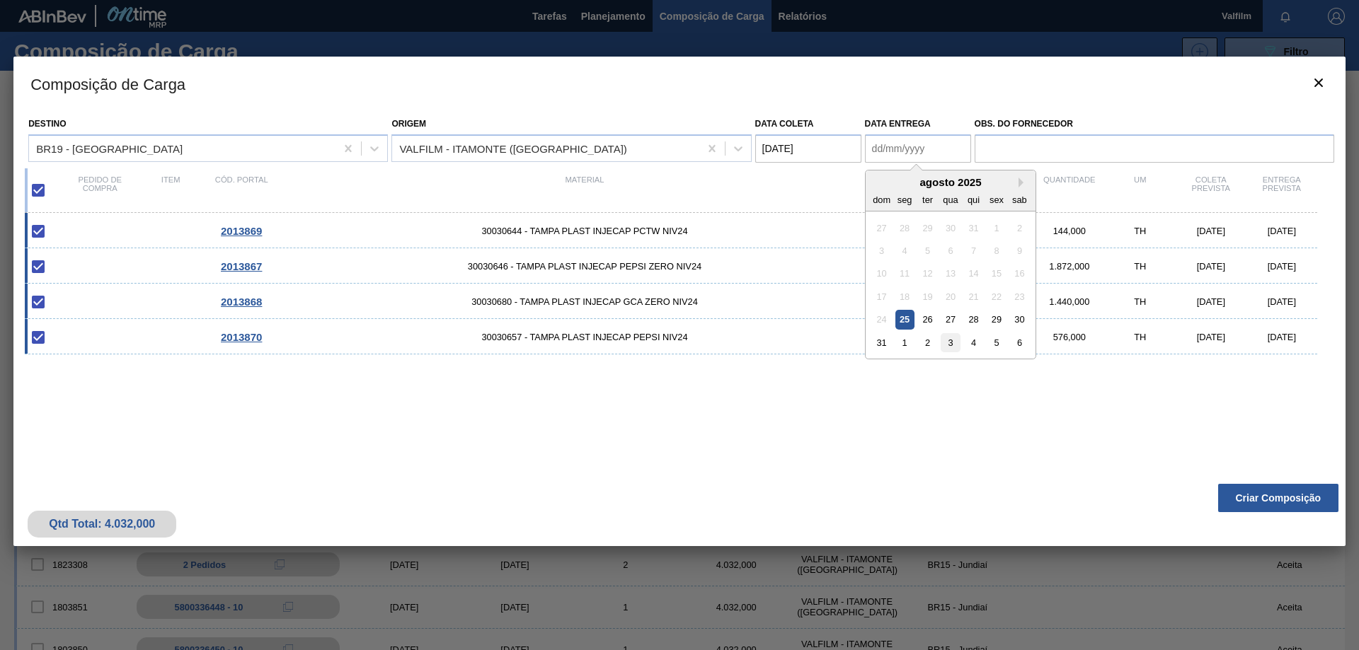
click at [950, 345] on div "3" at bounding box center [950, 342] width 19 height 19
type entrega "[DATE]"
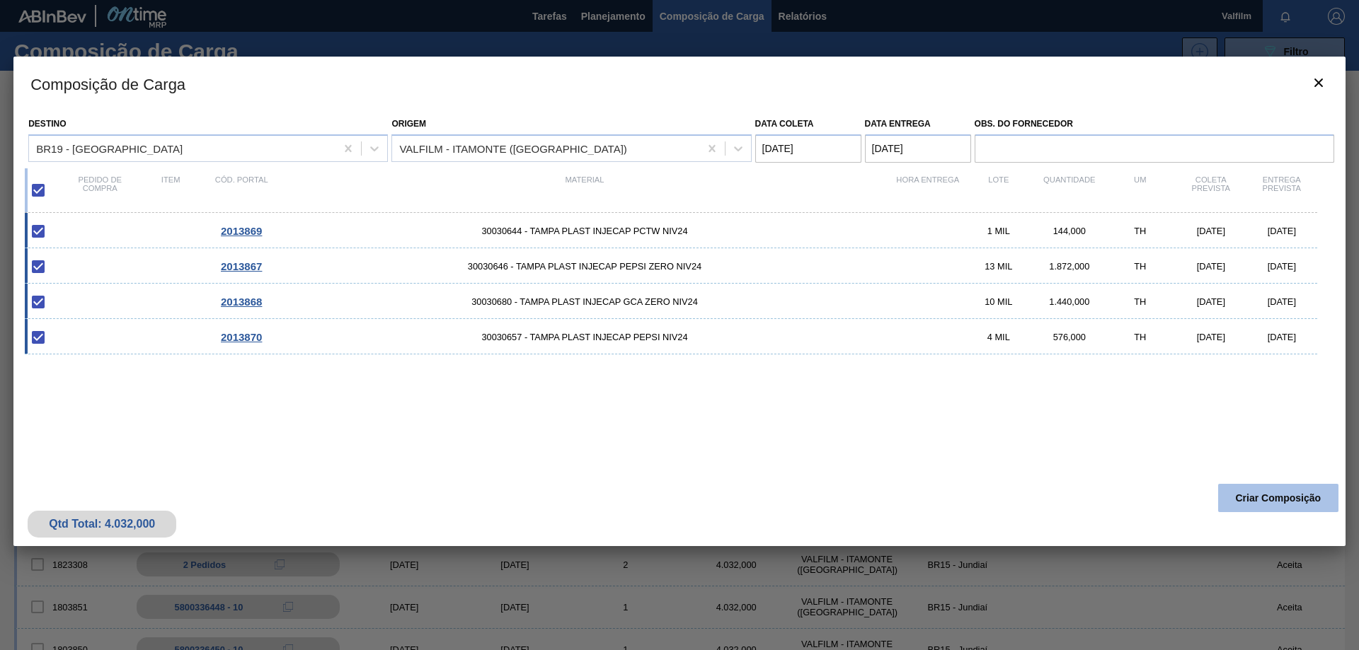
click at [1312, 494] on button "Criar Composição" at bounding box center [1278, 498] width 120 height 28
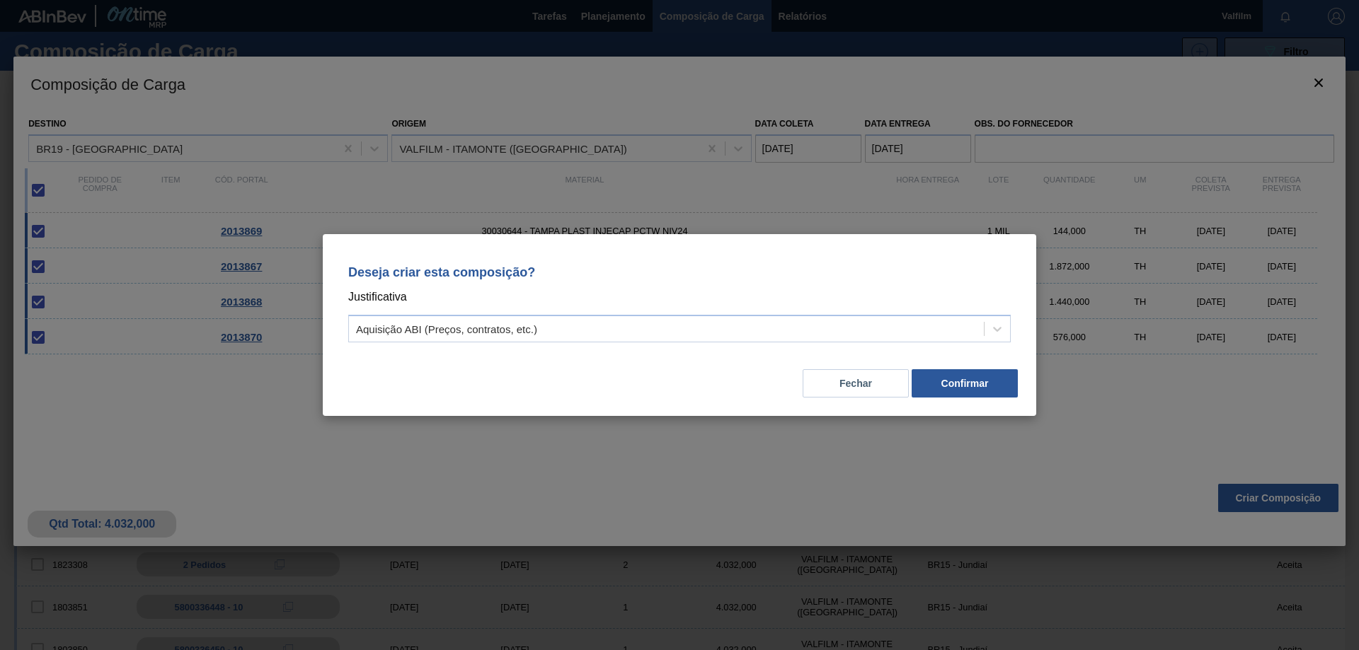
click at [682, 345] on div "Deseja criar esta composição? Justificativa Aquisição ABI (Preços, contratos, e…" at bounding box center [679, 301] width 679 height 100
click at [674, 323] on div "Aquisição ABI (Preços, contratos, etc.)" at bounding box center [666, 329] width 635 height 21
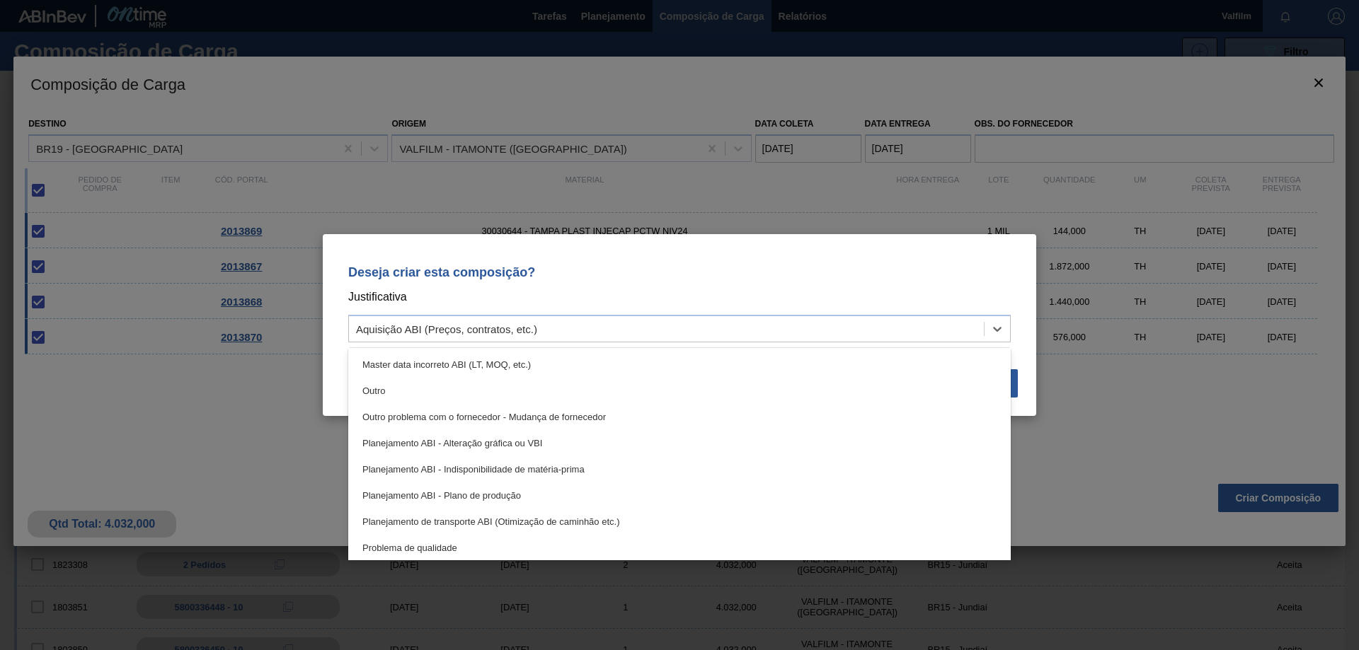
scroll to position [265, 0]
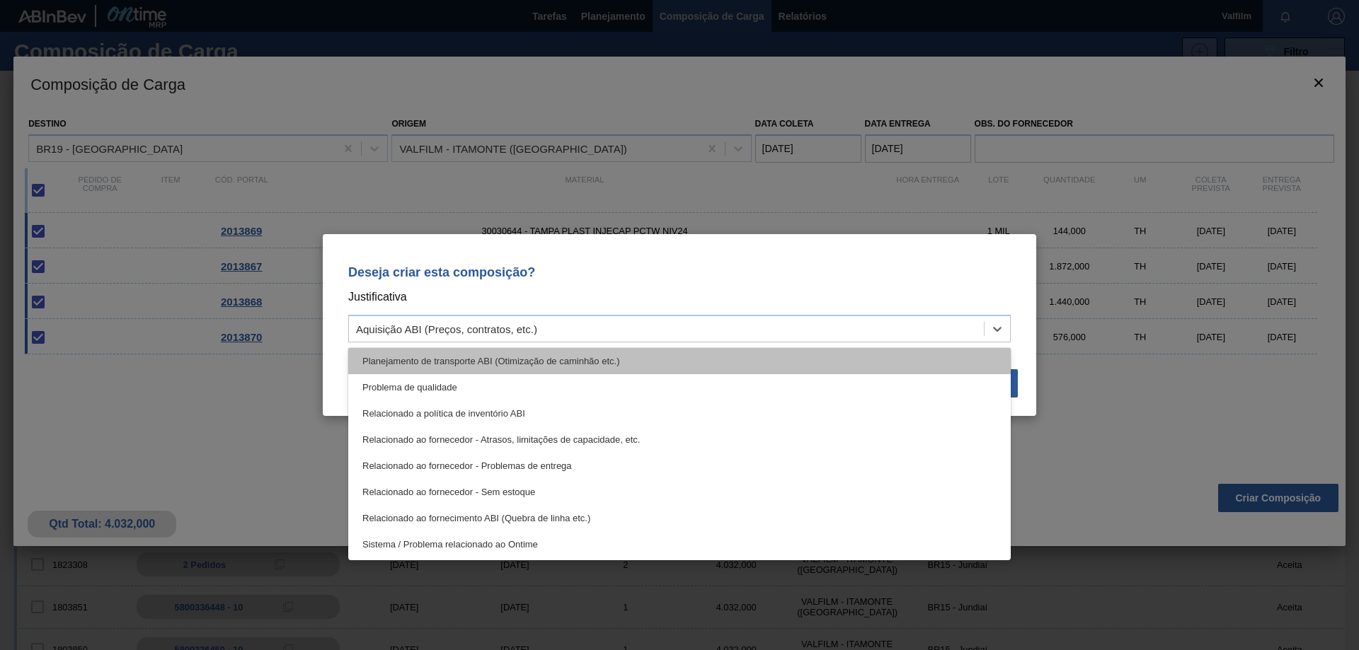
click at [637, 367] on div "Planejamento de transporte ABI (Otimização de caminhão etc.)" at bounding box center [679, 361] width 662 height 26
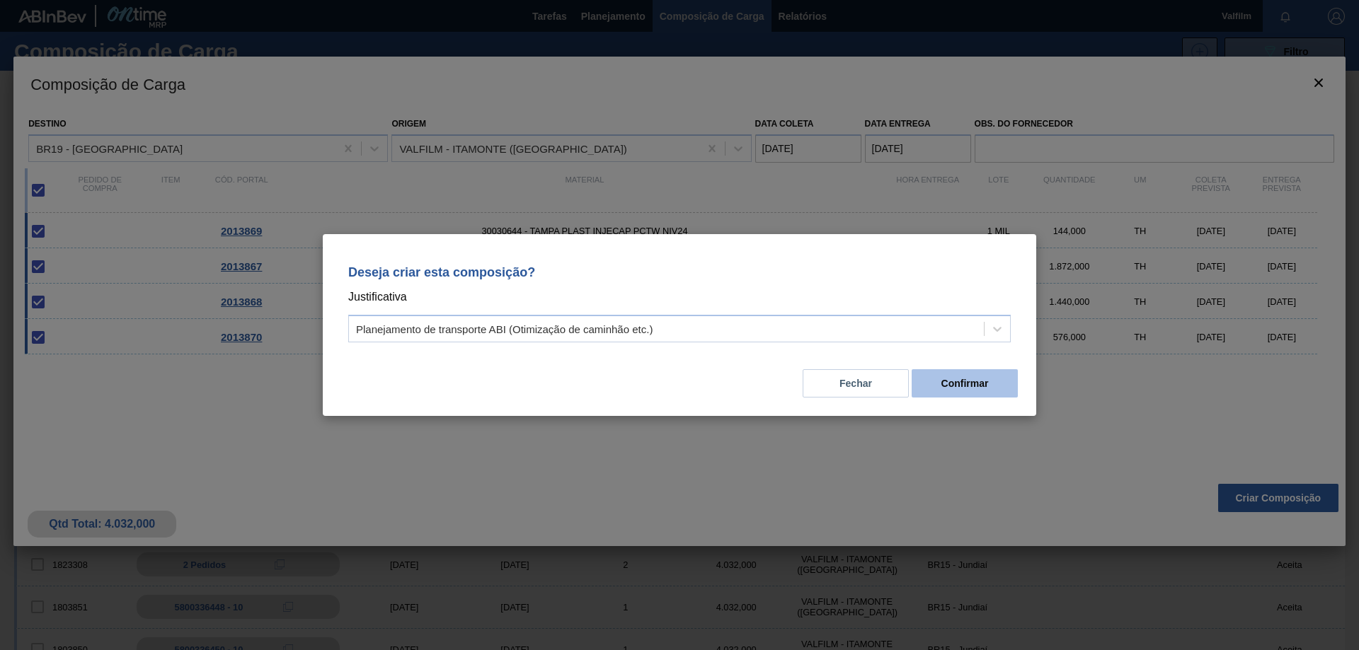
click at [994, 386] on button "Confirmar" at bounding box center [965, 383] width 106 height 28
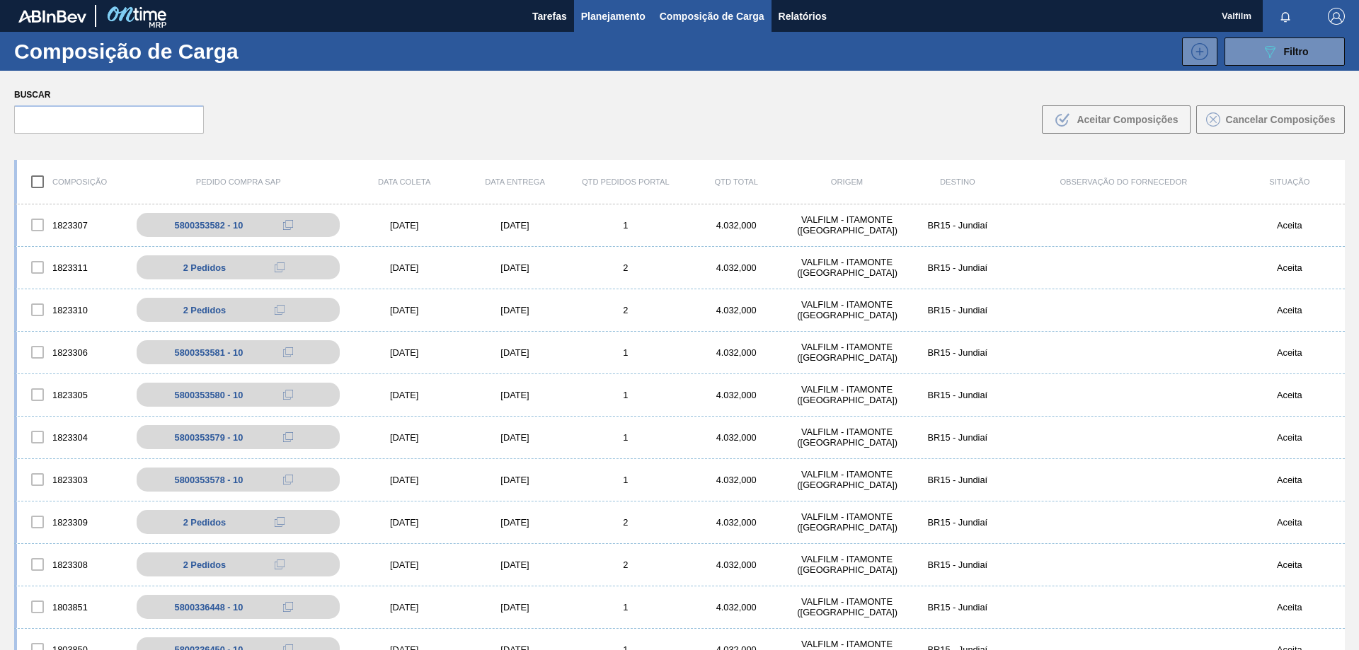
click at [597, 11] on span "Planejamento" at bounding box center [613, 16] width 64 height 17
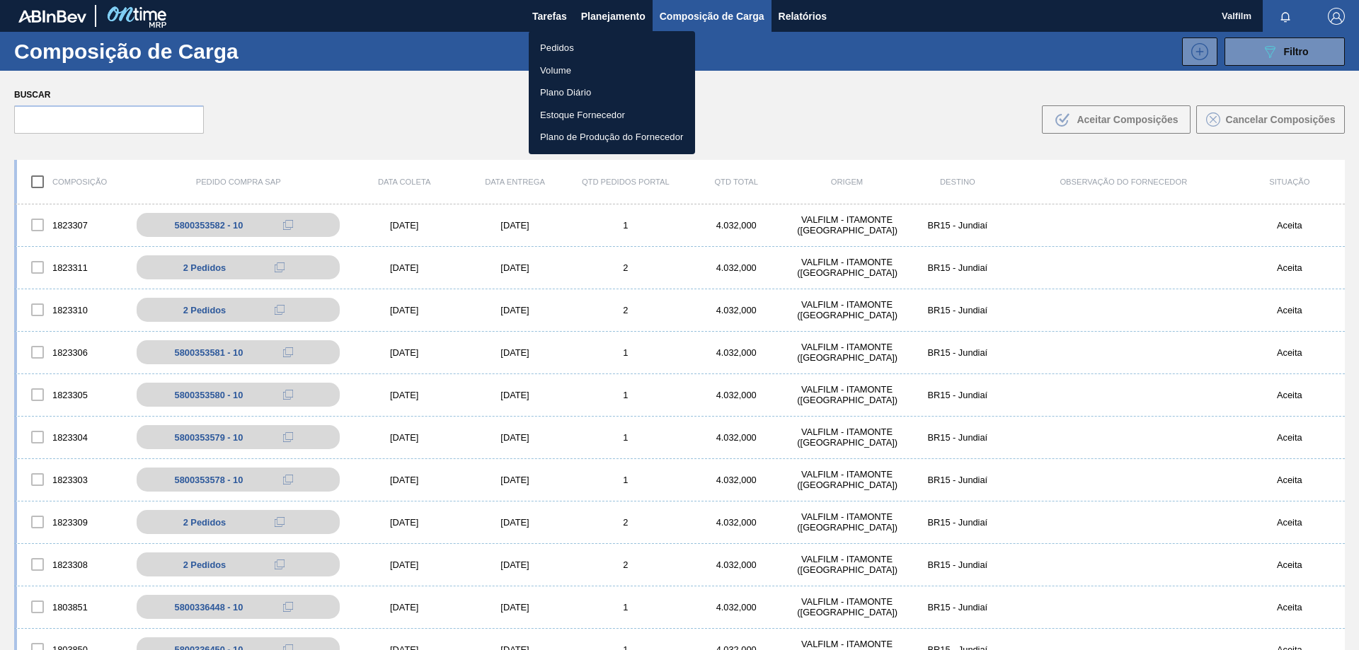
click at [571, 51] on li "Pedidos" at bounding box center [612, 48] width 166 height 23
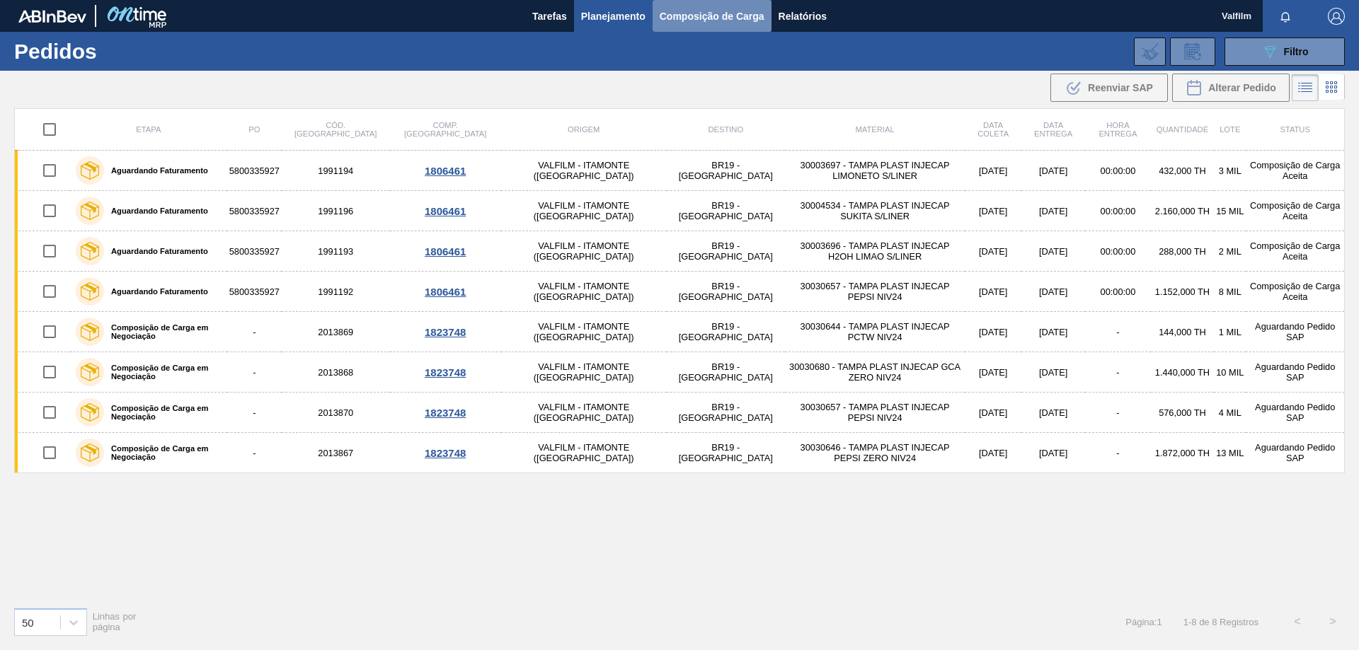
click at [735, 8] on span "Composição de Carga" at bounding box center [712, 16] width 105 height 17
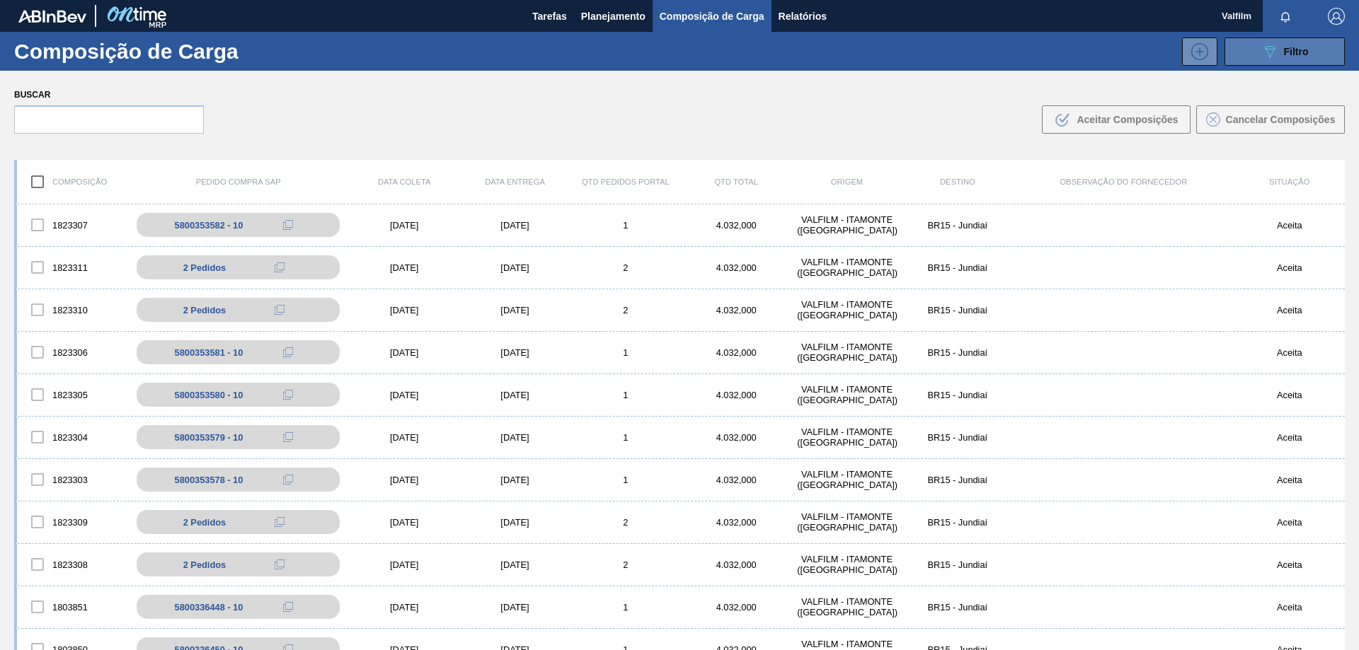
click at [1261, 63] on button "089F7B8B-B2A5-4AFE-B5C0-19BA573D28AC Filtro" at bounding box center [1284, 52] width 120 height 28
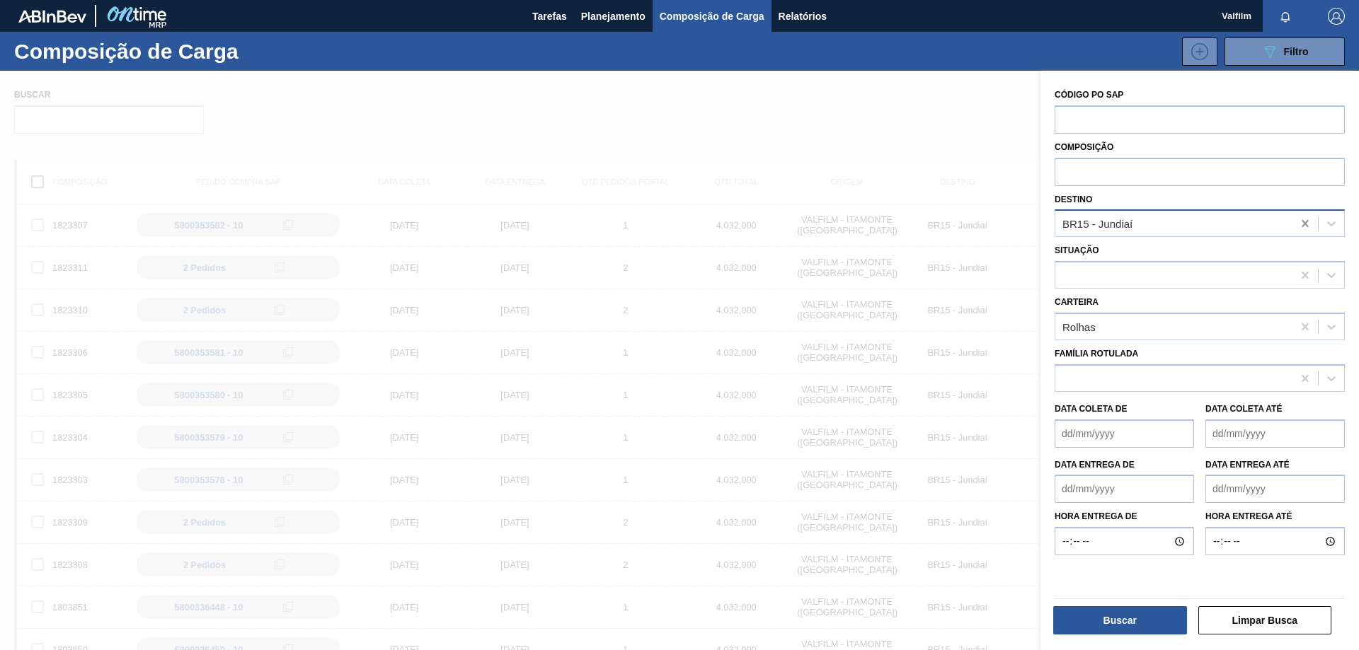
click at [1295, 223] on div at bounding box center [1304, 223] width 25 height 25
type input "nova"
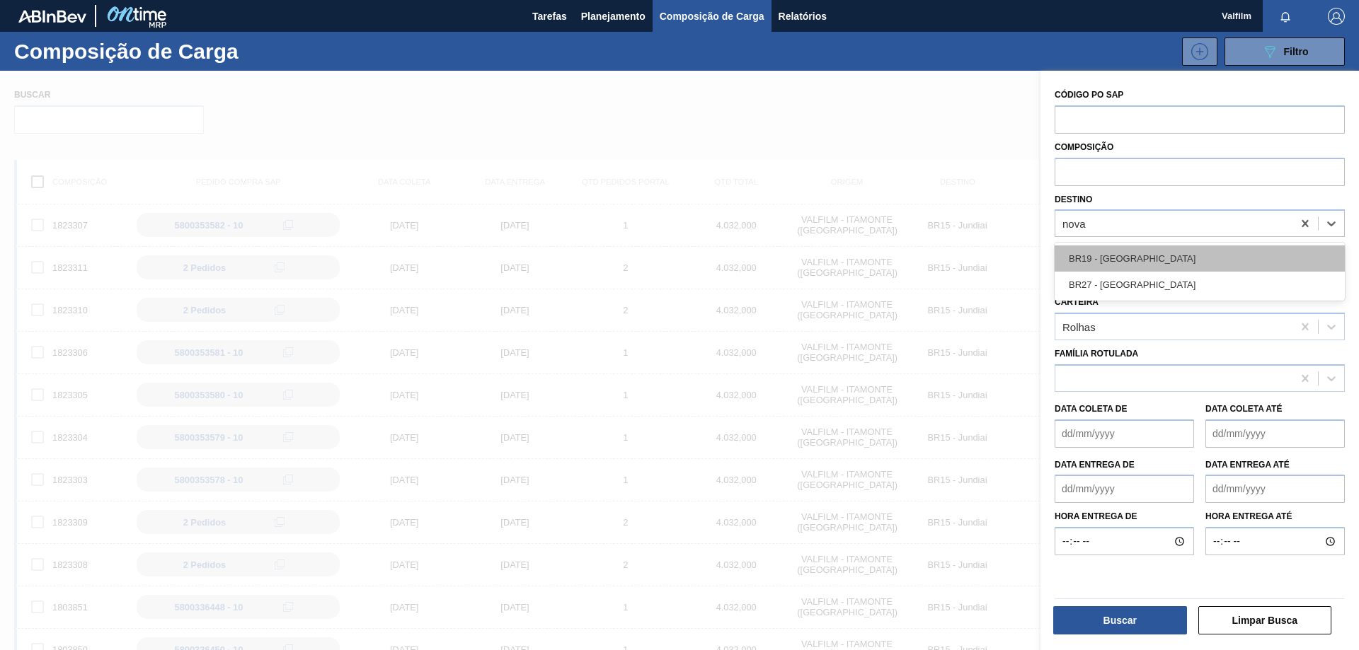
click at [1116, 263] on div "BR19 - [GEOGRAPHIC_DATA]" at bounding box center [1199, 259] width 290 height 26
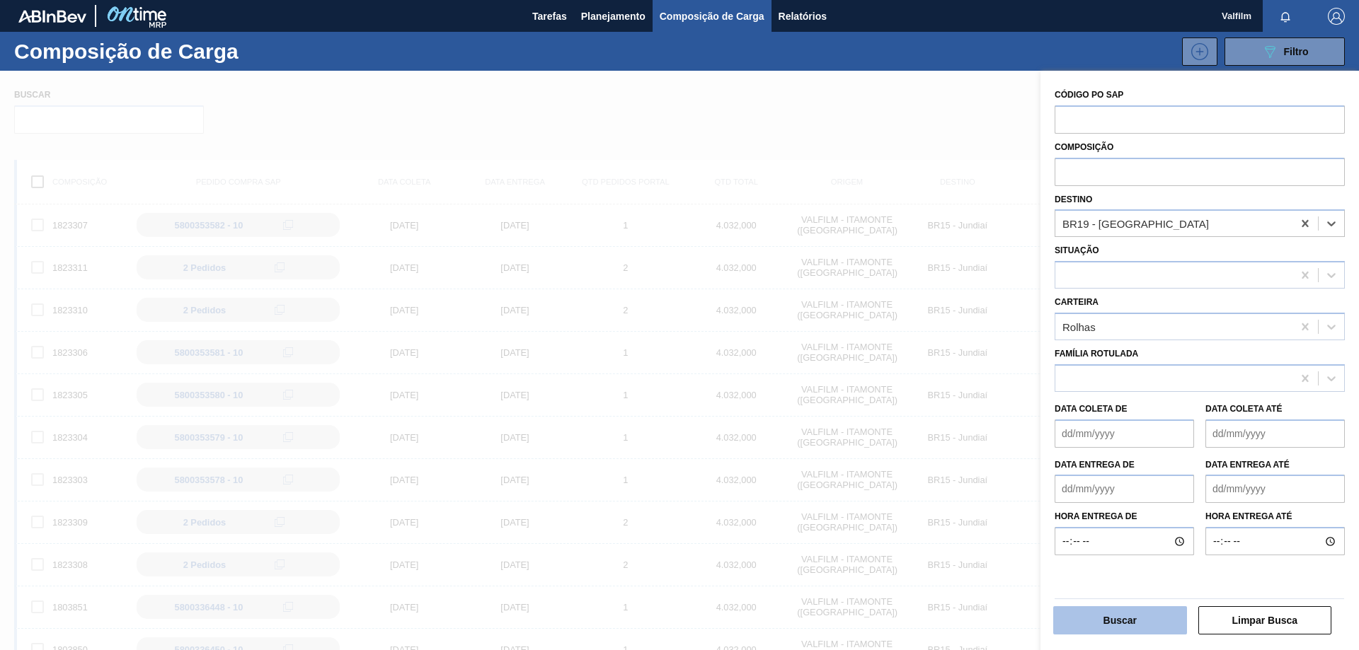
click at [1116, 618] on button "Buscar" at bounding box center [1120, 620] width 134 height 28
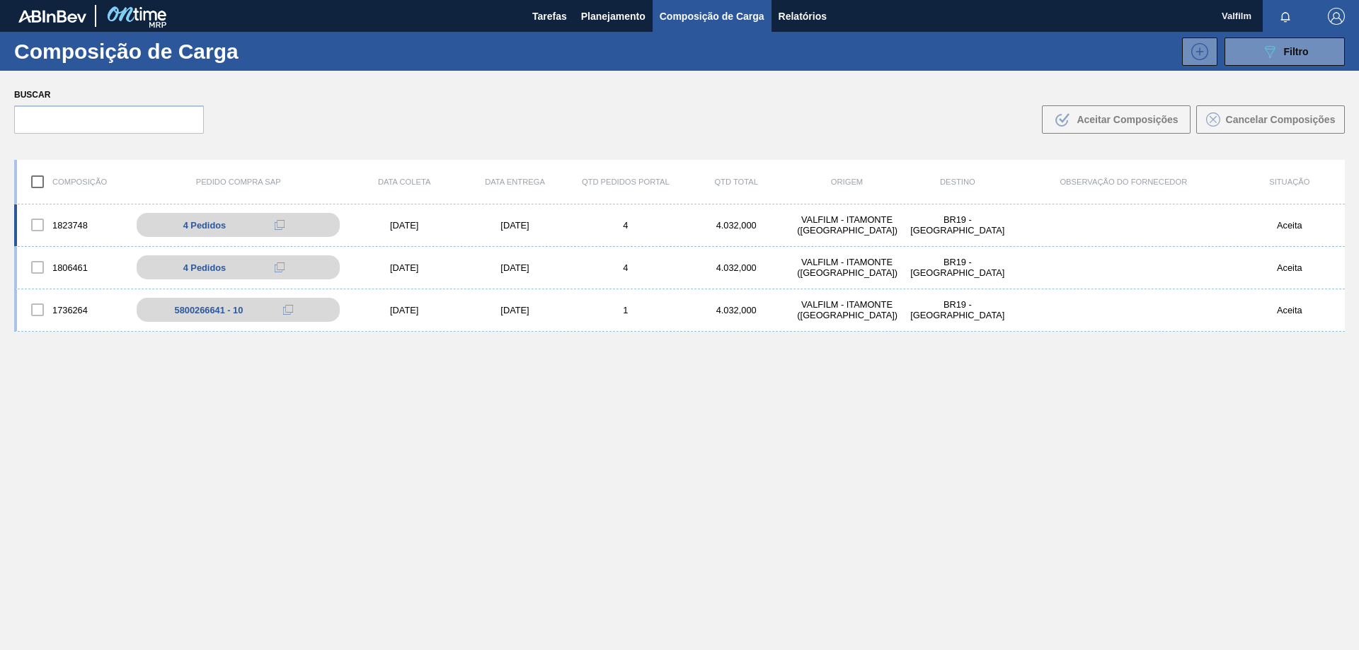
click at [558, 223] on div "[DATE]" at bounding box center [514, 225] width 110 height 11
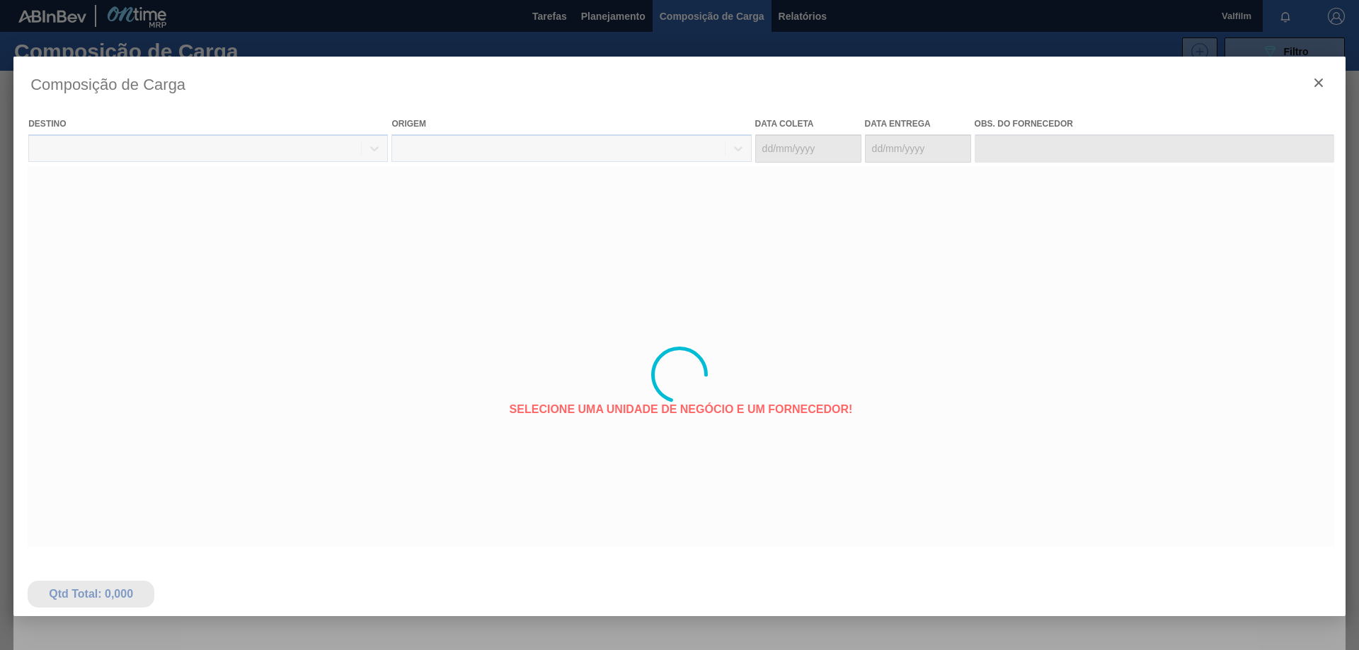
type coleta "[DATE]"
type entrega "[DATE]"
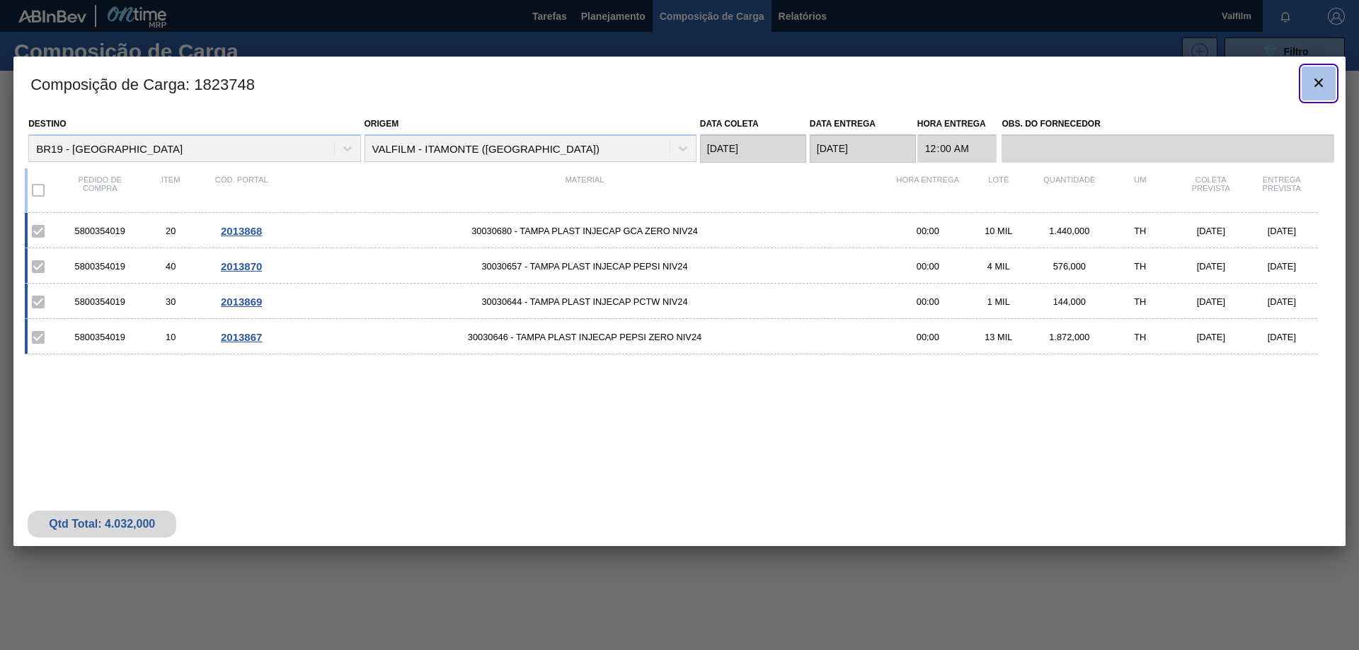
click at [1321, 77] on icon "botão de ícone" at bounding box center [1318, 82] width 17 height 17
